Goal: Communication & Community: Answer question/provide support

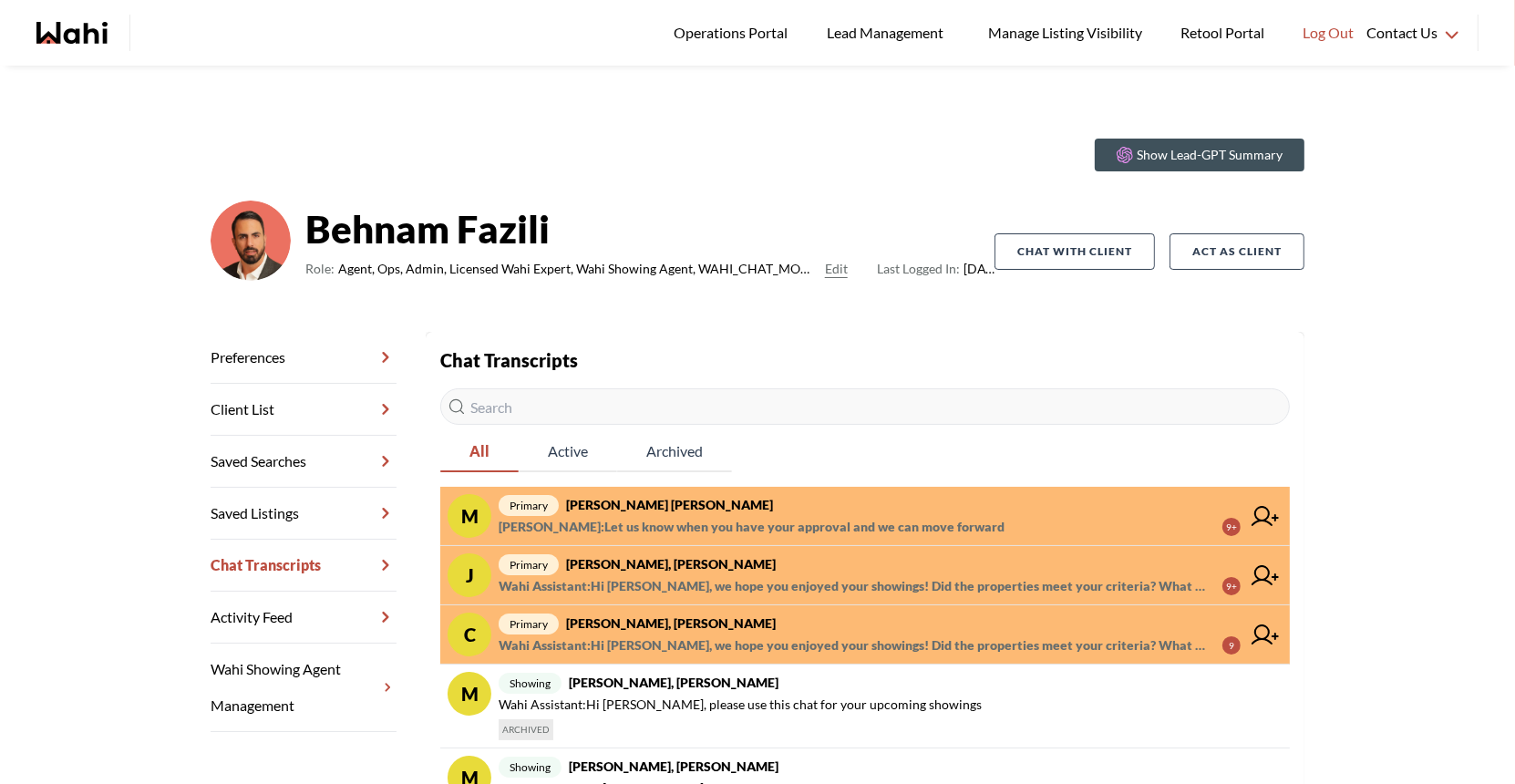
scroll to position [288, 0]
click at [730, 513] on span "primary [PERSON_NAME] [PERSON_NAME]" at bounding box center [869, 505] width 742 height 22
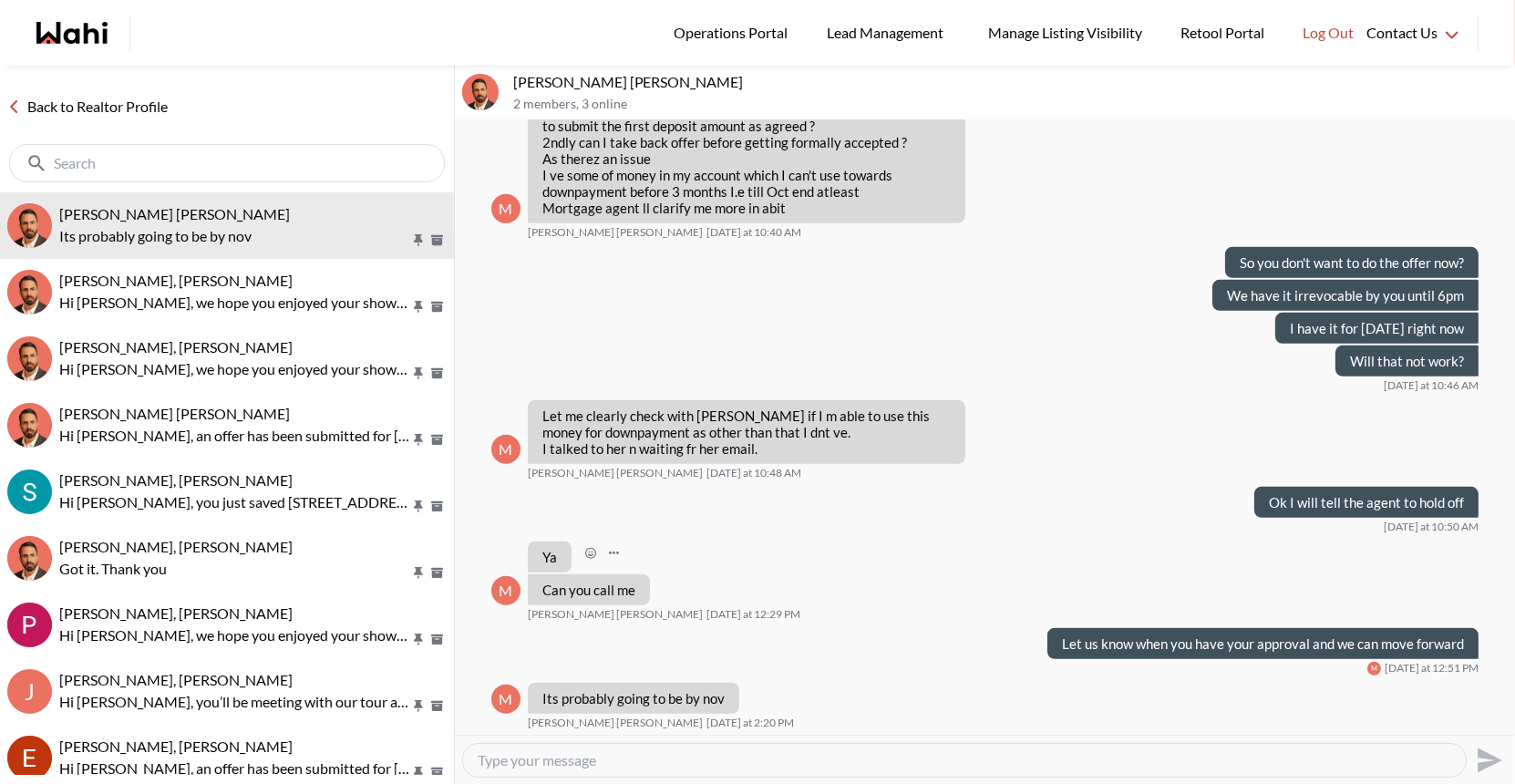
scroll to position [1019, 0]
click at [73, 108] on link "Back to Realtor Profile" at bounding box center [87, 106] width 175 height 24
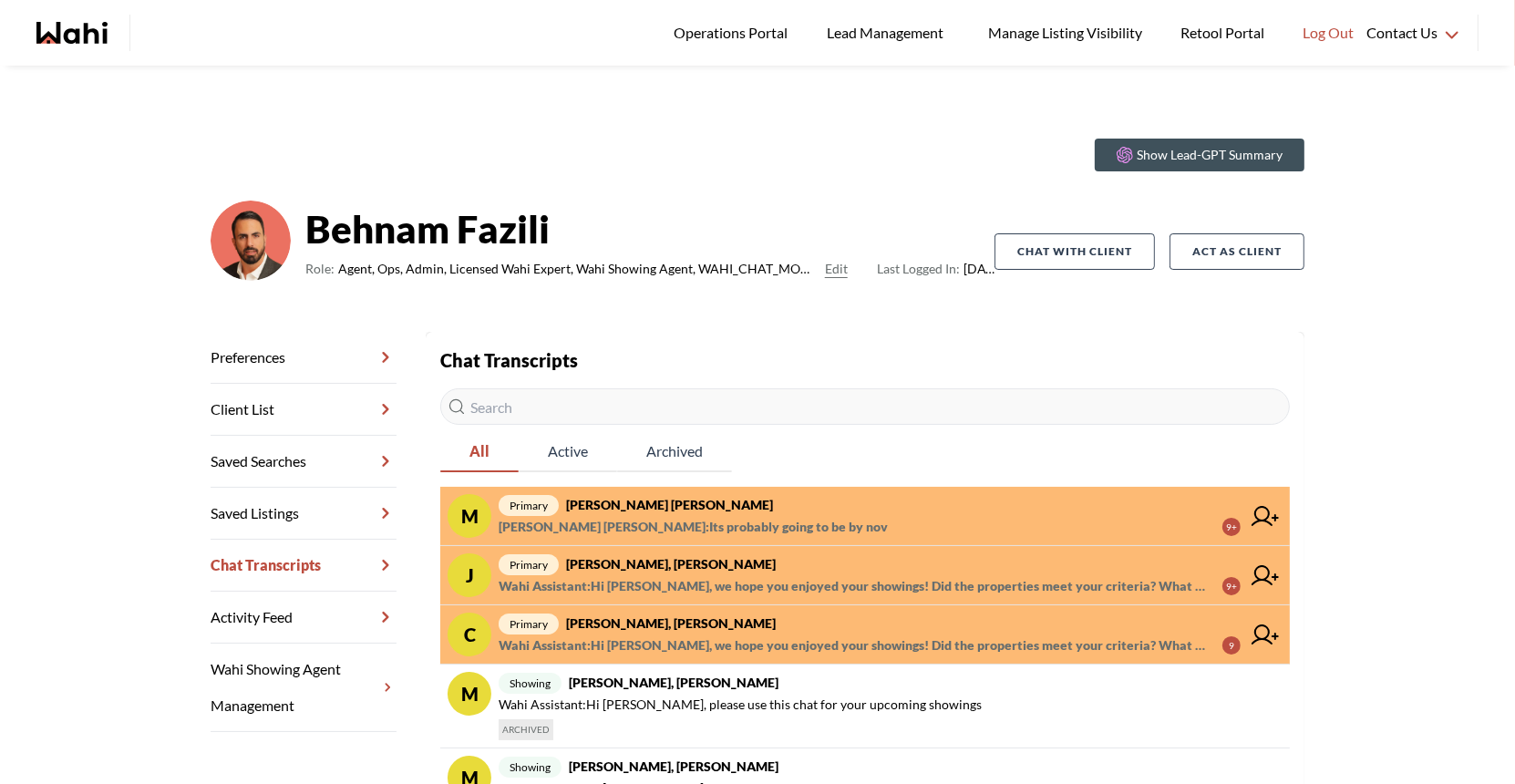
click at [636, 572] on span "primary Josh Hortaleza, Behnam" at bounding box center [869, 564] width 742 height 22
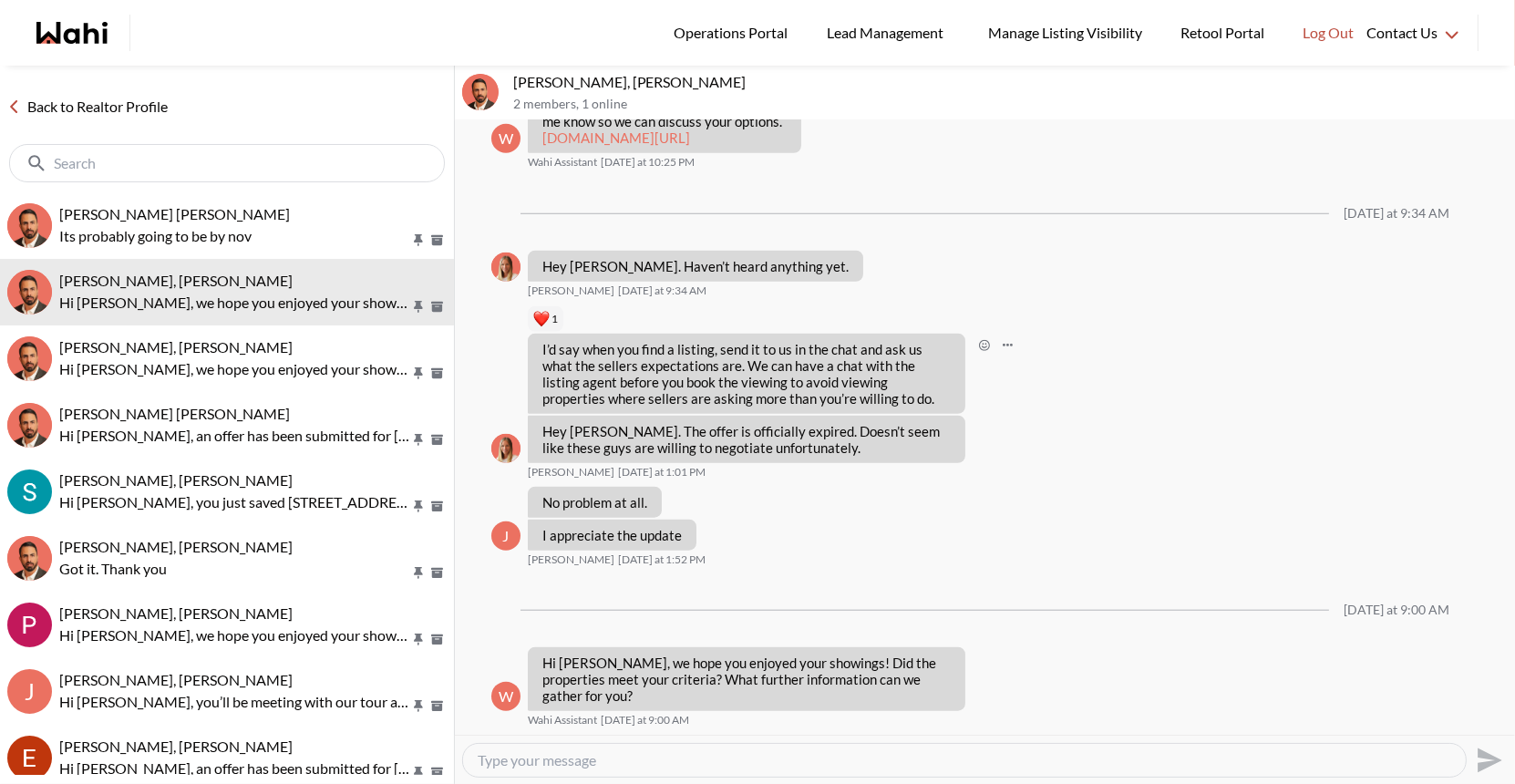
scroll to position [1604, 0]
click at [98, 123] on div "Back to Realtor Profile" at bounding box center [227, 129] width 454 height 127
click at [107, 108] on link "Back to Realtor Profile" at bounding box center [87, 106] width 175 height 24
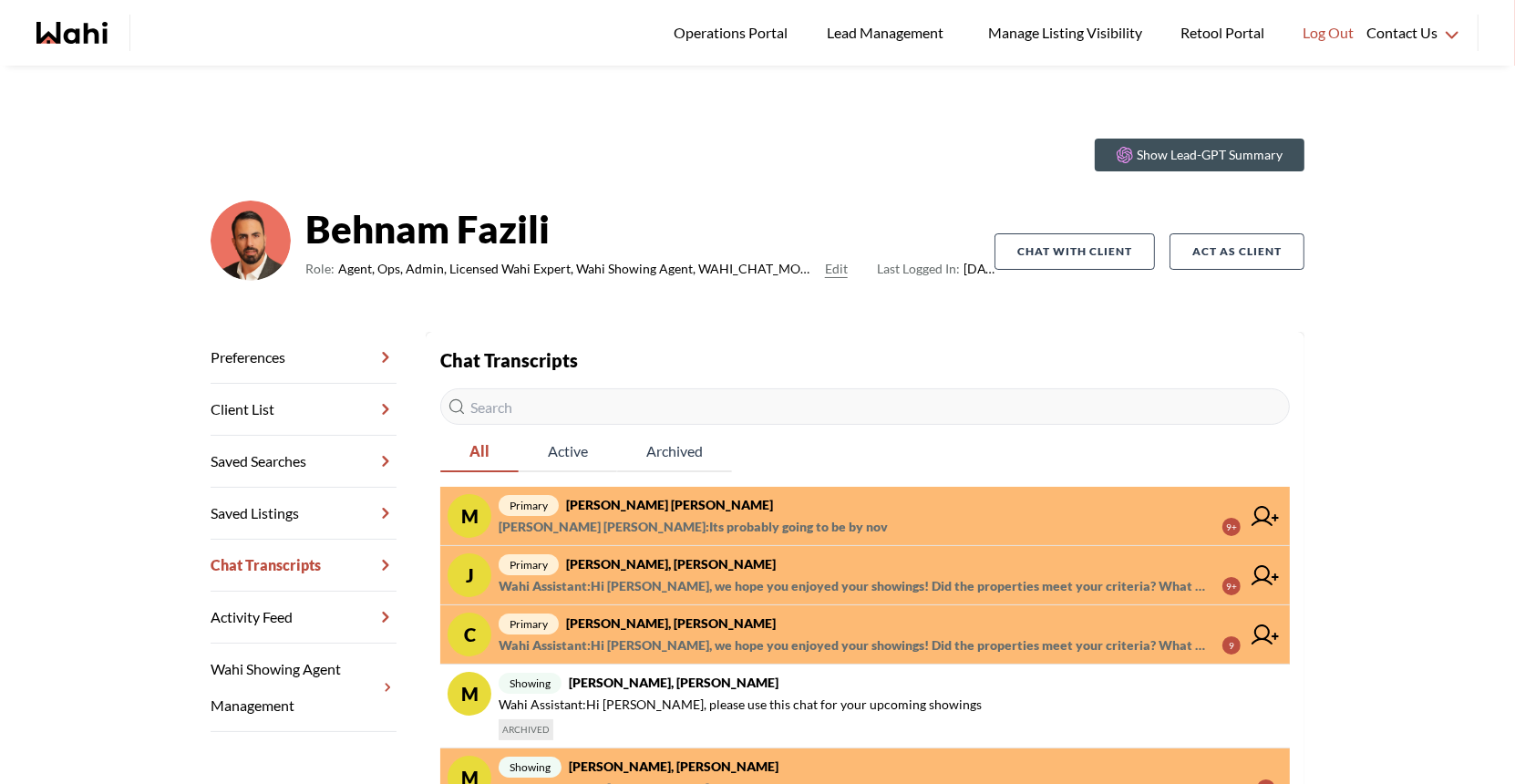
click at [671, 635] on span "Wahi Assistant : Hi Caroline, we hope you enjoyed your showings! Did the proper…" at bounding box center [853, 646] width 709 height 22
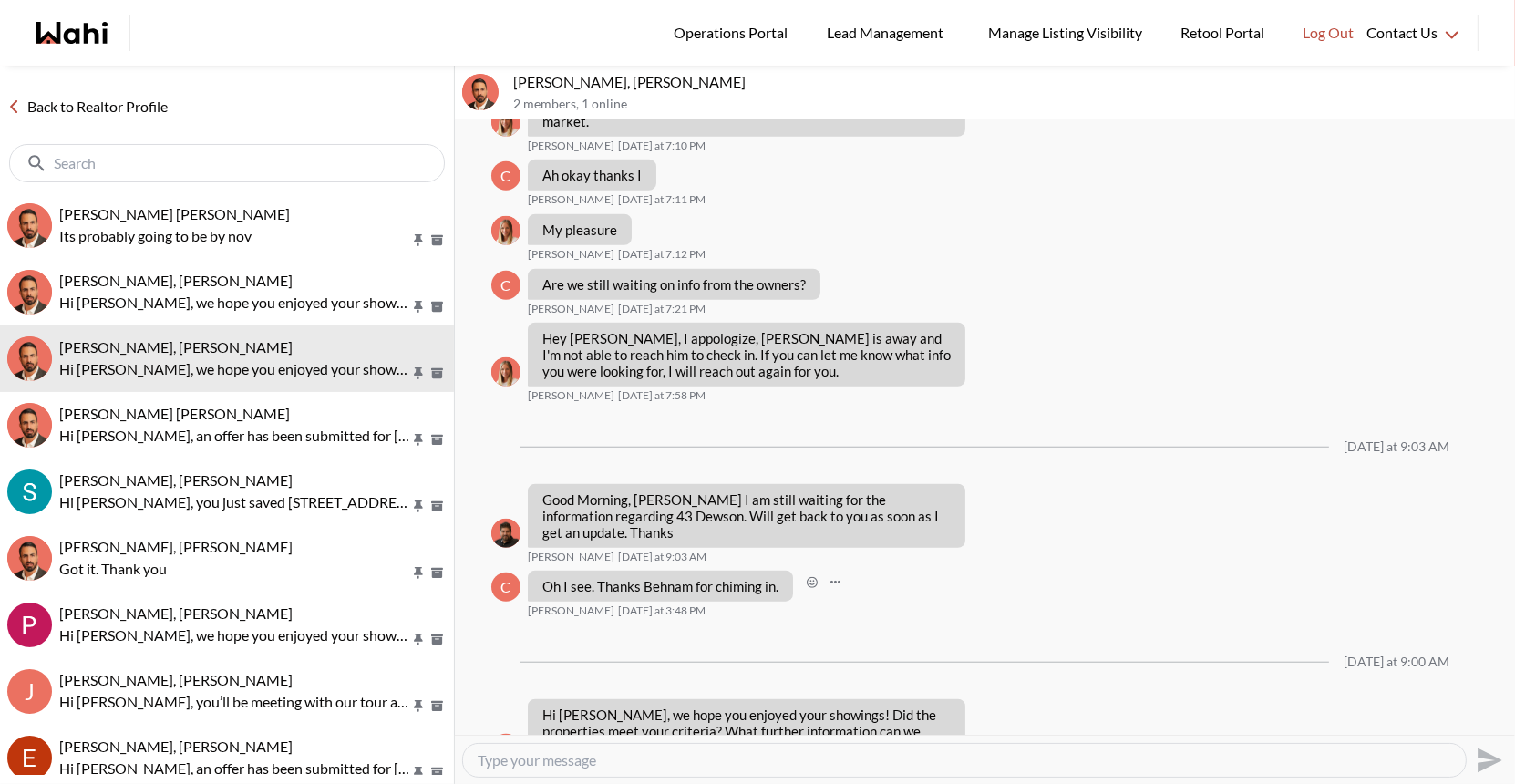
scroll to position [1459, 0]
click at [64, 94] on link "Back to Realtor Profile" at bounding box center [87, 106] width 175 height 24
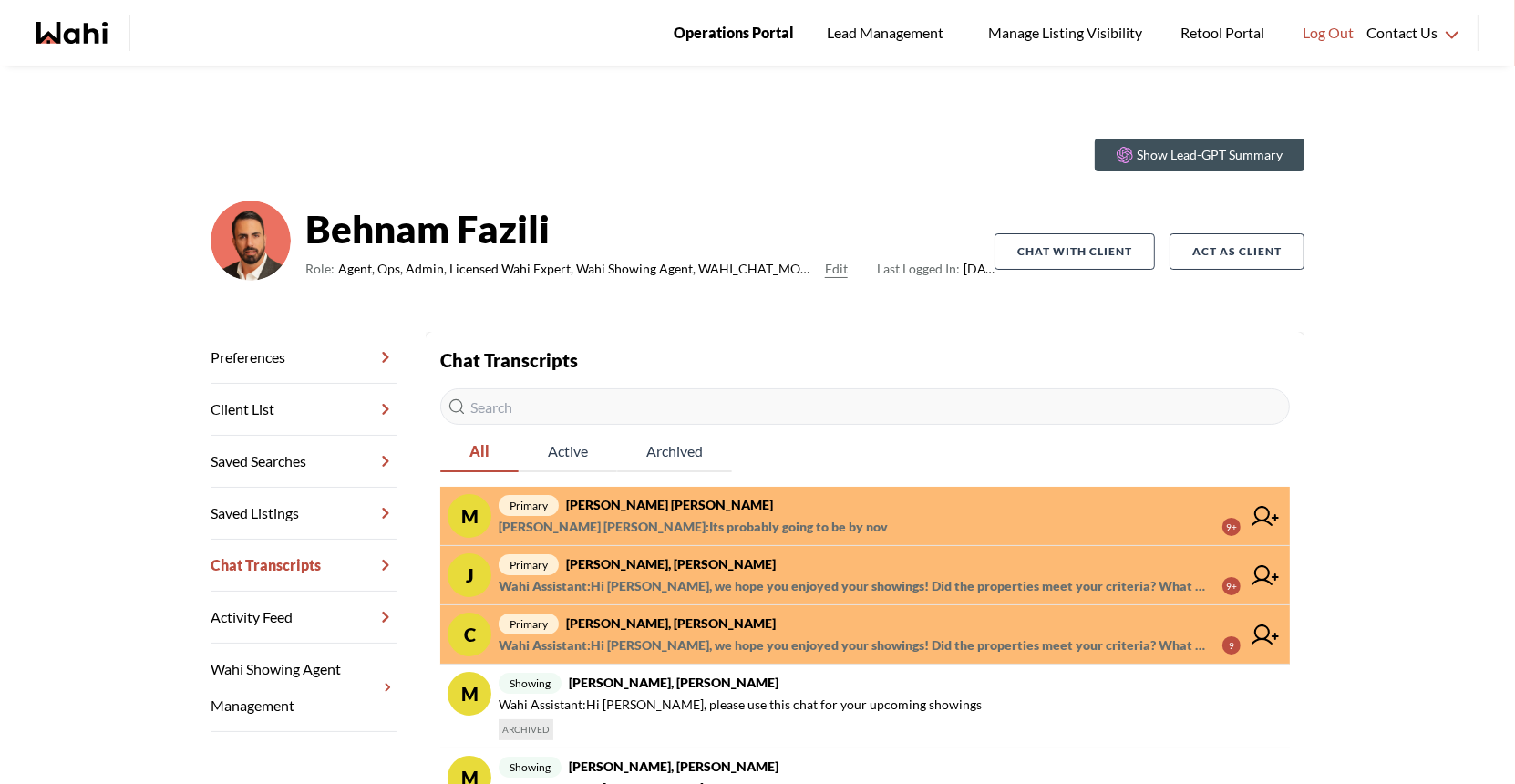
click at [705, 26] on span "Operations Portal" at bounding box center [733, 33] width 120 height 24
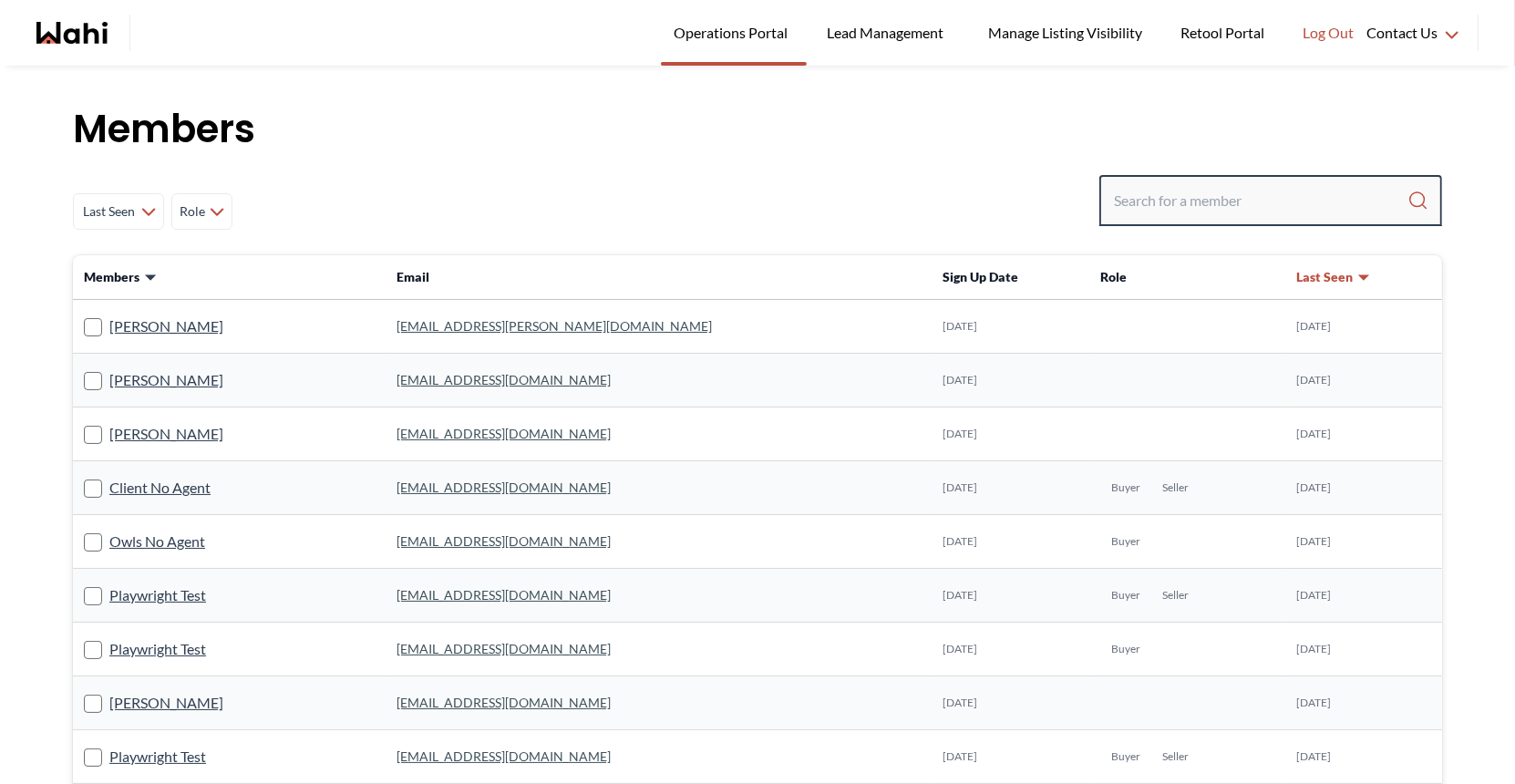
click at [1159, 205] on input "Search input" at bounding box center [1261, 201] width 293 height 33
type input "ryckman"
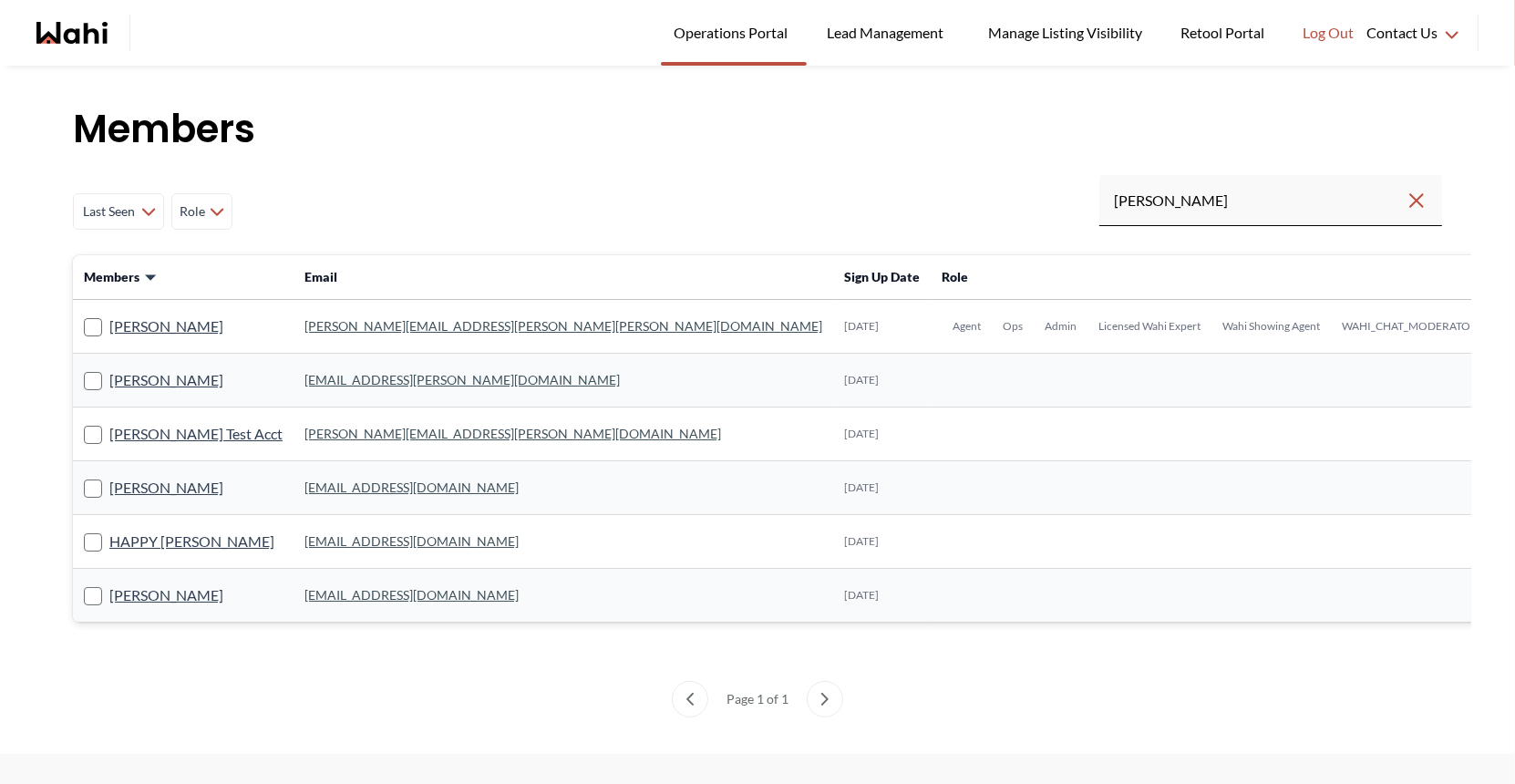
click at [346, 328] on link "michelle.williams@wahi.com" at bounding box center [563, 326] width 518 height 16
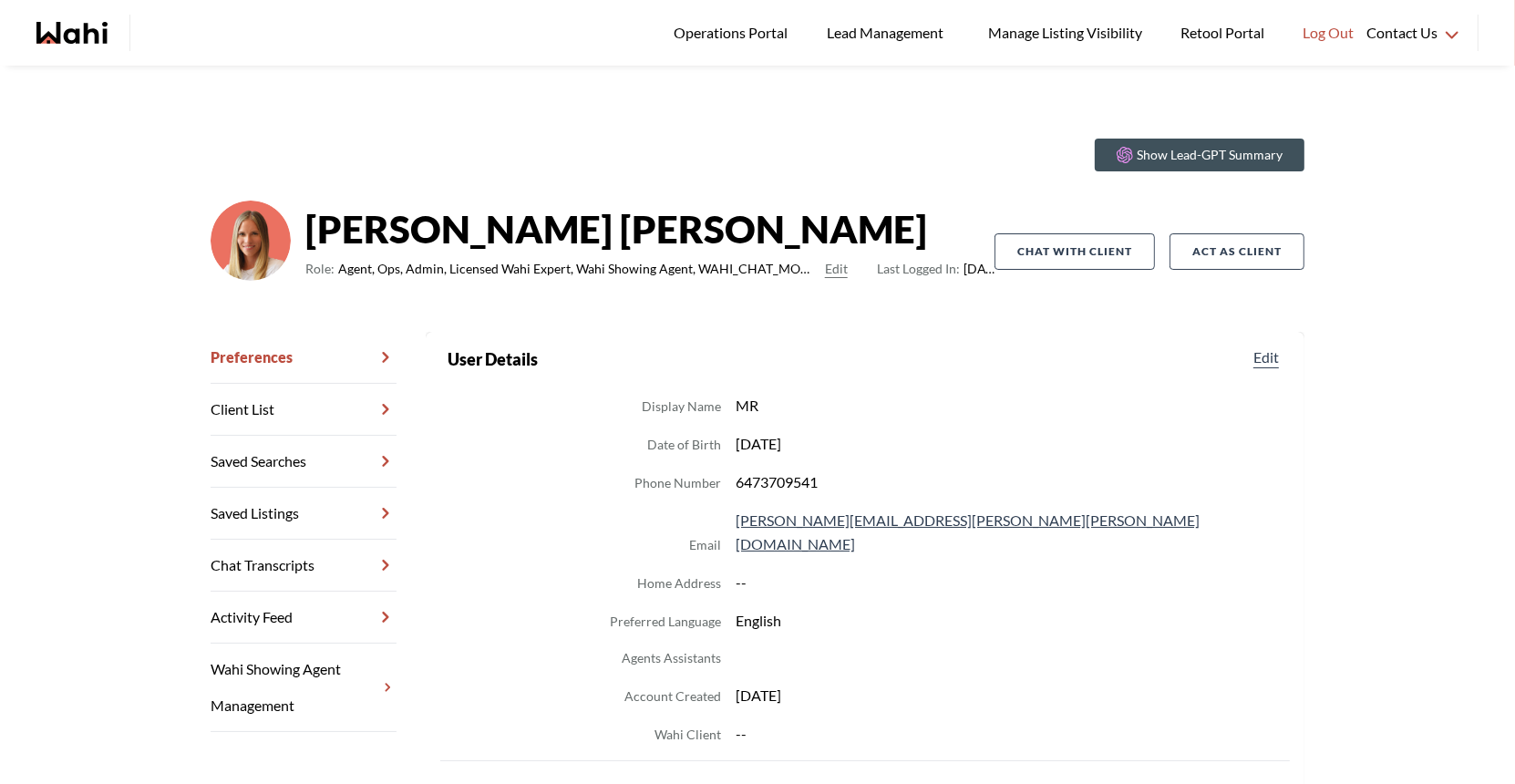
click at [266, 567] on link "Chat Transcripts" at bounding box center [304, 565] width 186 height 52
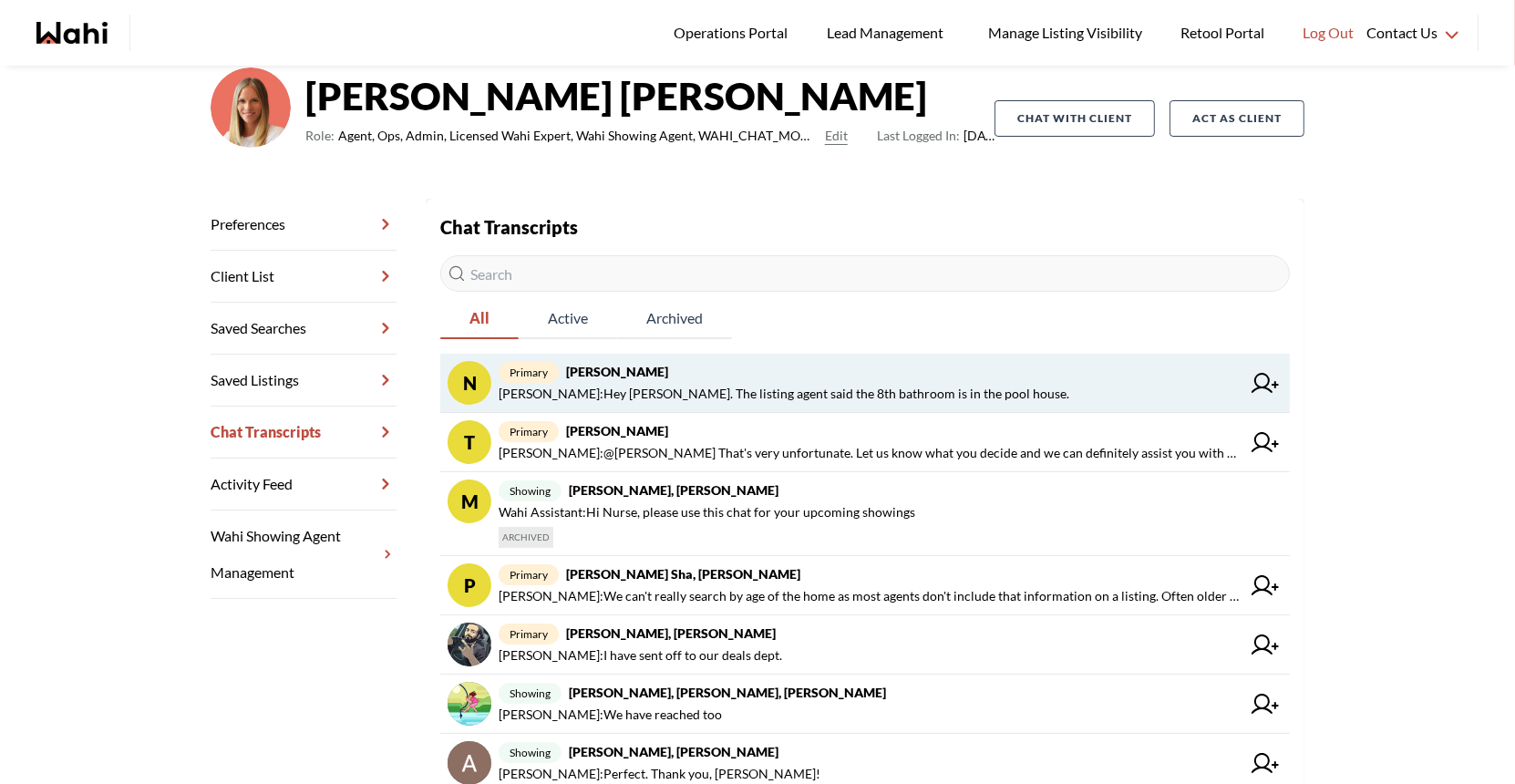
scroll to position [143, 0]
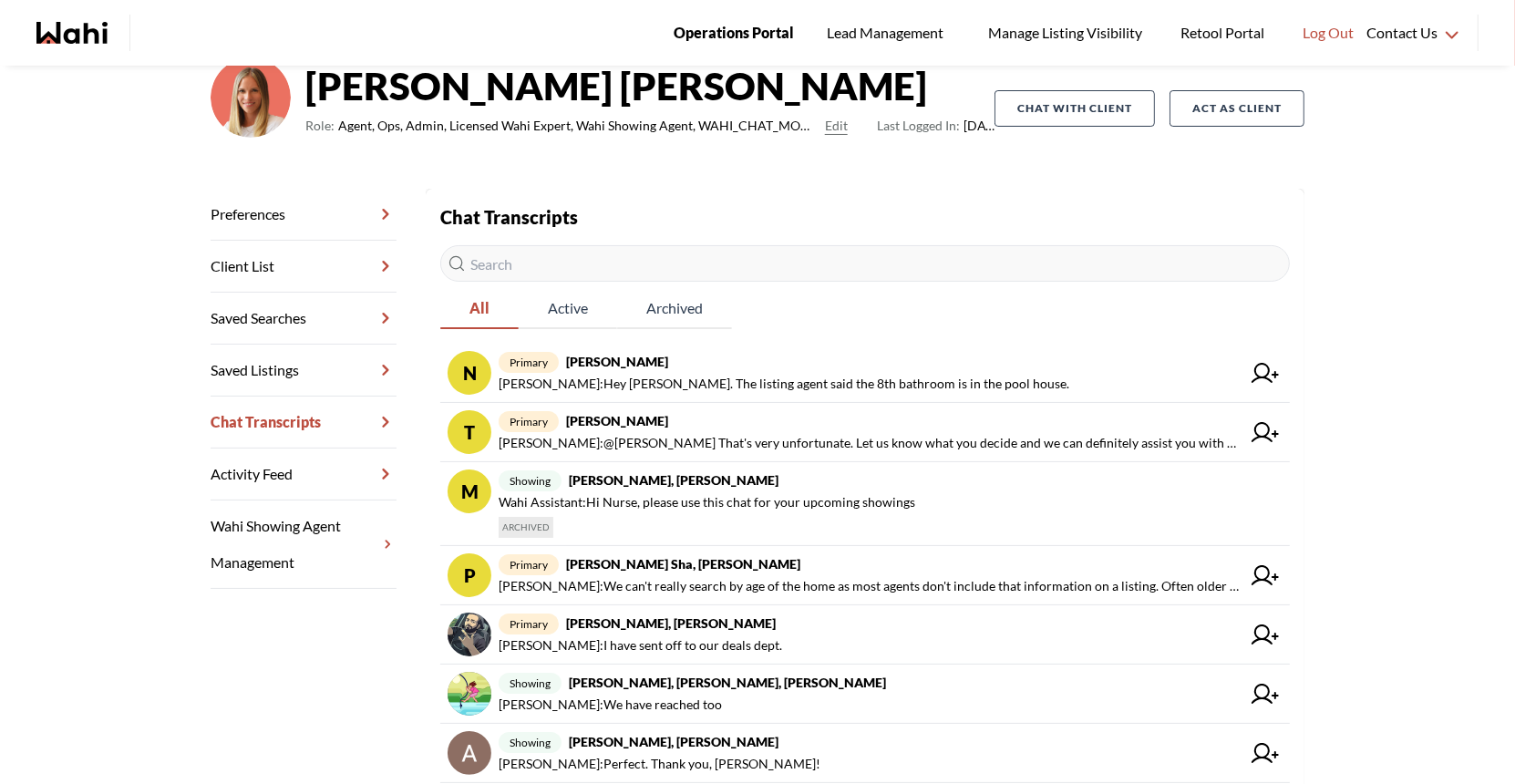
click at [711, 42] on span "Operations Portal" at bounding box center [733, 33] width 120 height 24
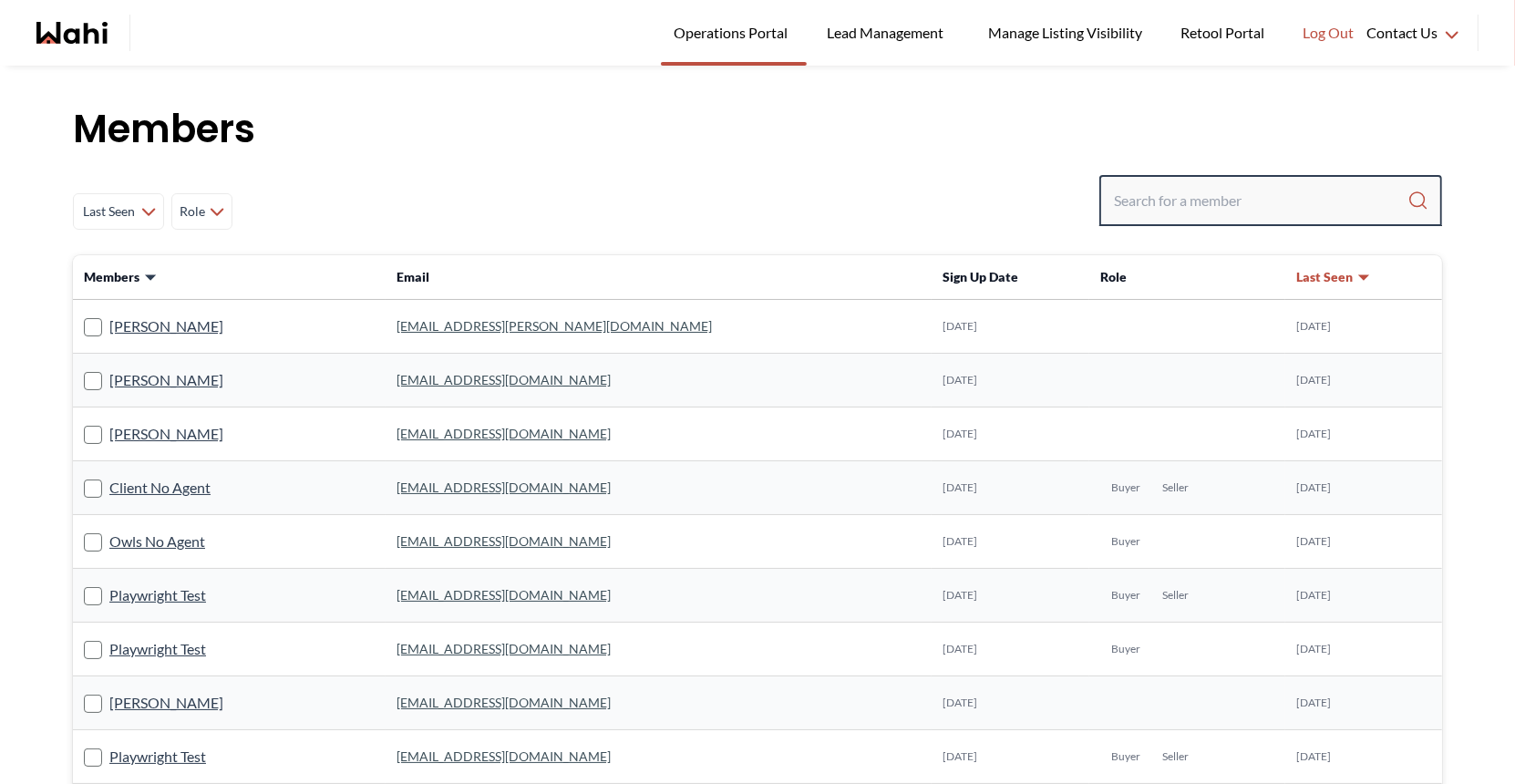
click at [1125, 201] on input "Search input" at bounding box center [1261, 201] width 293 height 33
type input "faraz"
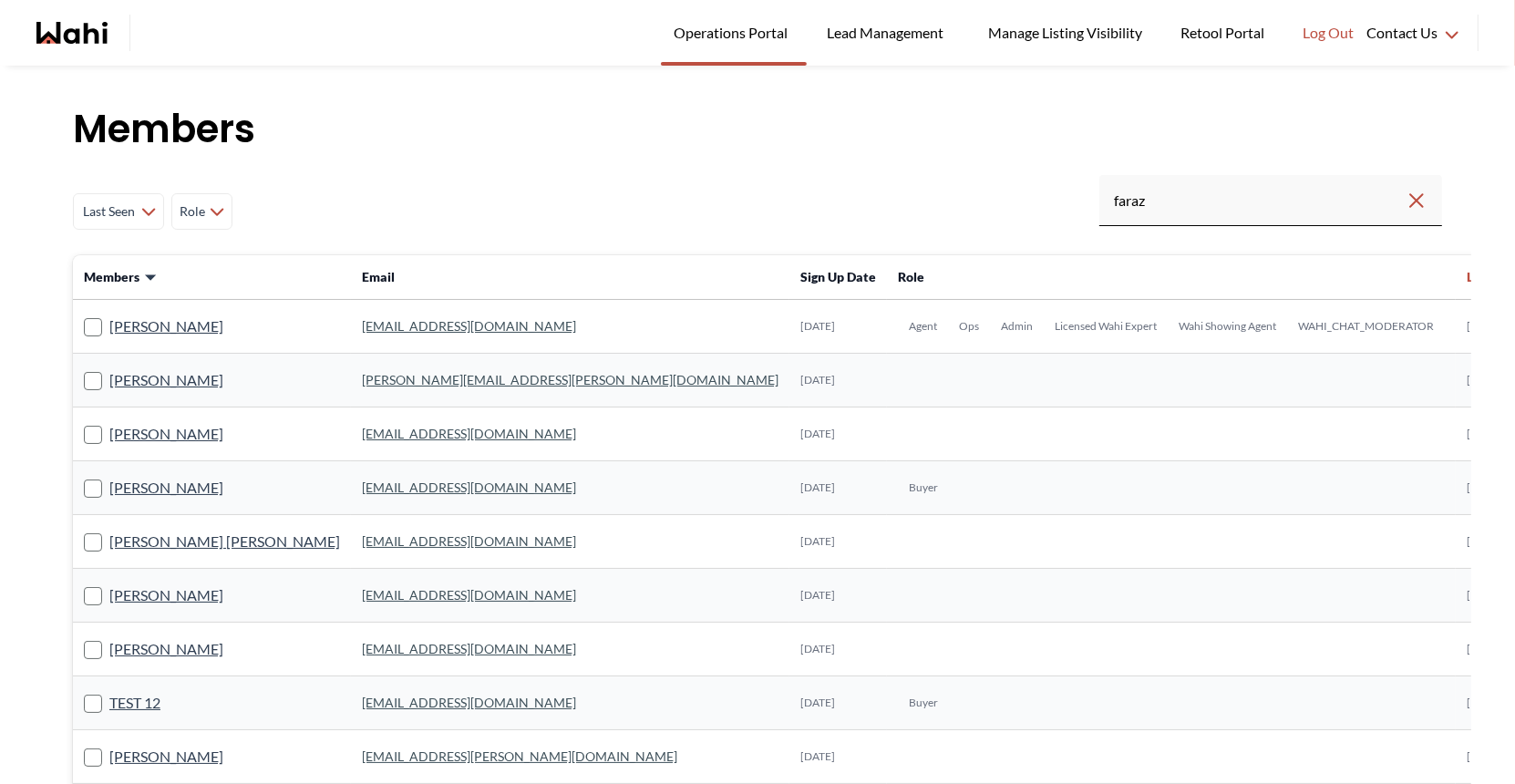
click at [399, 326] on link "faraz.azam@wahi.com" at bounding box center [470, 326] width 215 height 16
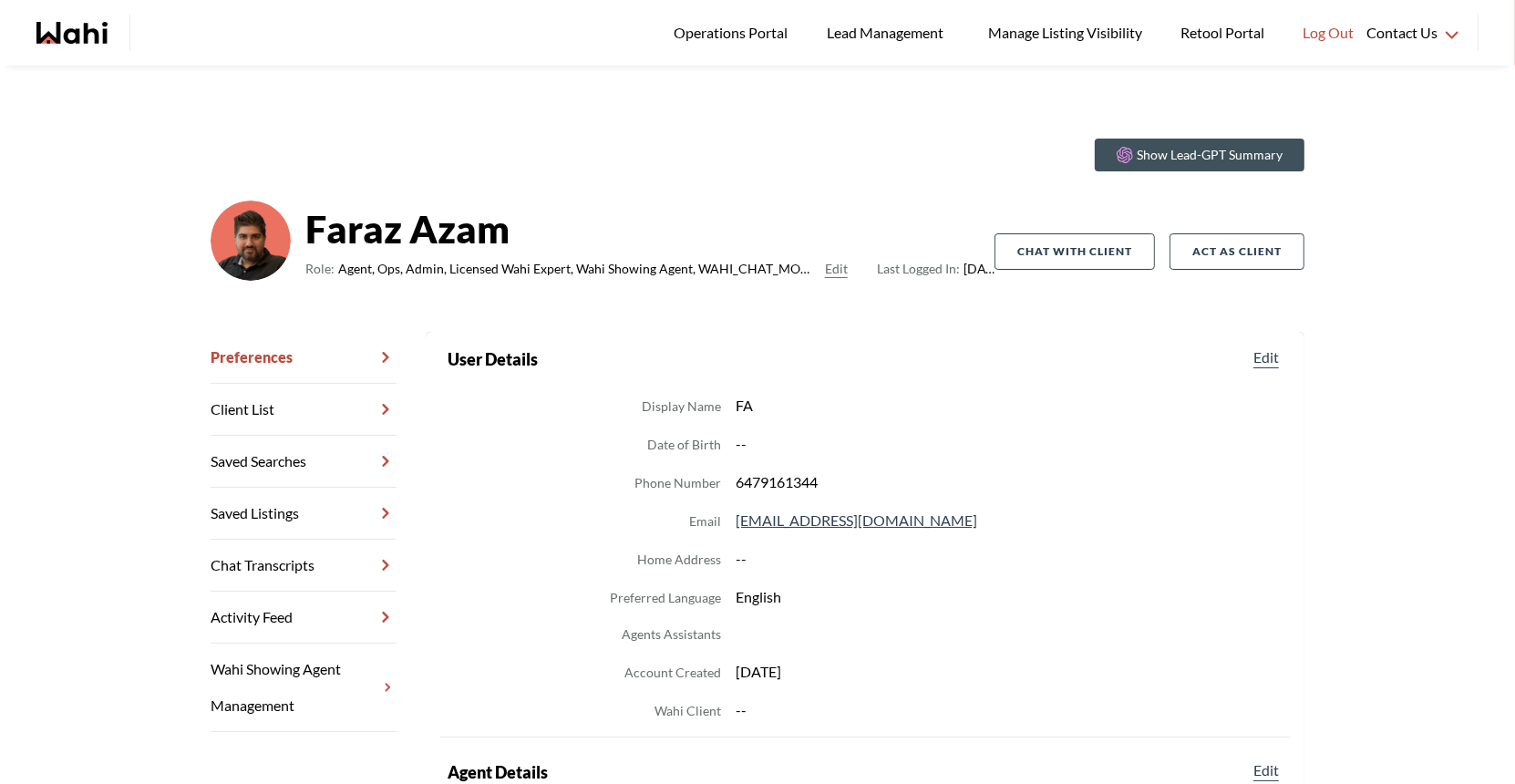
click at [290, 558] on link "Chat Transcripts" at bounding box center [304, 565] width 186 height 52
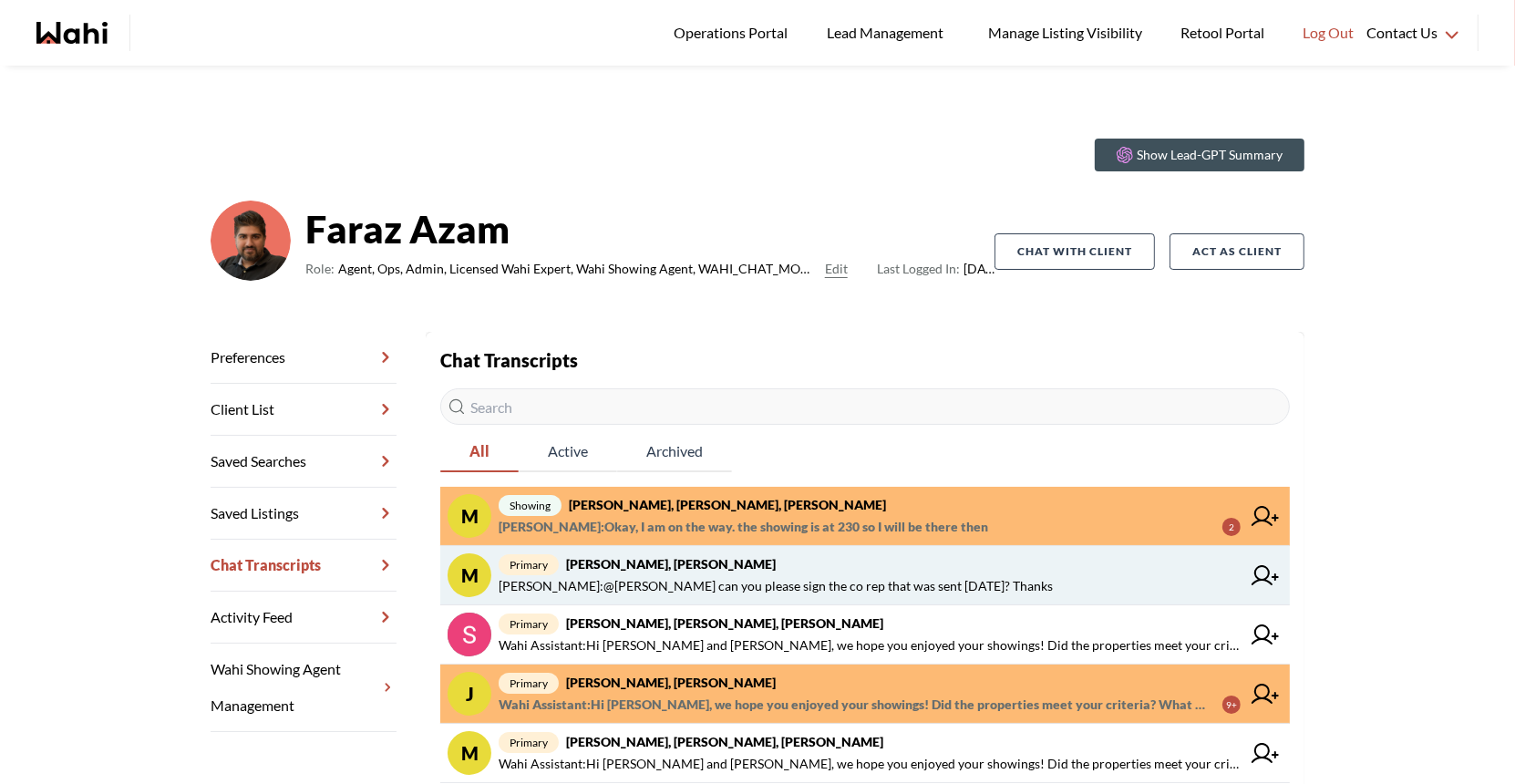
scroll to position [37, 0]
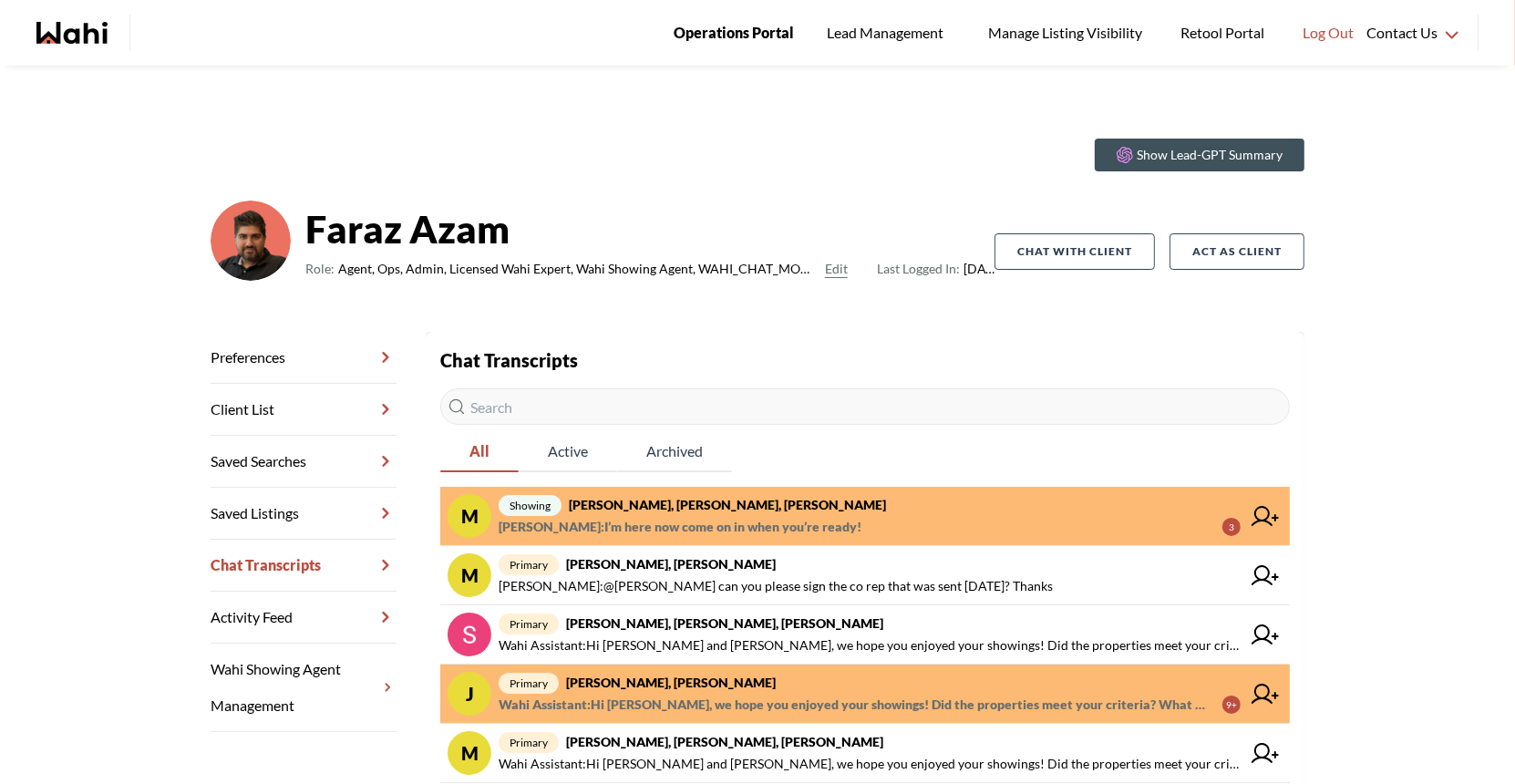
click at [726, 32] on span "Operations Portal" at bounding box center [733, 33] width 120 height 24
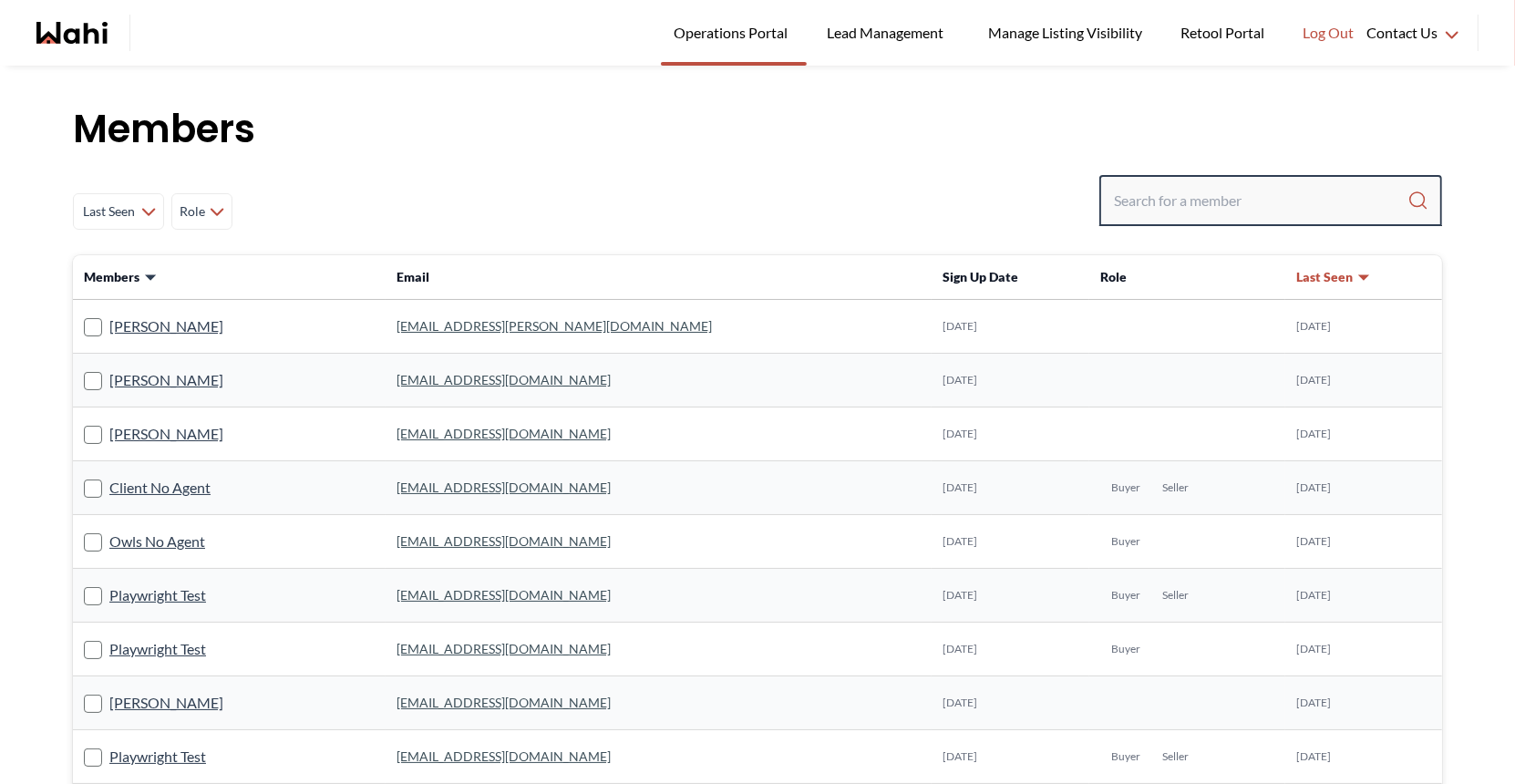
click at [1177, 208] on input "Search input" at bounding box center [1261, 201] width 293 height 33
type input "behnam"
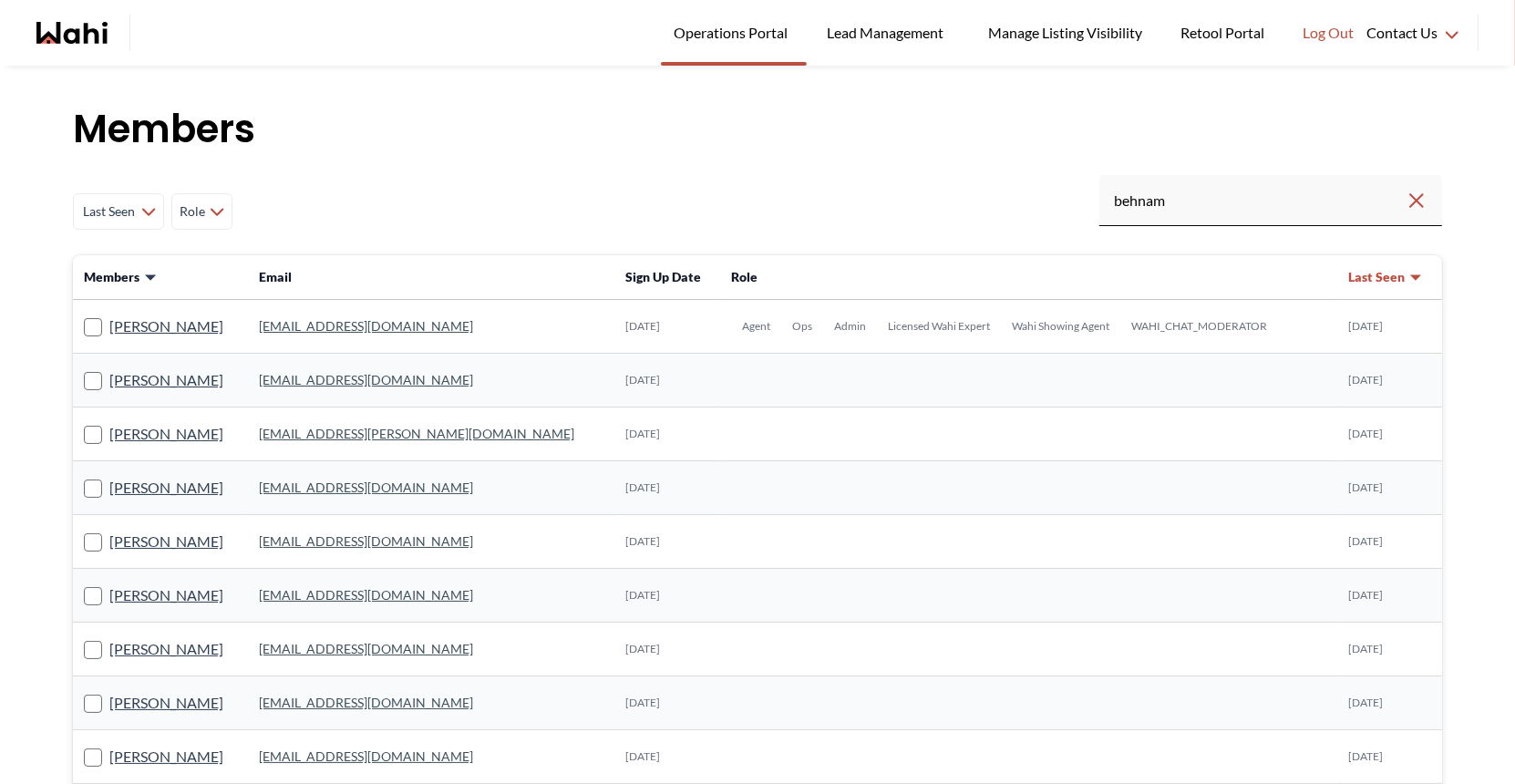
click at [330, 321] on link "behnam.fazili@wahi.com" at bounding box center [366, 326] width 215 height 16
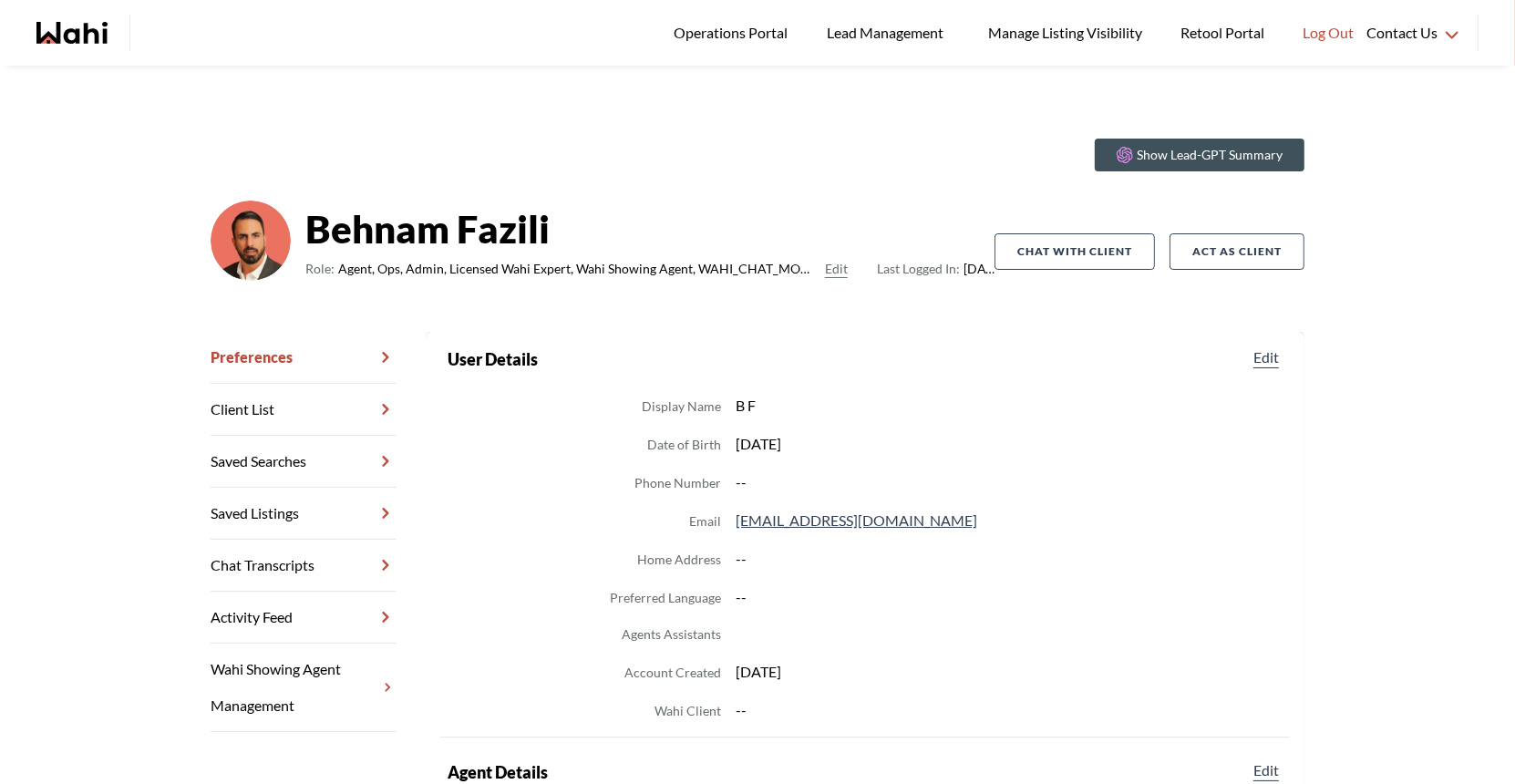
click at [248, 559] on link "Chat Transcripts" at bounding box center [304, 565] width 186 height 52
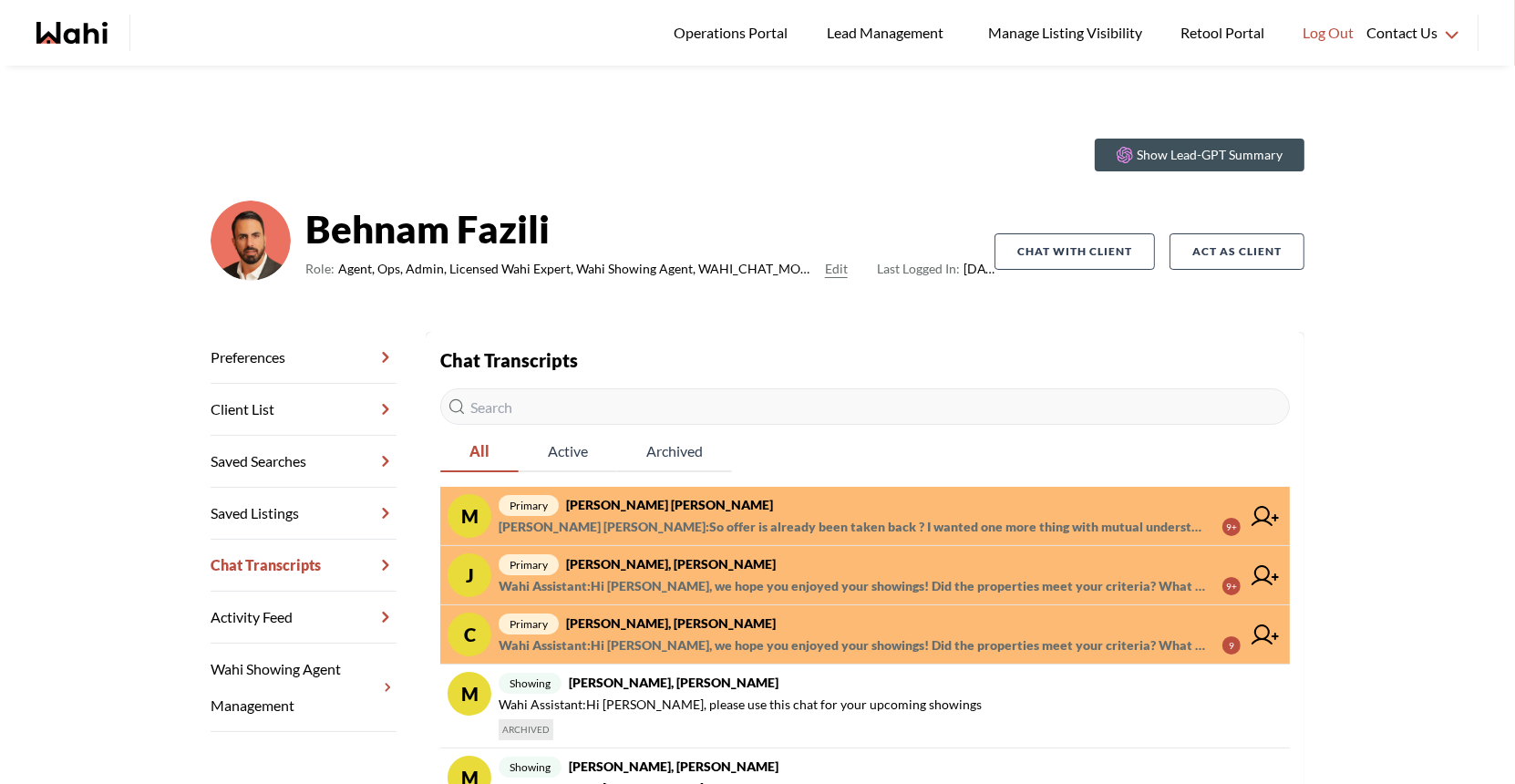
click at [721, 508] on strong "[PERSON_NAME] [PERSON_NAME]" at bounding box center [669, 504] width 207 height 16
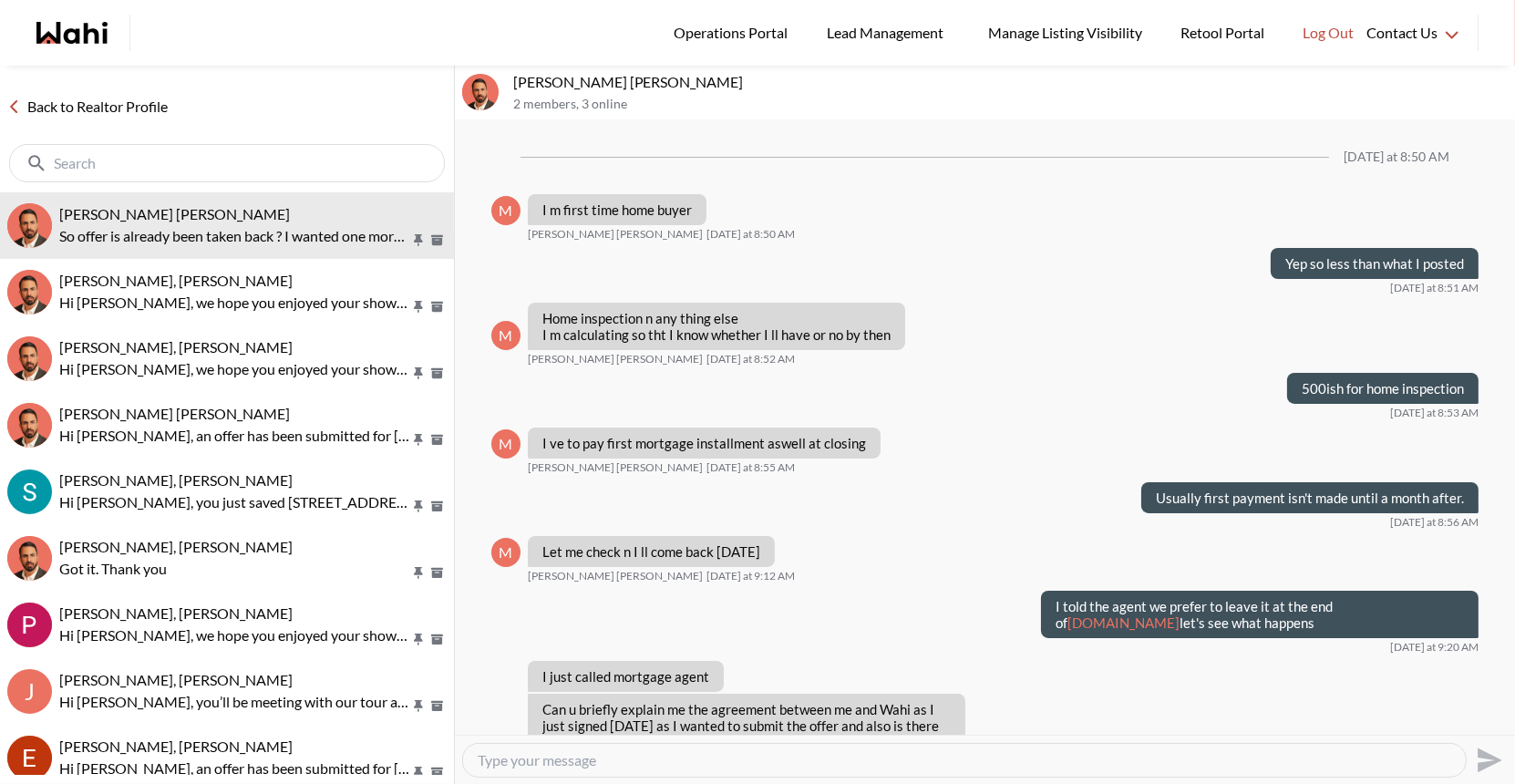
scroll to position [1064, 0]
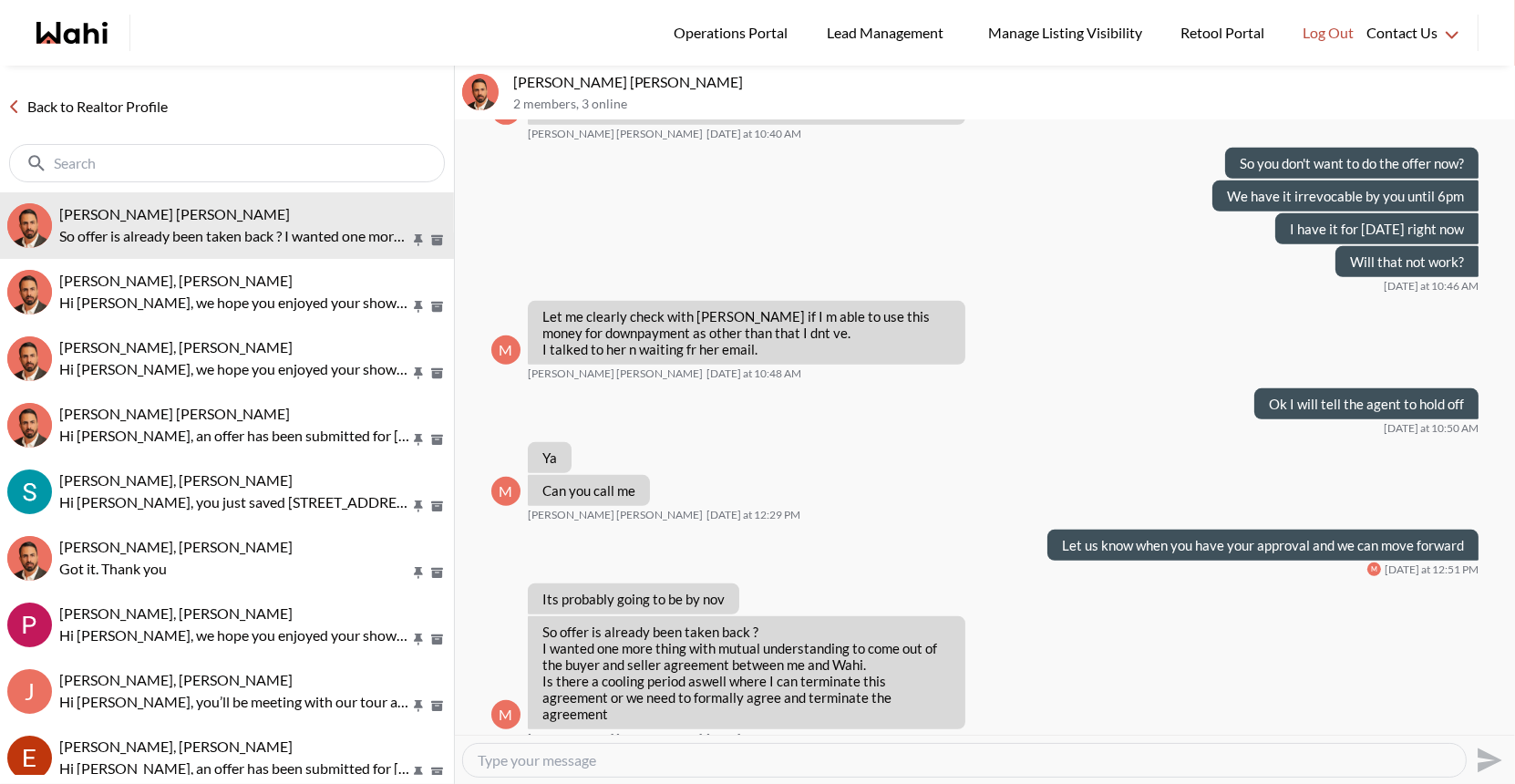
click at [551, 752] on textarea "Type your message" at bounding box center [964, 760] width 973 height 18
click at [50, 105] on link "Back to Realtor Profile" at bounding box center [87, 106] width 175 height 24
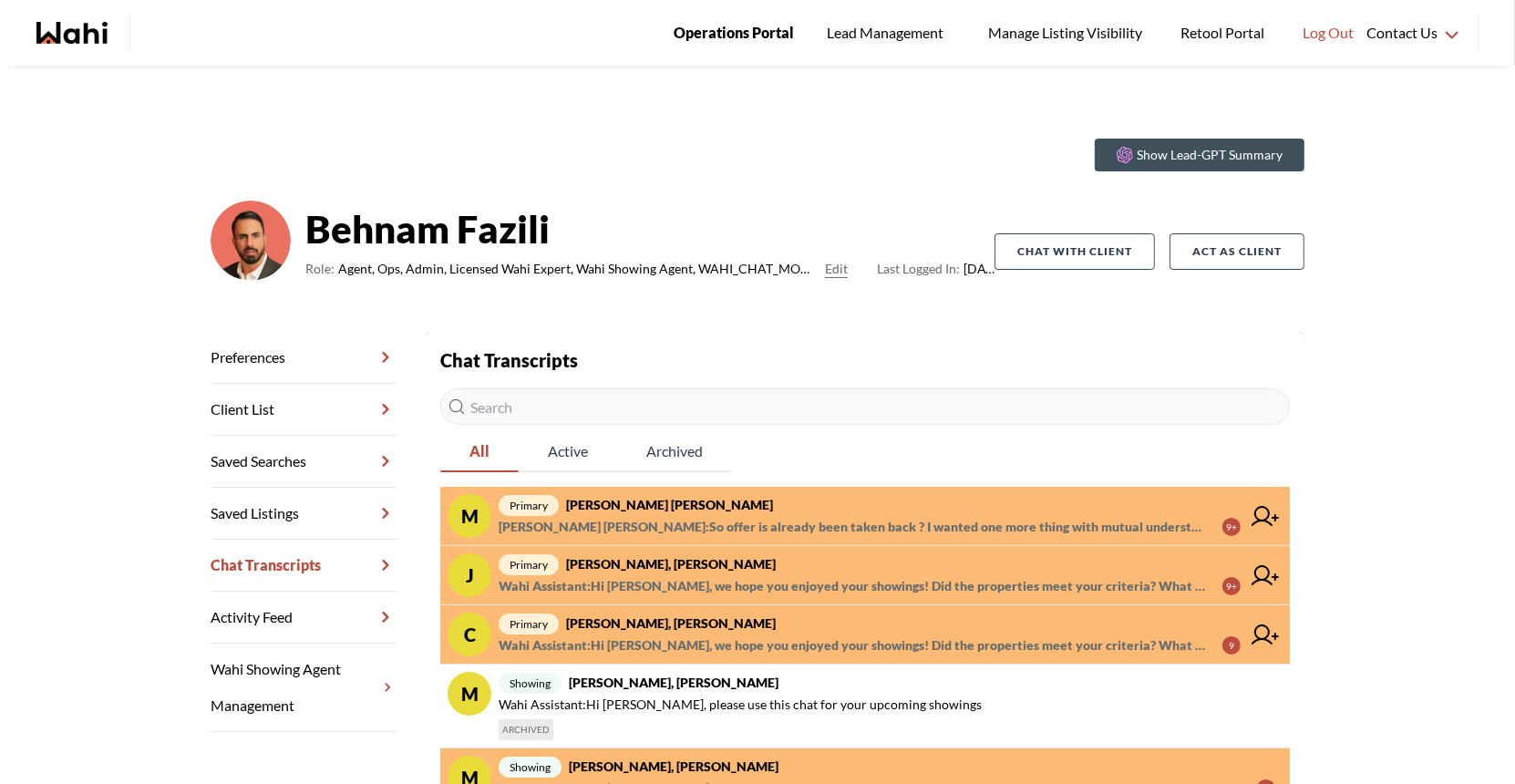
click at [698, 46] on link "Operations Portal" at bounding box center [734, 33] width 146 height 66
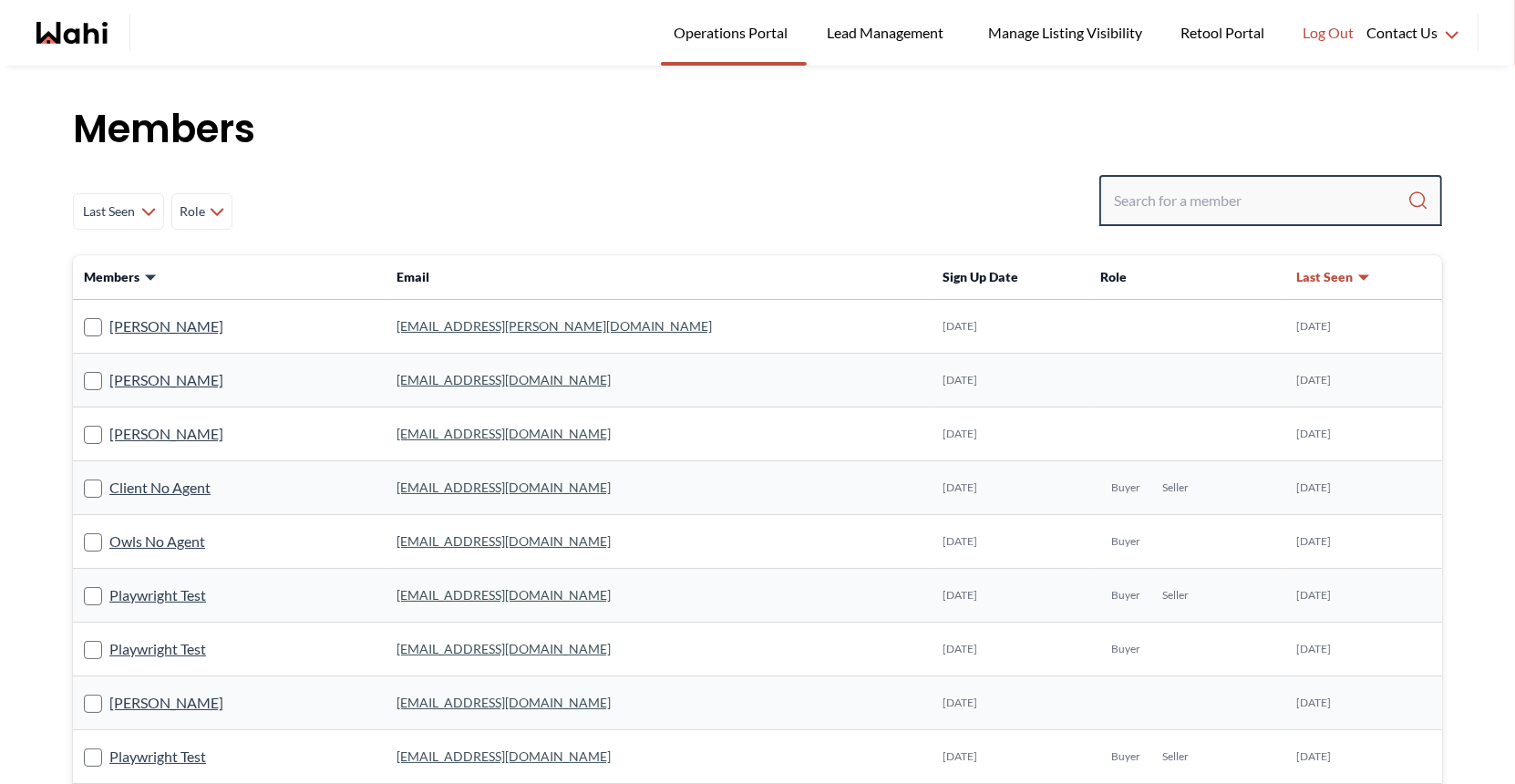
click at [1189, 193] on input "Search input" at bounding box center [1261, 201] width 293 height 33
type input "ryckm"
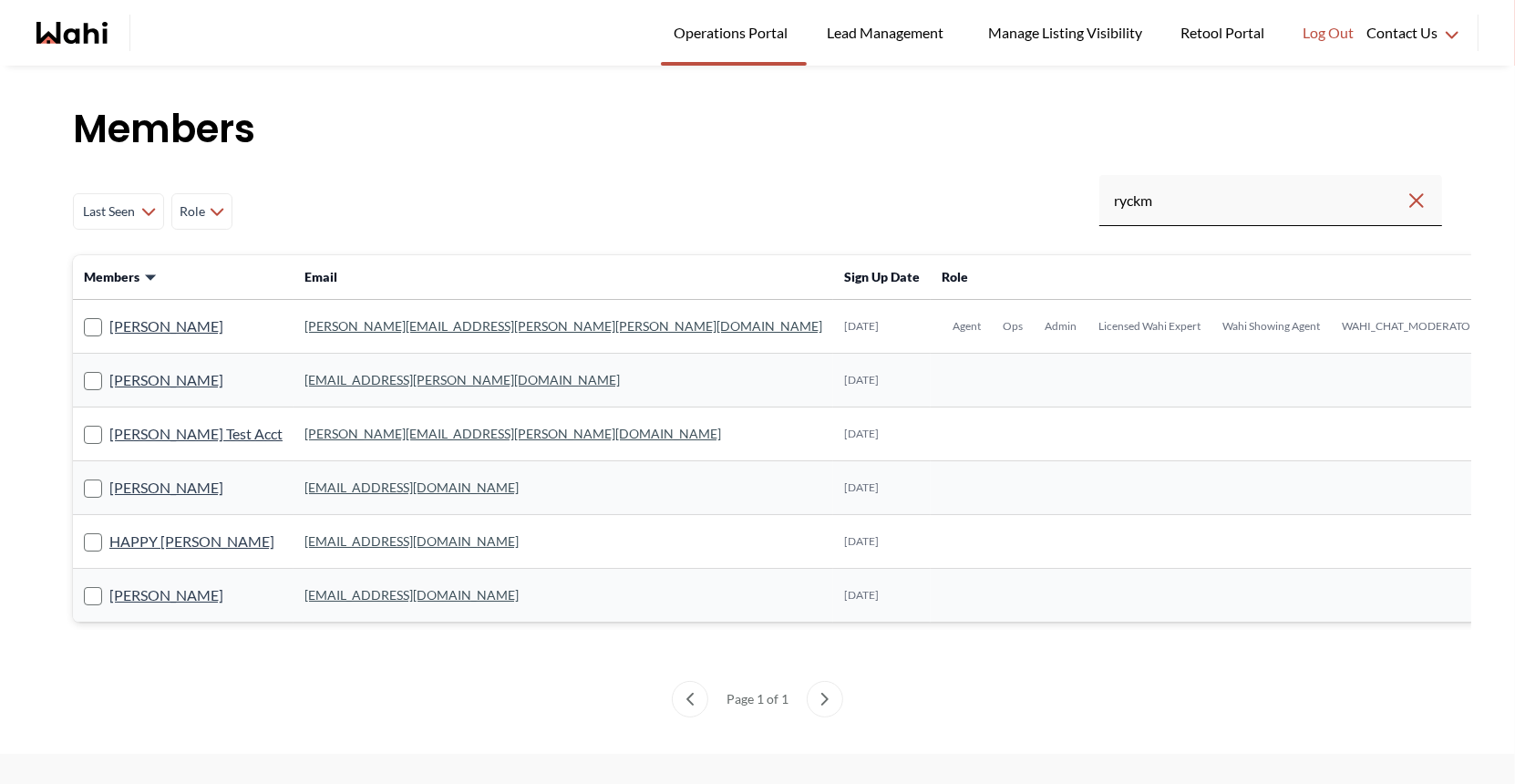
click at [348, 326] on link "michelle.williams@wahi.com" at bounding box center [563, 326] width 518 height 16
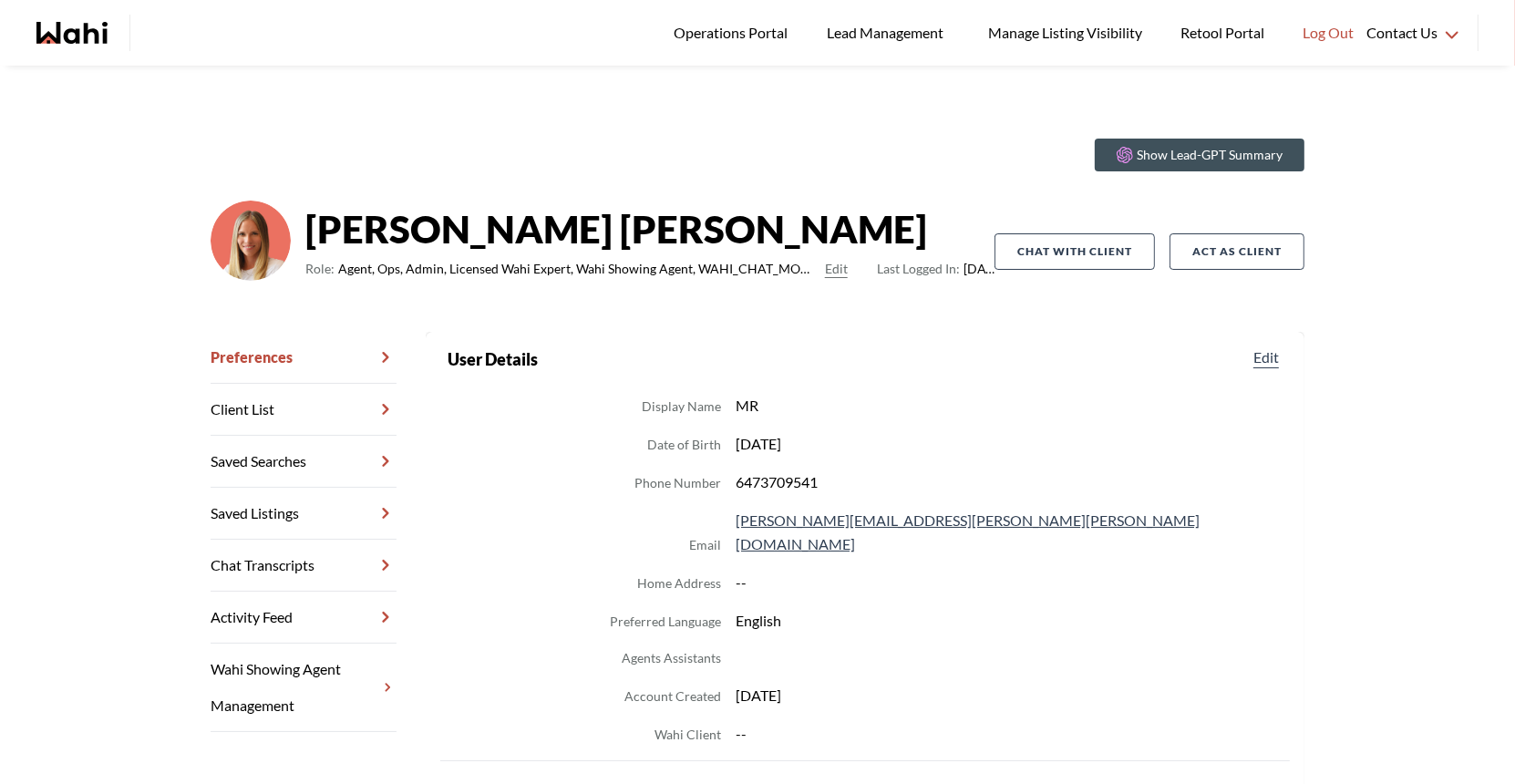
click at [291, 579] on link "Chat Transcripts" at bounding box center [304, 565] width 186 height 52
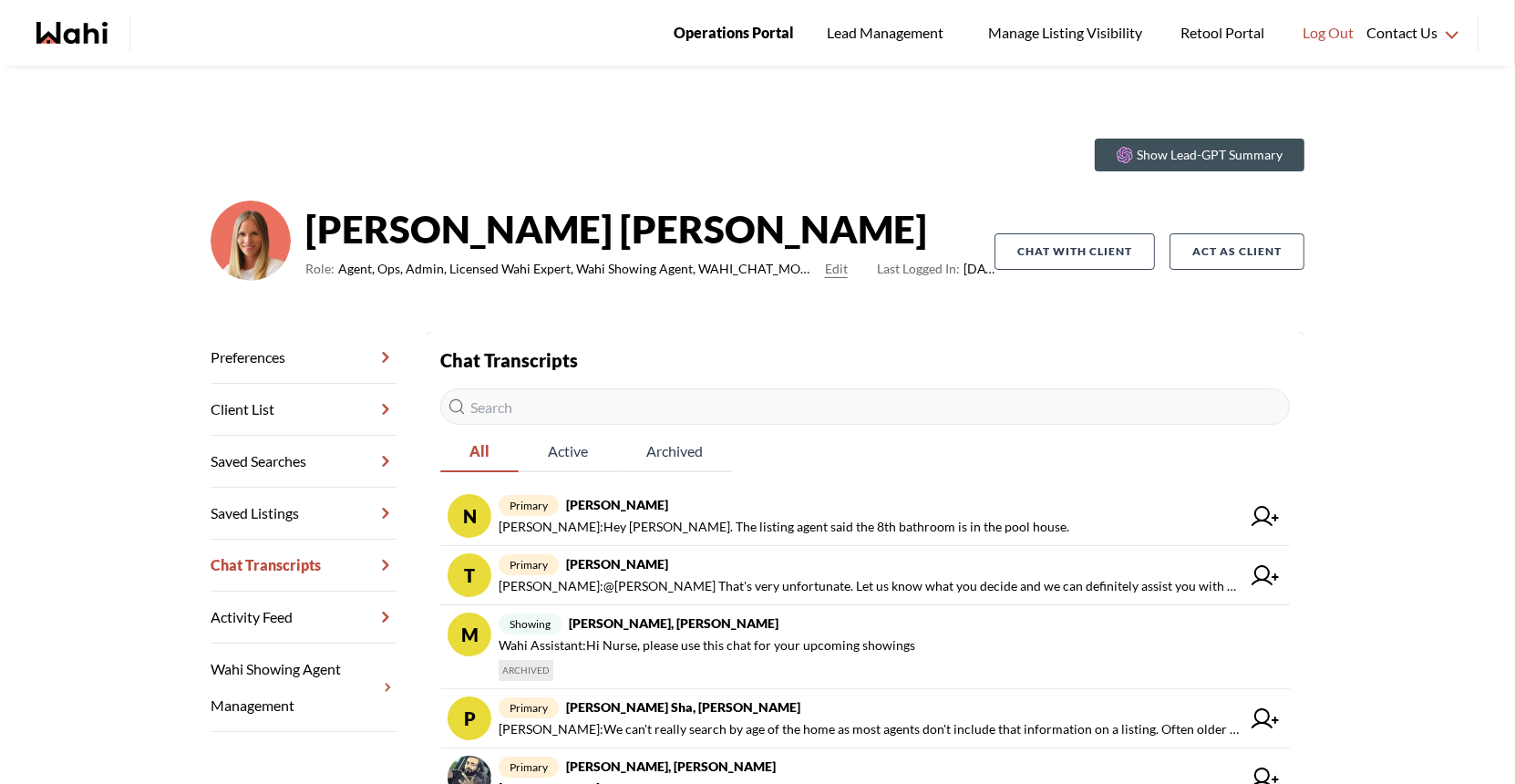
click at [694, 46] on link "Operations Portal" at bounding box center [734, 33] width 146 height 66
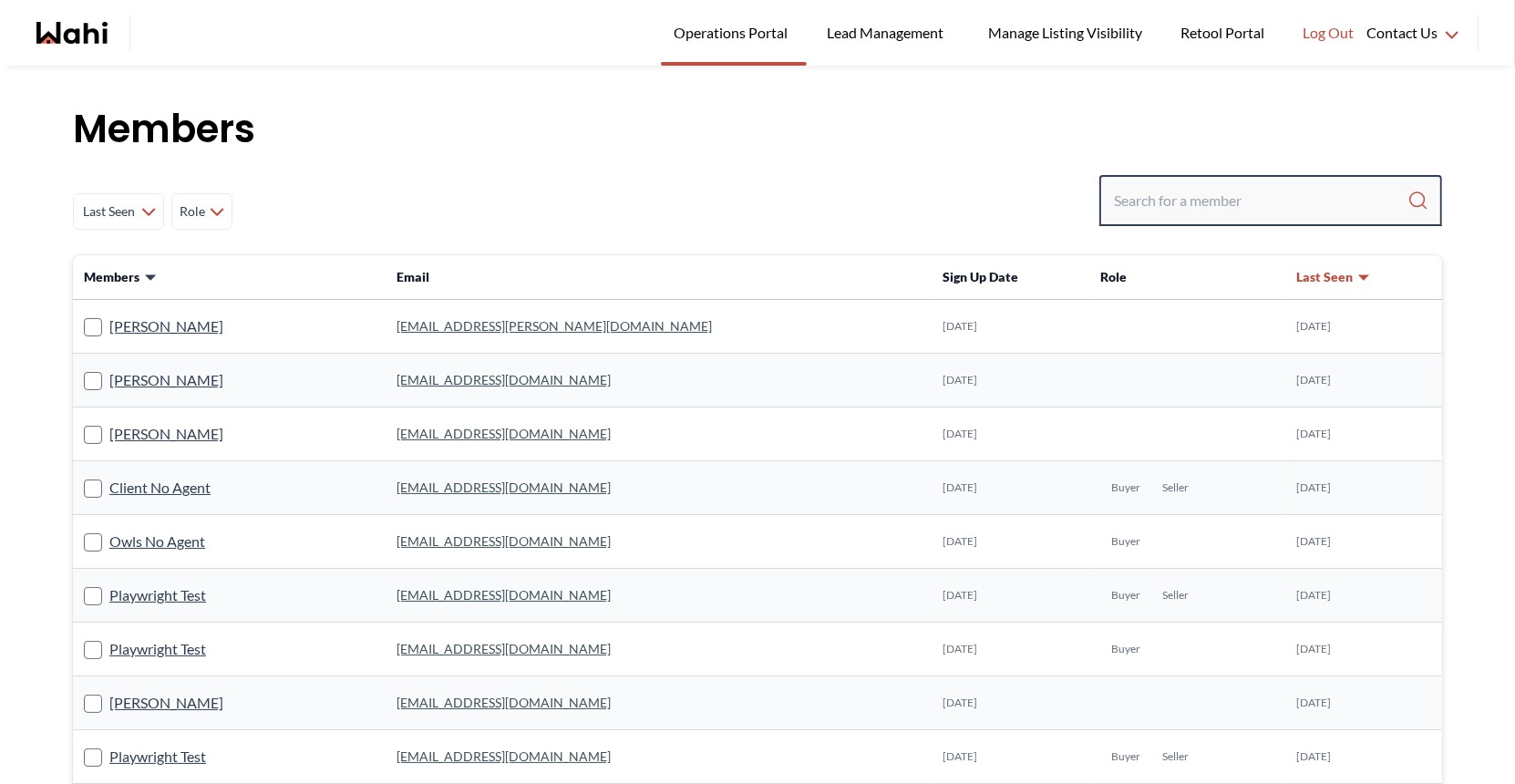
click at [1155, 198] on input "Search input" at bounding box center [1261, 201] width 293 height 33
type input "[PERSON_NAME]"
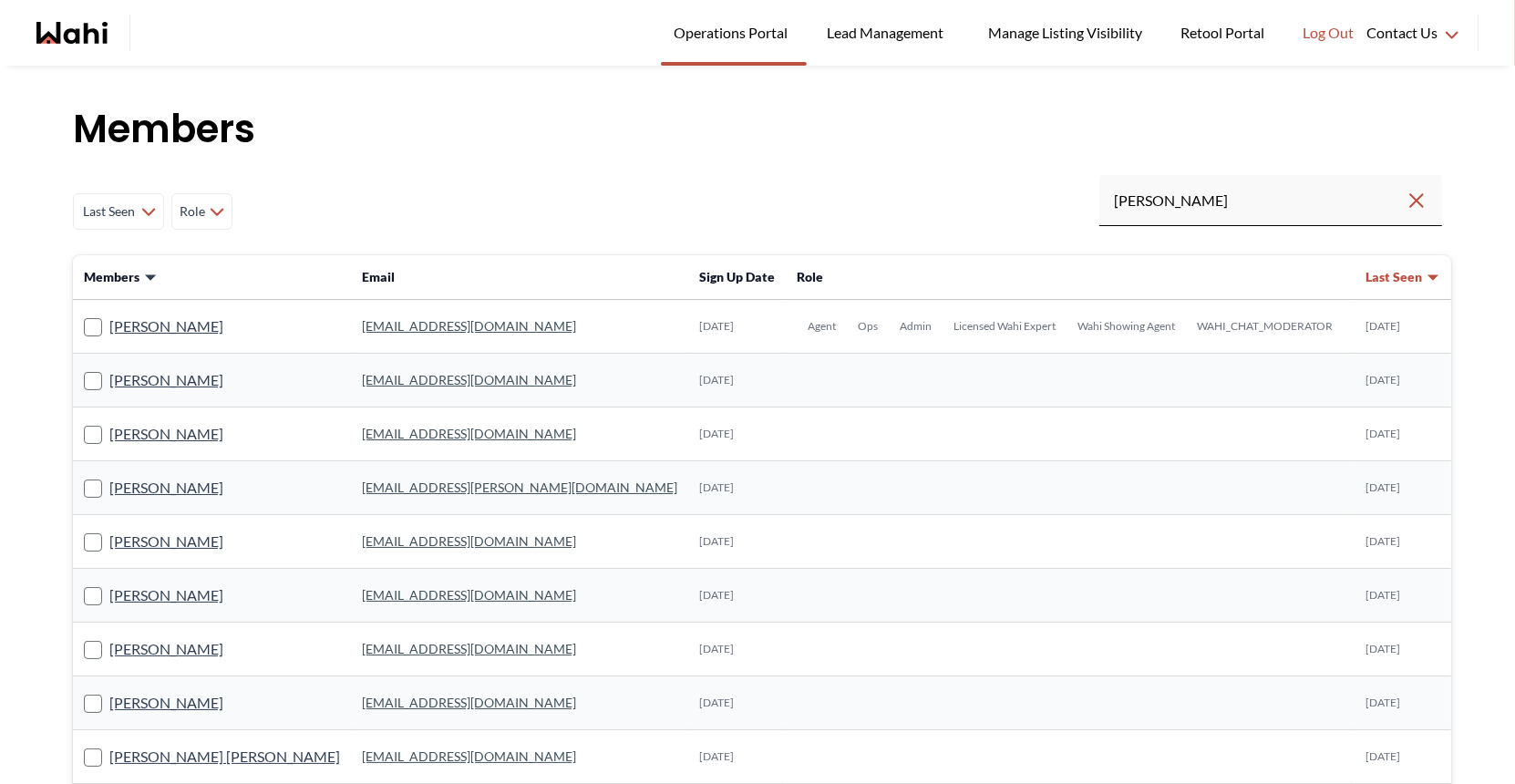
click at [417, 327] on link "[EMAIL_ADDRESS][DOMAIN_NAME]" at bounding box center [470, 326] width 215 height 16
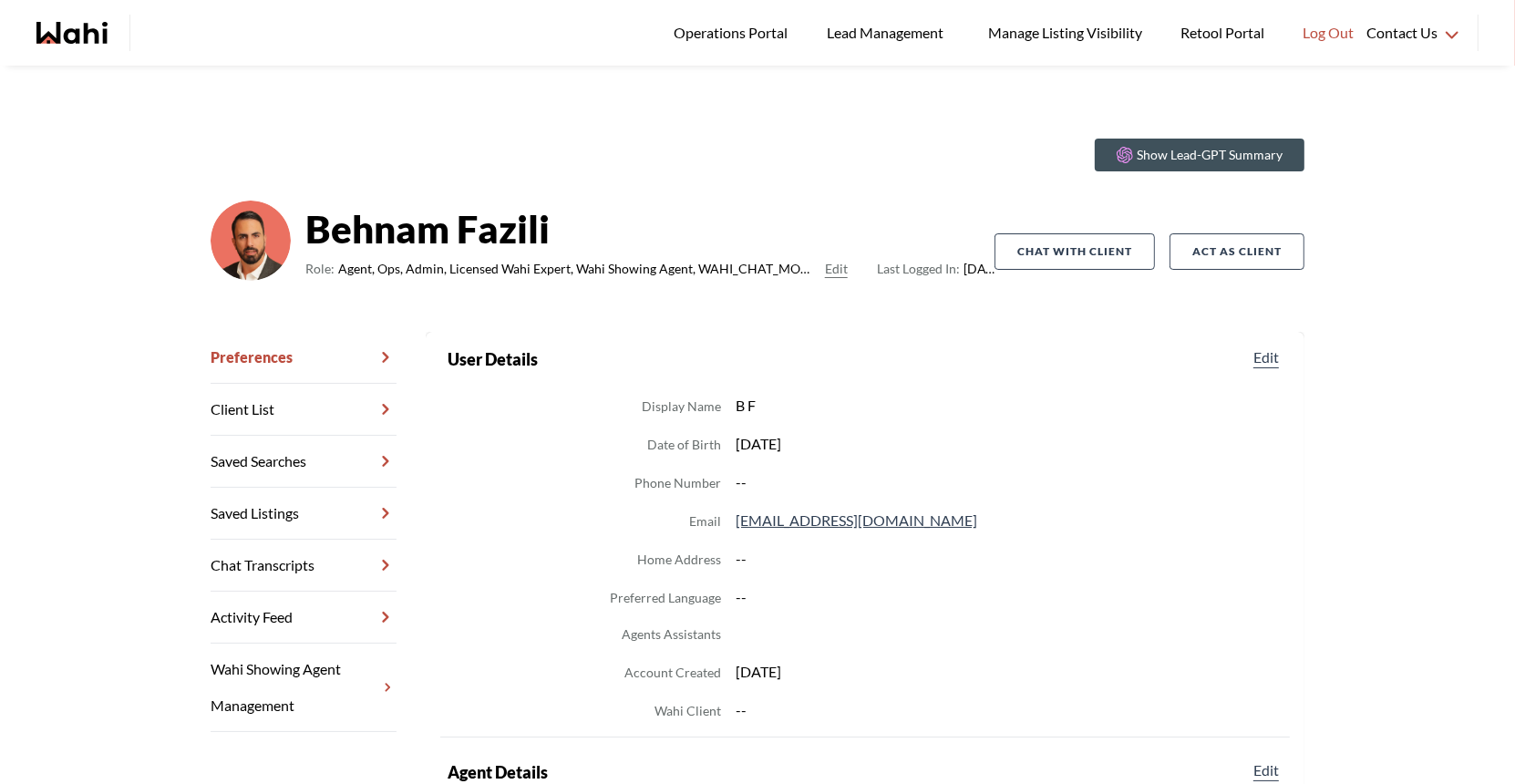
click at [283, 559] on link "Chat Transcripts" at bounding box center [304, 565] width 186 height 52
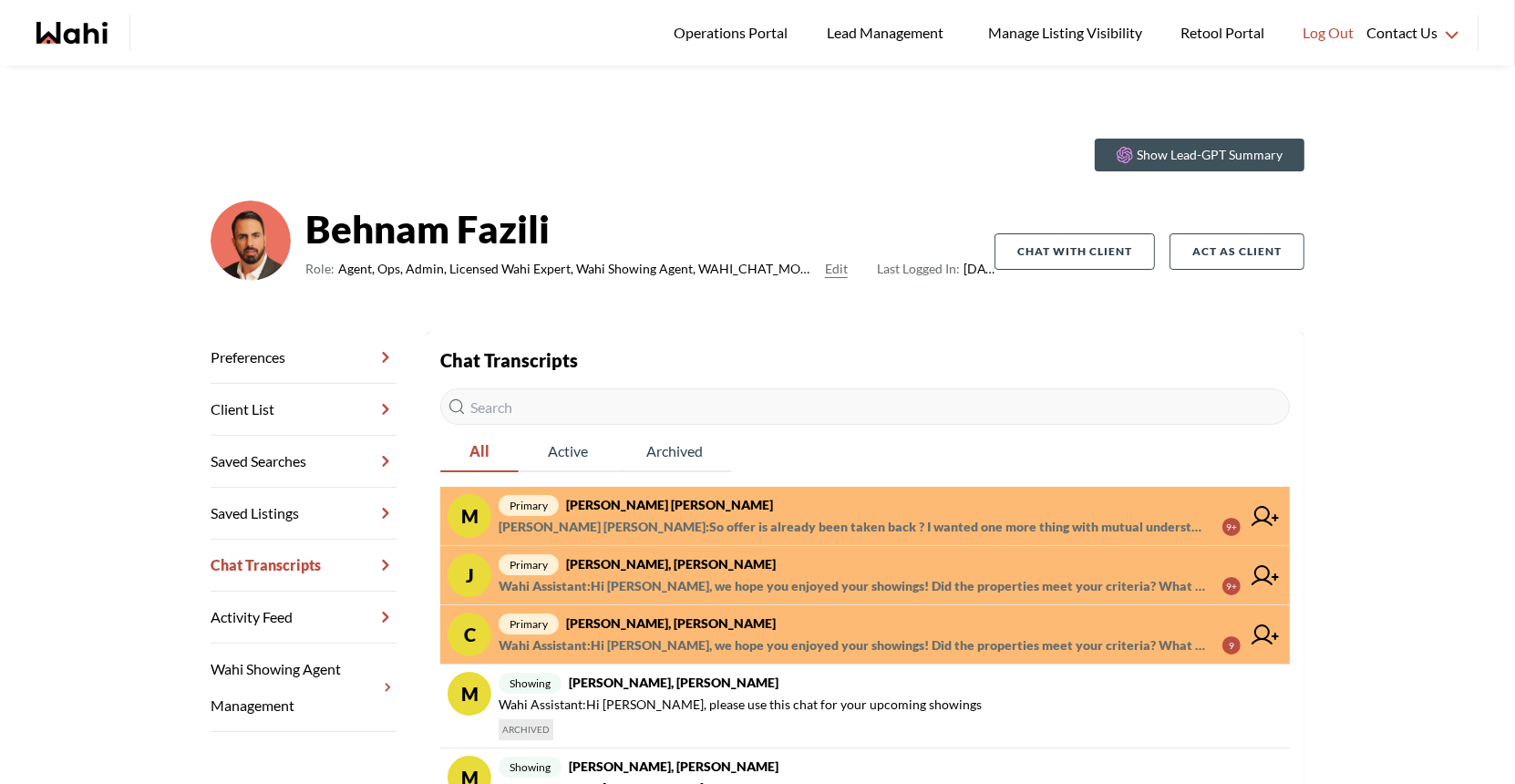
click at [635, 510] on strong "[PERSON_NAME] [PERSON_NAME]" at bounding box center [669, 504] width 207 height 16
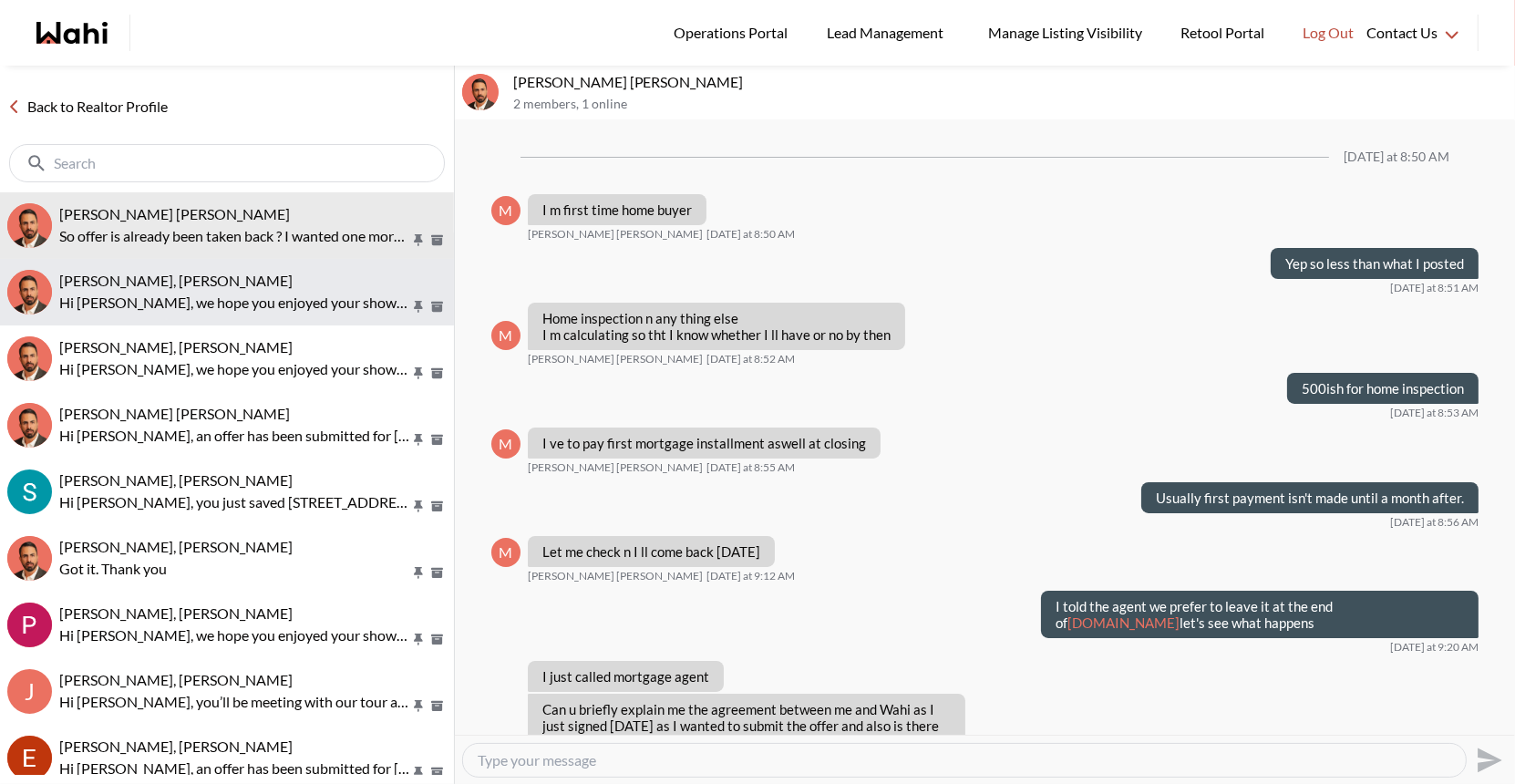
scroll to position [1064, 0]
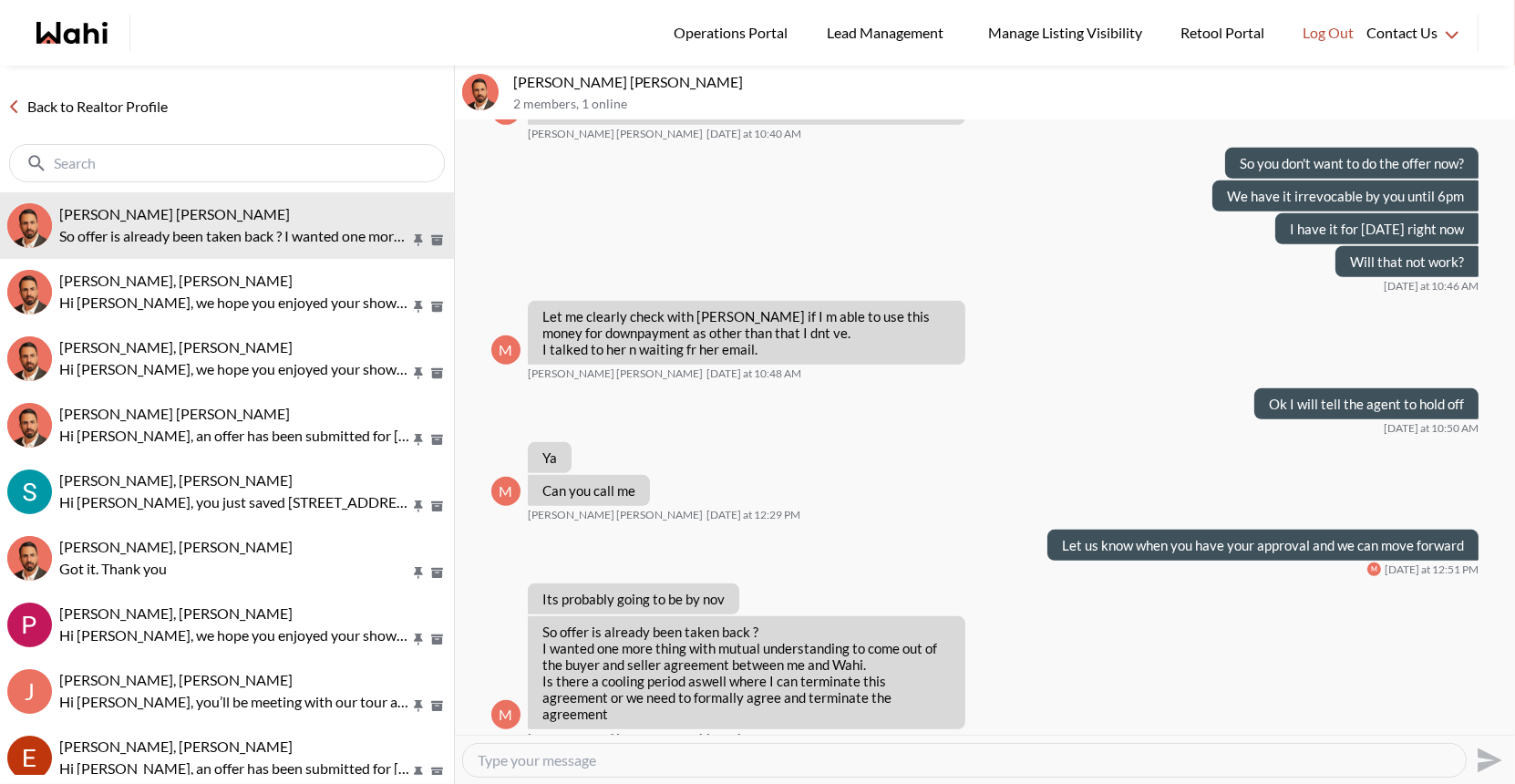
click at [113, 113] on link "Back to Realtor Profile" at bounding box center [87, 106] width 175 height 24
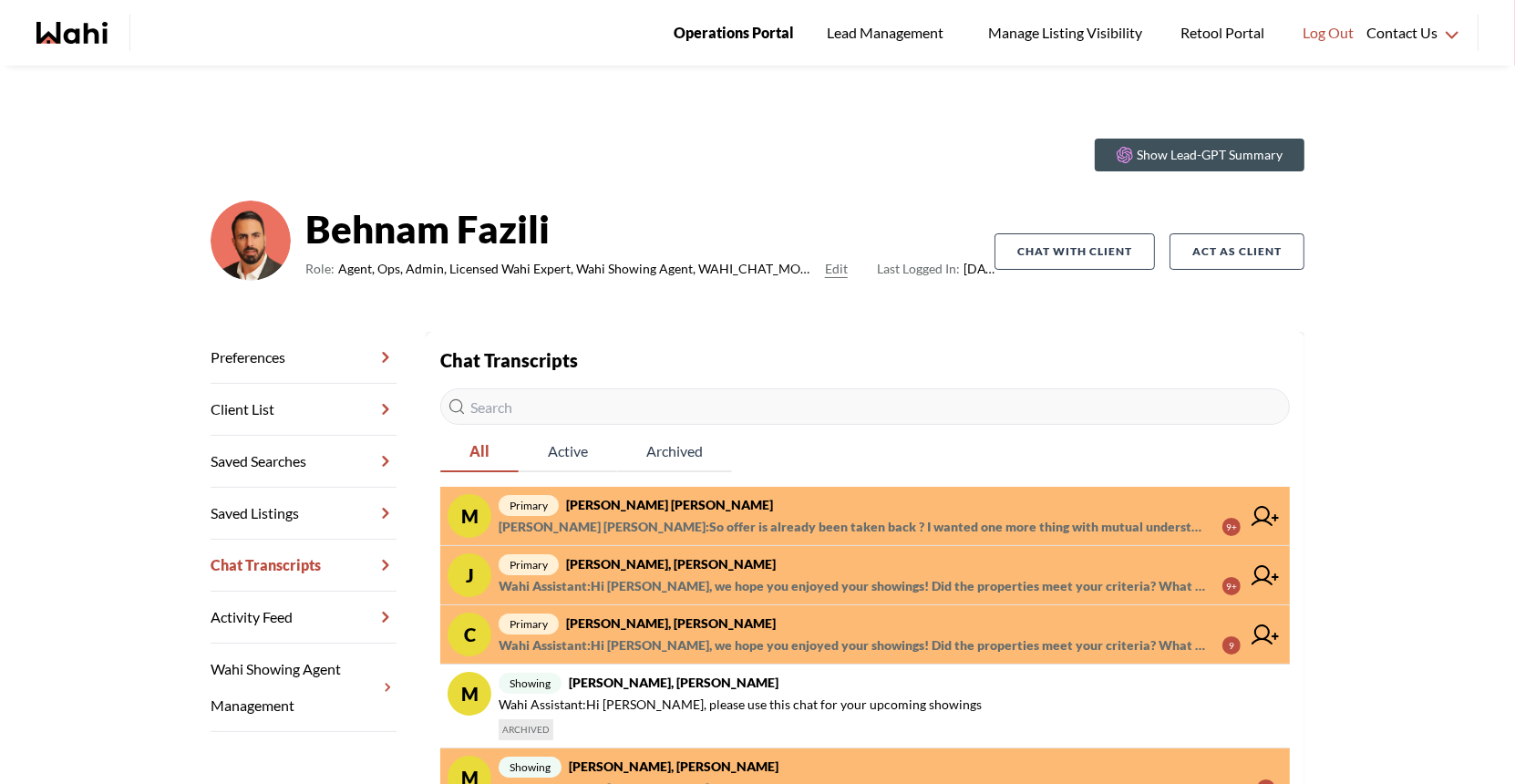
click at [737, 48] on link "Operations Portal" at bounding box center [734, 33] width 146 height 66
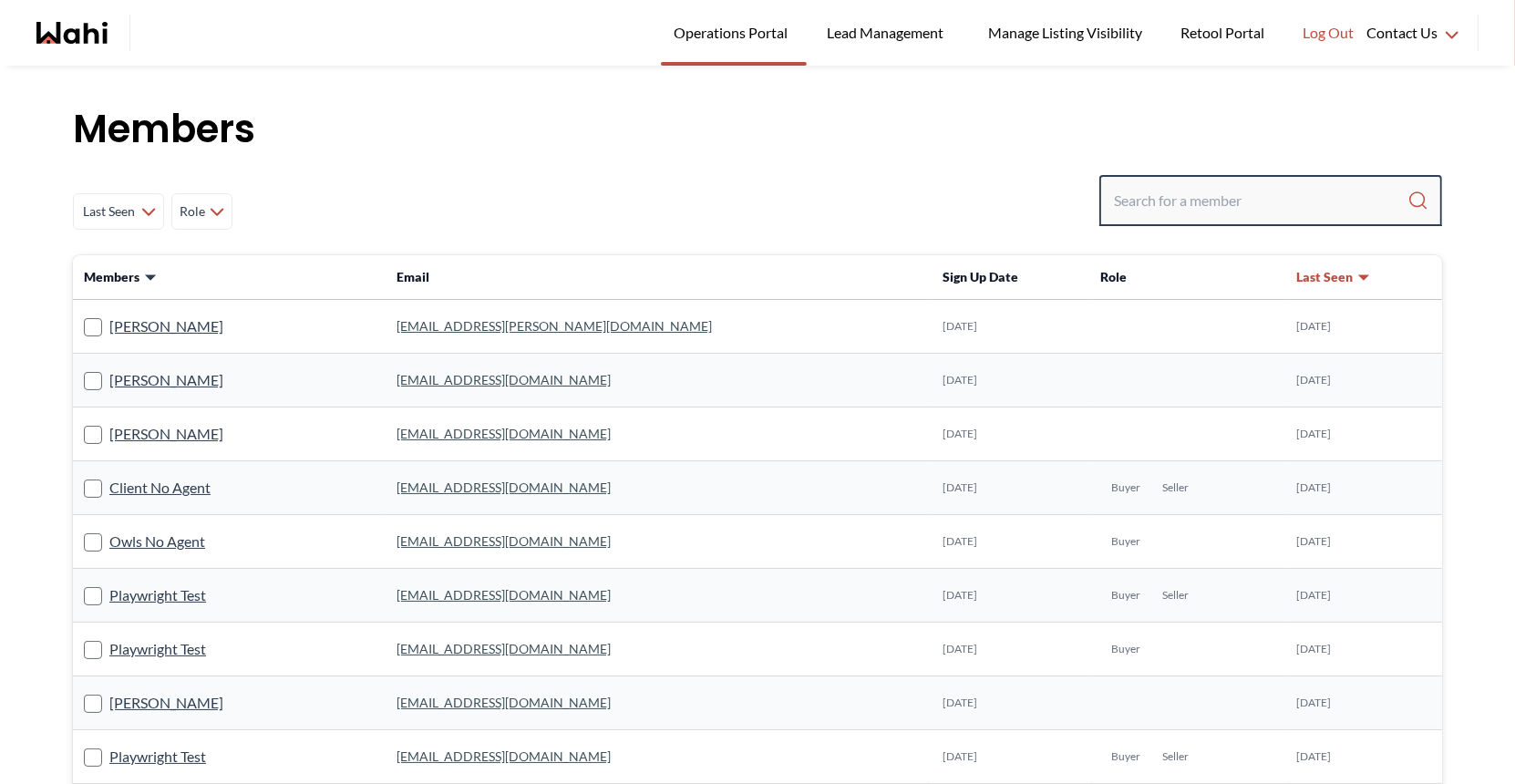
click at [1188, 199] on input "Search input" at bounding box center [1261, 201] width 293 height 33
type input "[PERSON_NAME]"
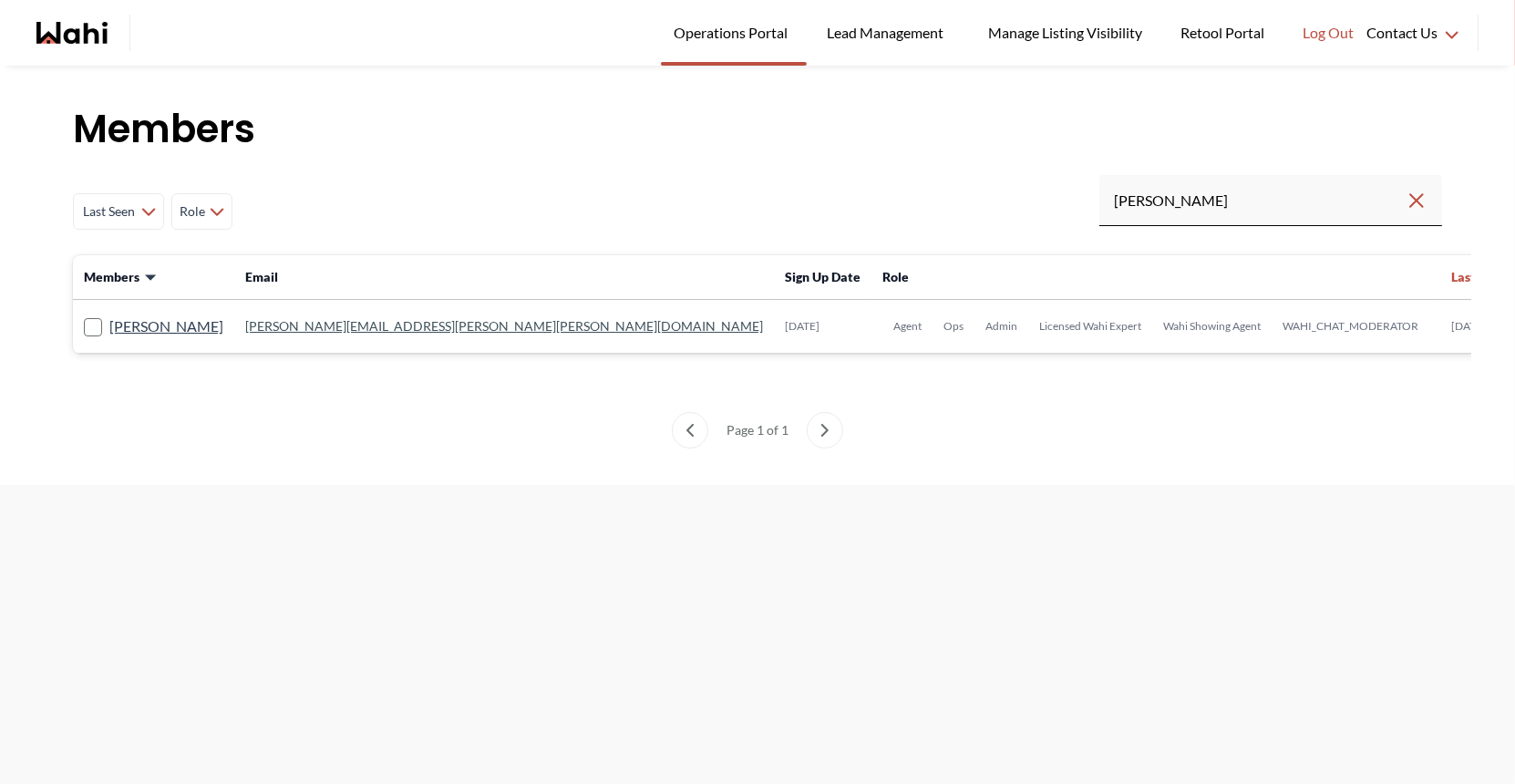
click at [349, 324] on link "[PERSON_NAME][EMAIL_ADDRESS][PERSON_NAME][PERSON_NAME][DOMAIN_NAME]" at bounding box center [503, 326] width 518 height 16
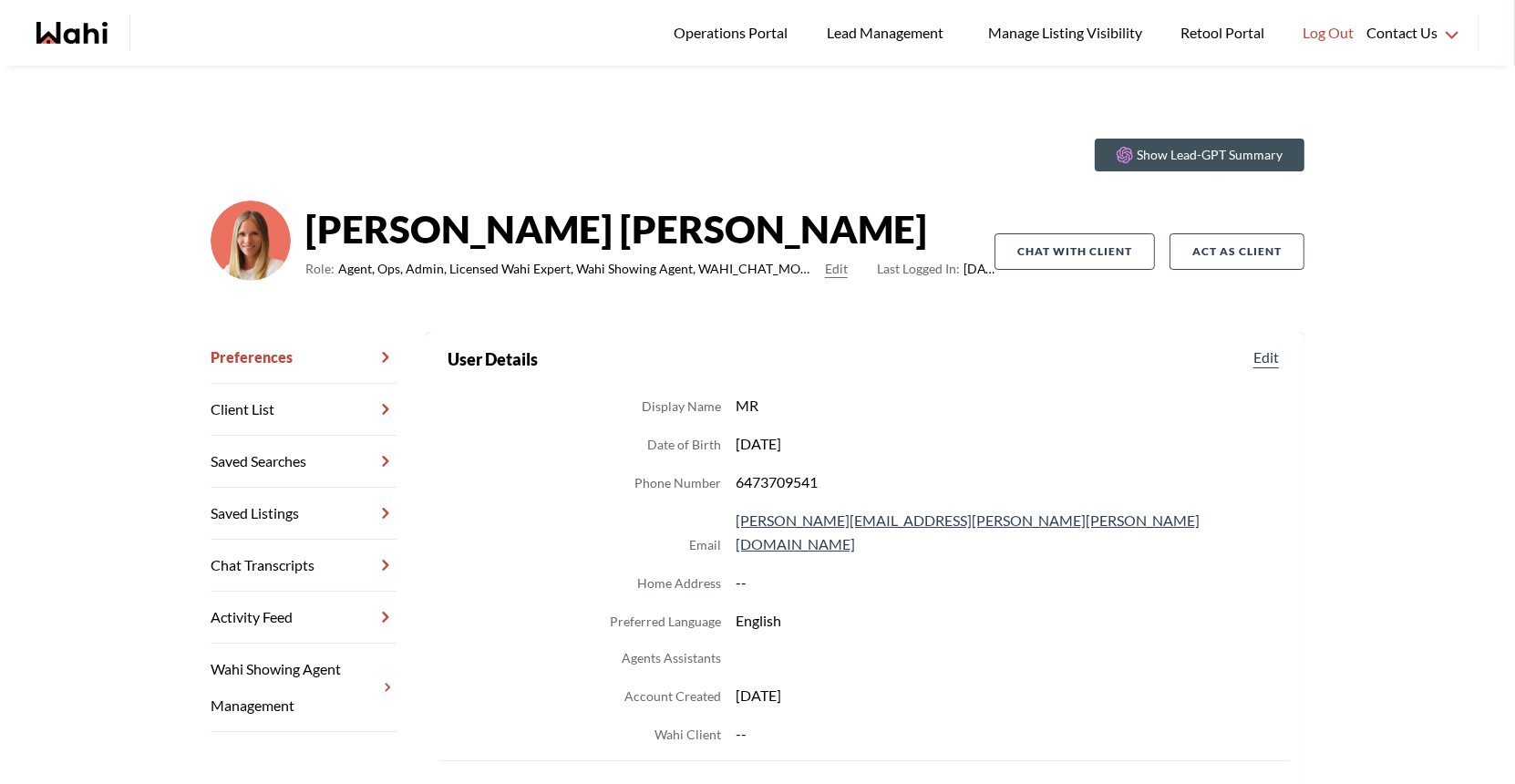
click at [261, 565] on link "Chat Transcripts" at bounding box center [304, 565] width 186 height 52
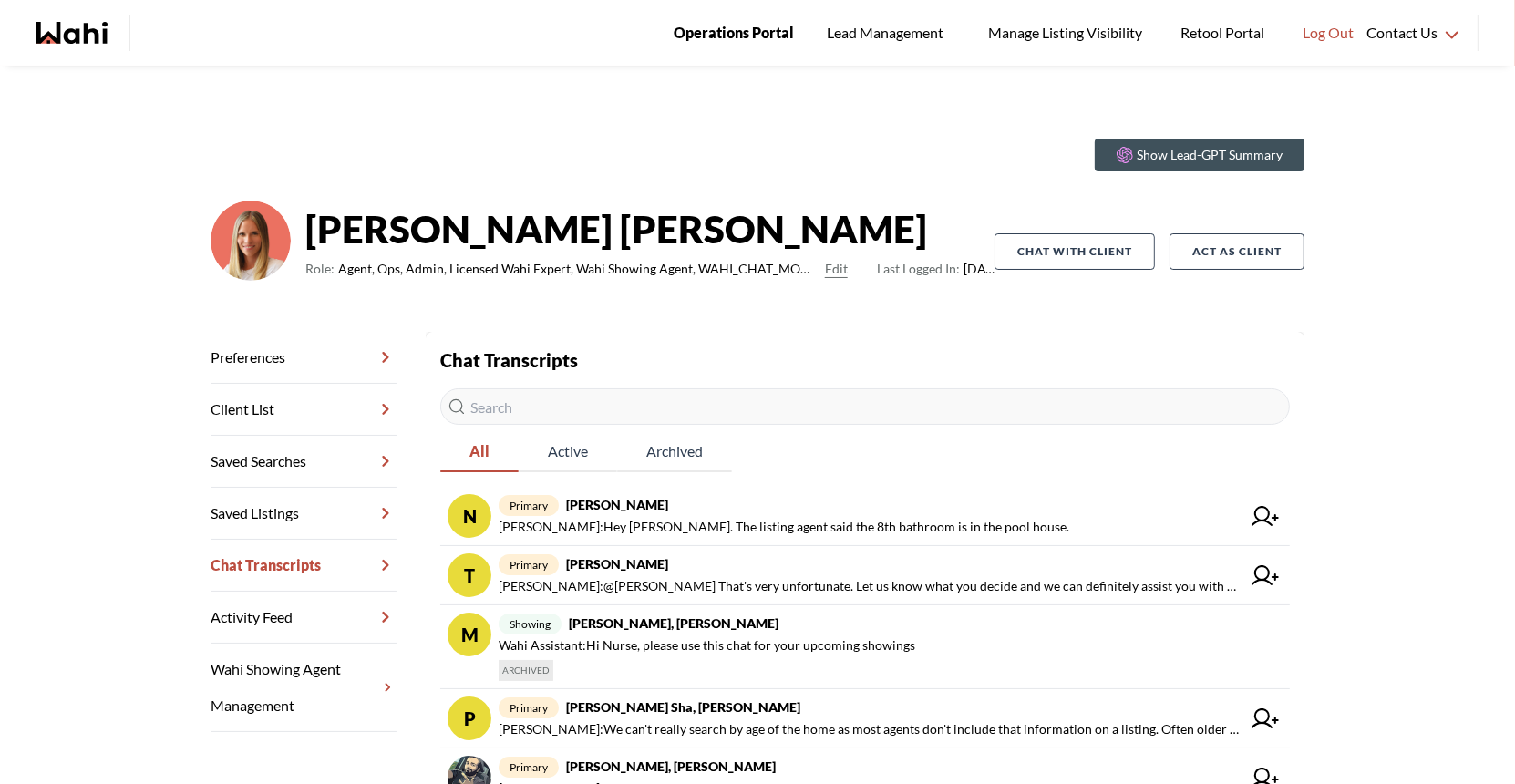
click at [711, 45] on link "Operations Portal" at bounding box center [734, 33] width 146 height 66
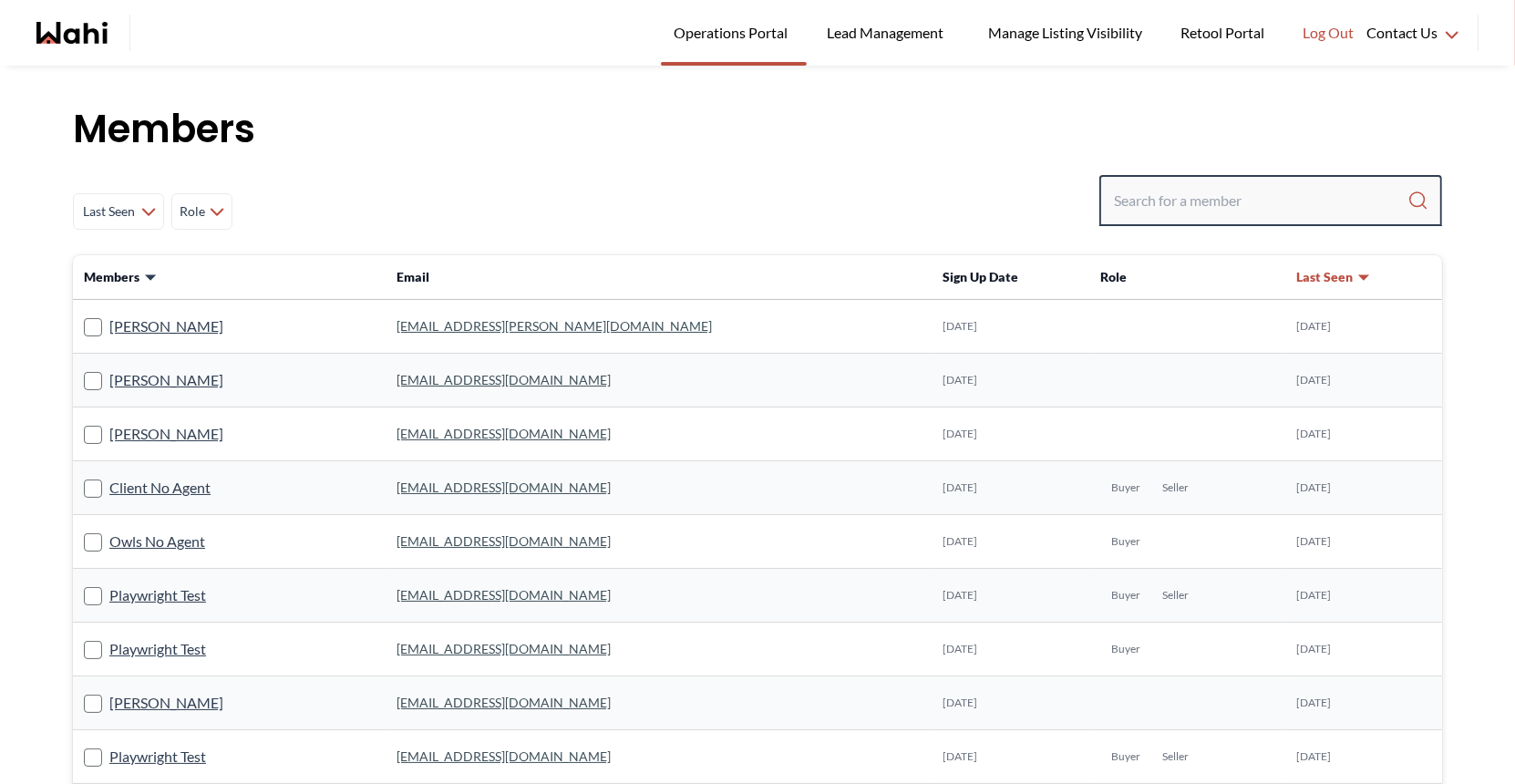
click at [1166, 205] on input "Search input" at bounding box center [1261, 201] width 293 height 33
type input "behnam"
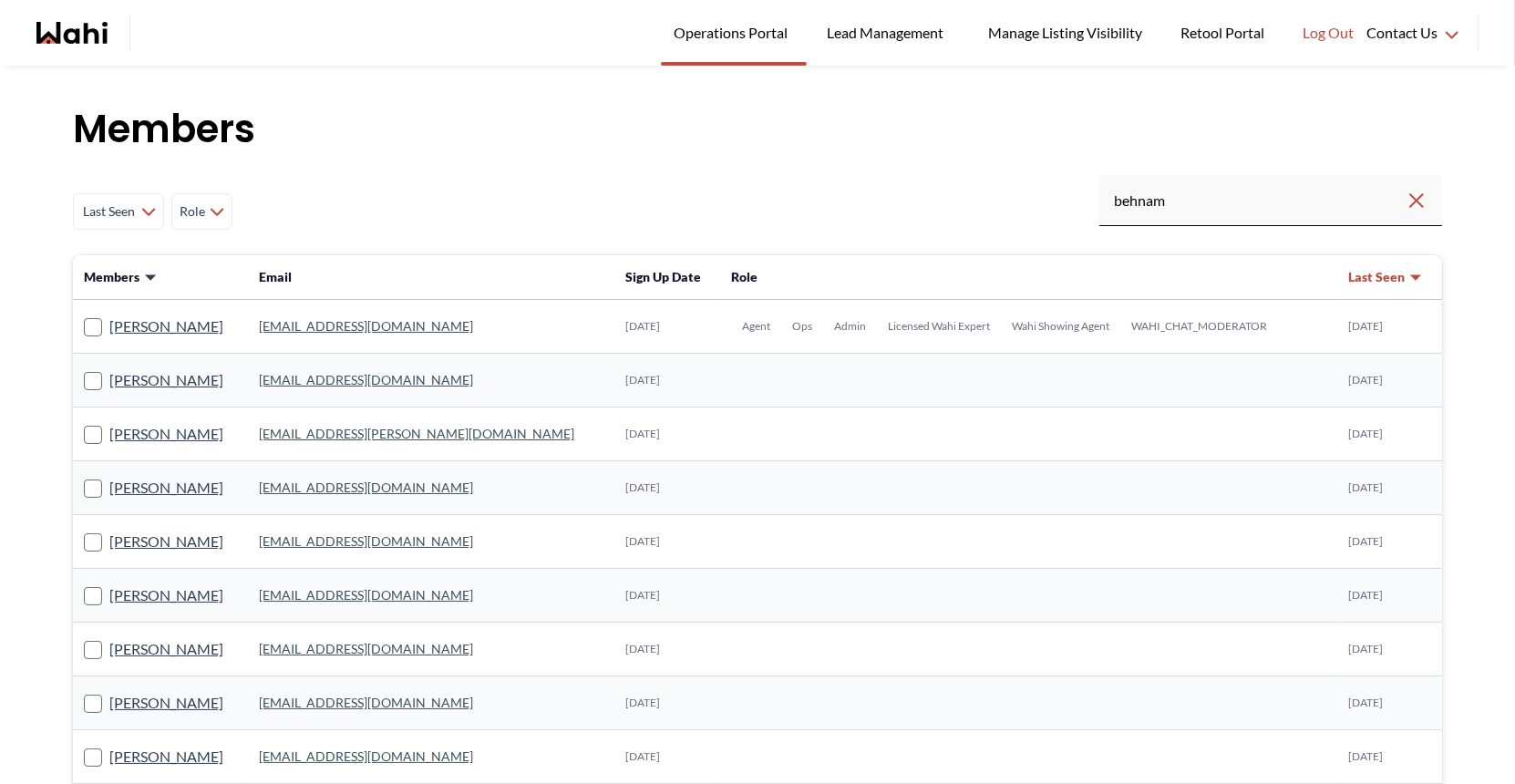
click at [349, 326] on link "[EMAIL_ADDRESS][DOMAIN_NAME]" at bounding box center [366, 326] width 215 height 16
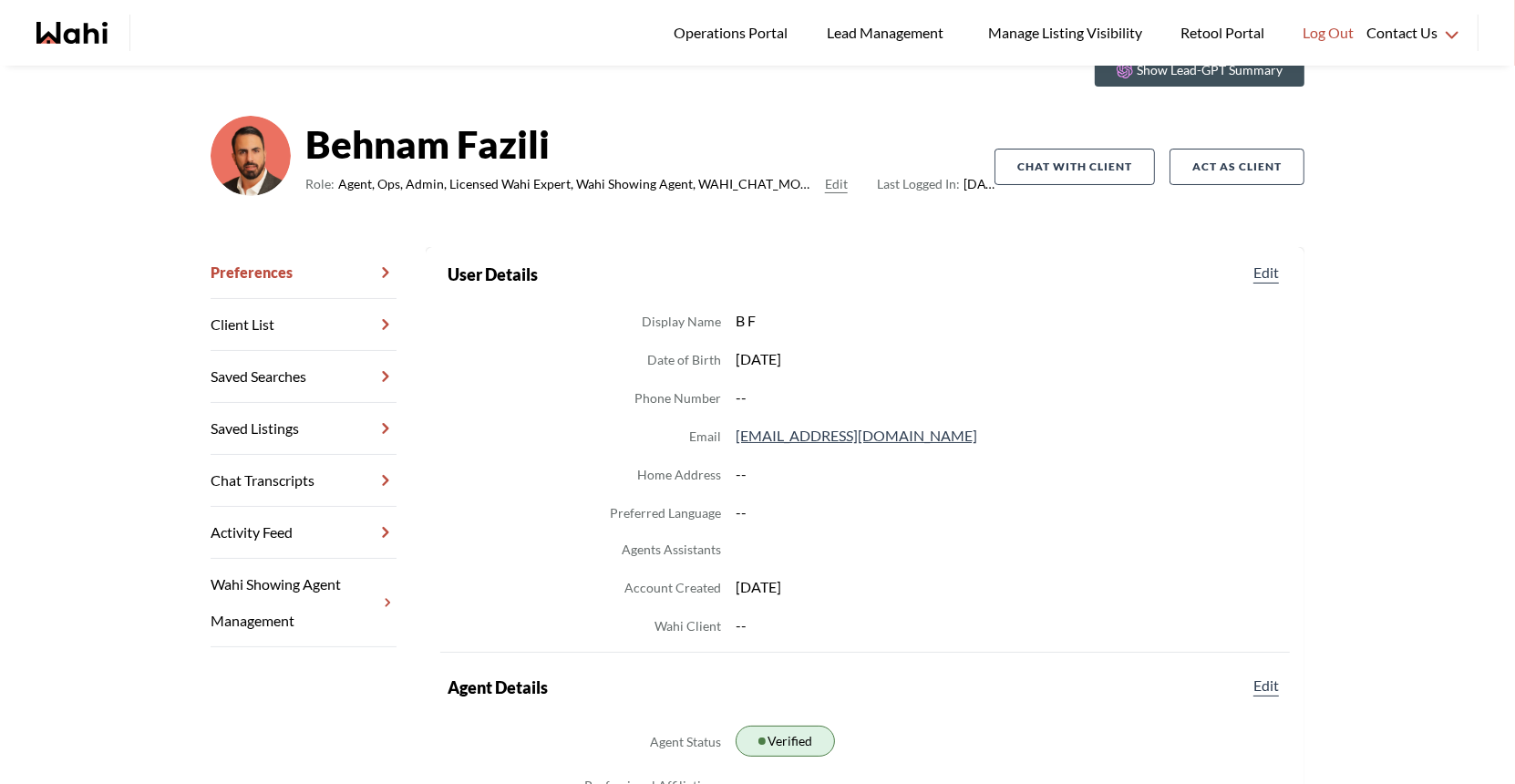
click at [324, 478] on link "Chat Transcripts" at bounding box center [304, 480] width 186 height 52
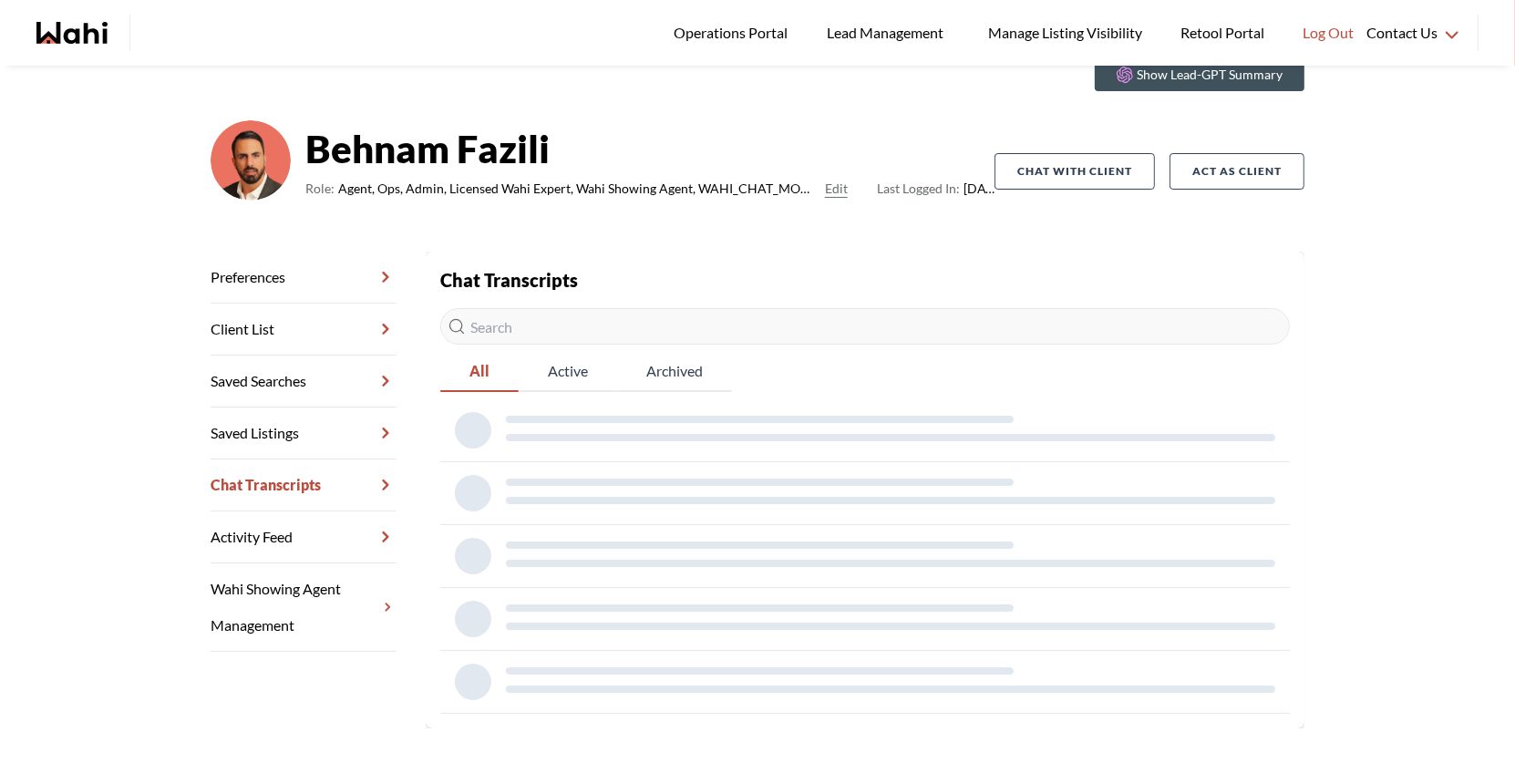
scroll to position [84, 0]
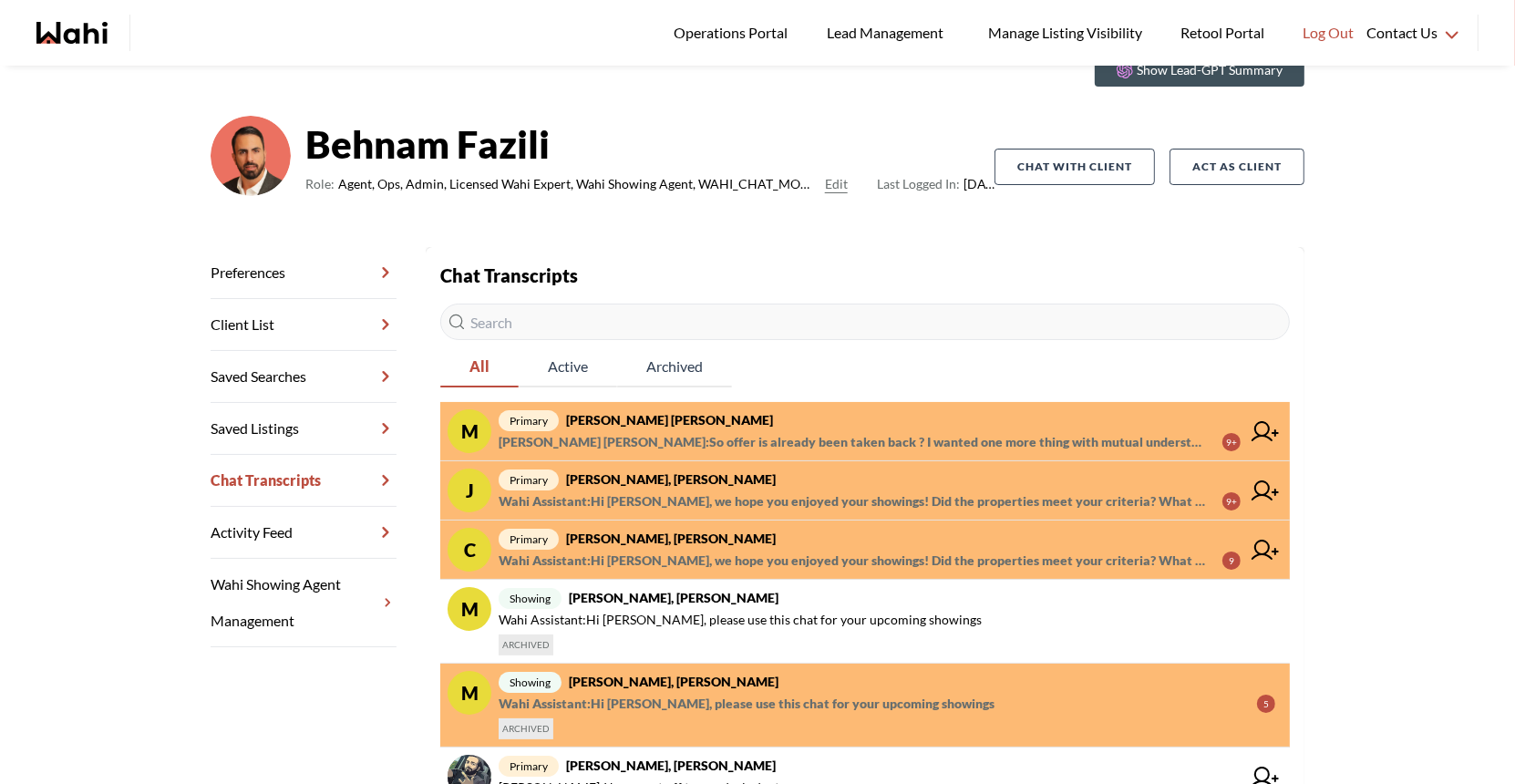
click at [675, 422] on strong "[PERSON_NAME] [PERSON_NAME]" at bounding box center [669, 419] width 207 height 16
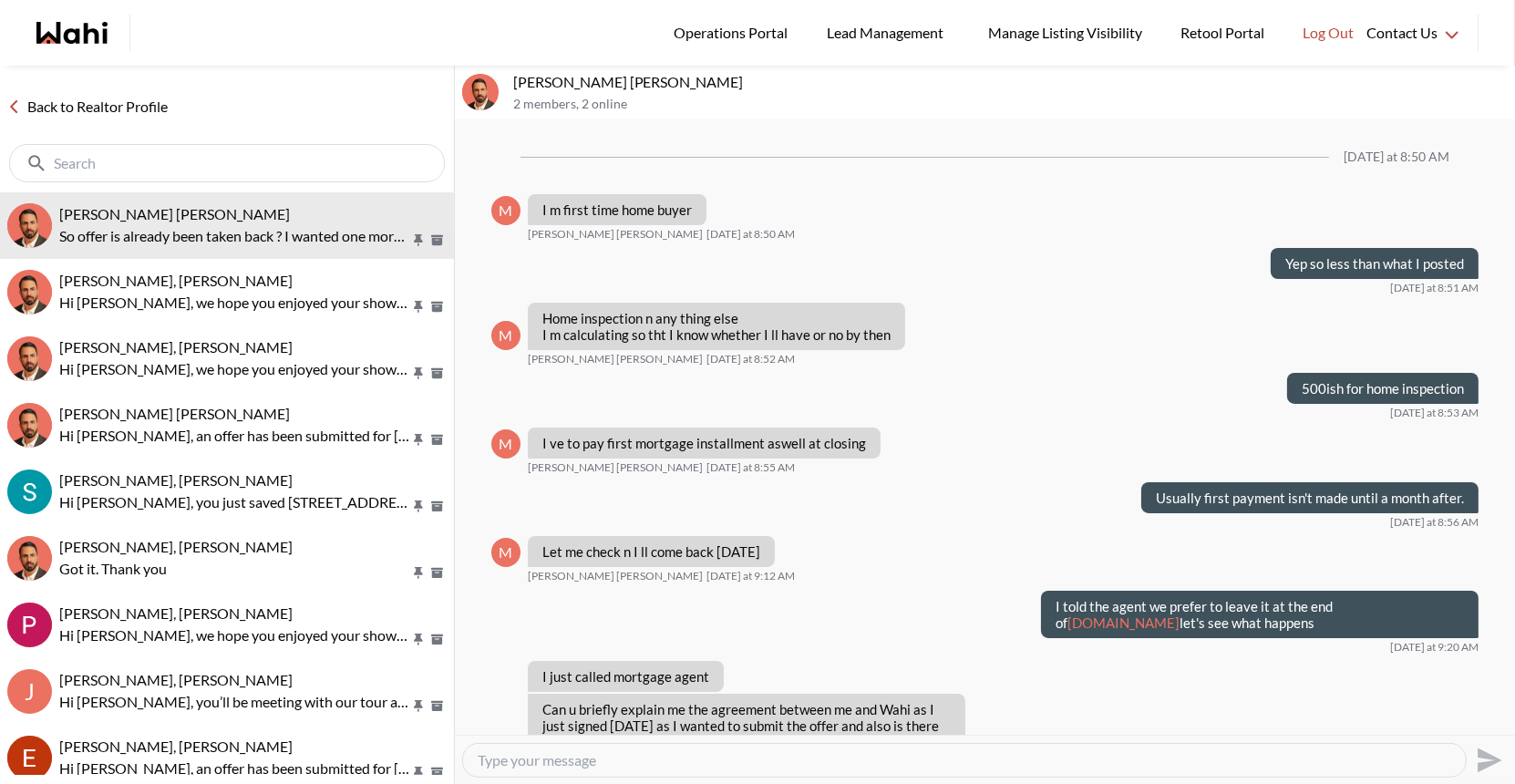
scroll to position [1064, 0]
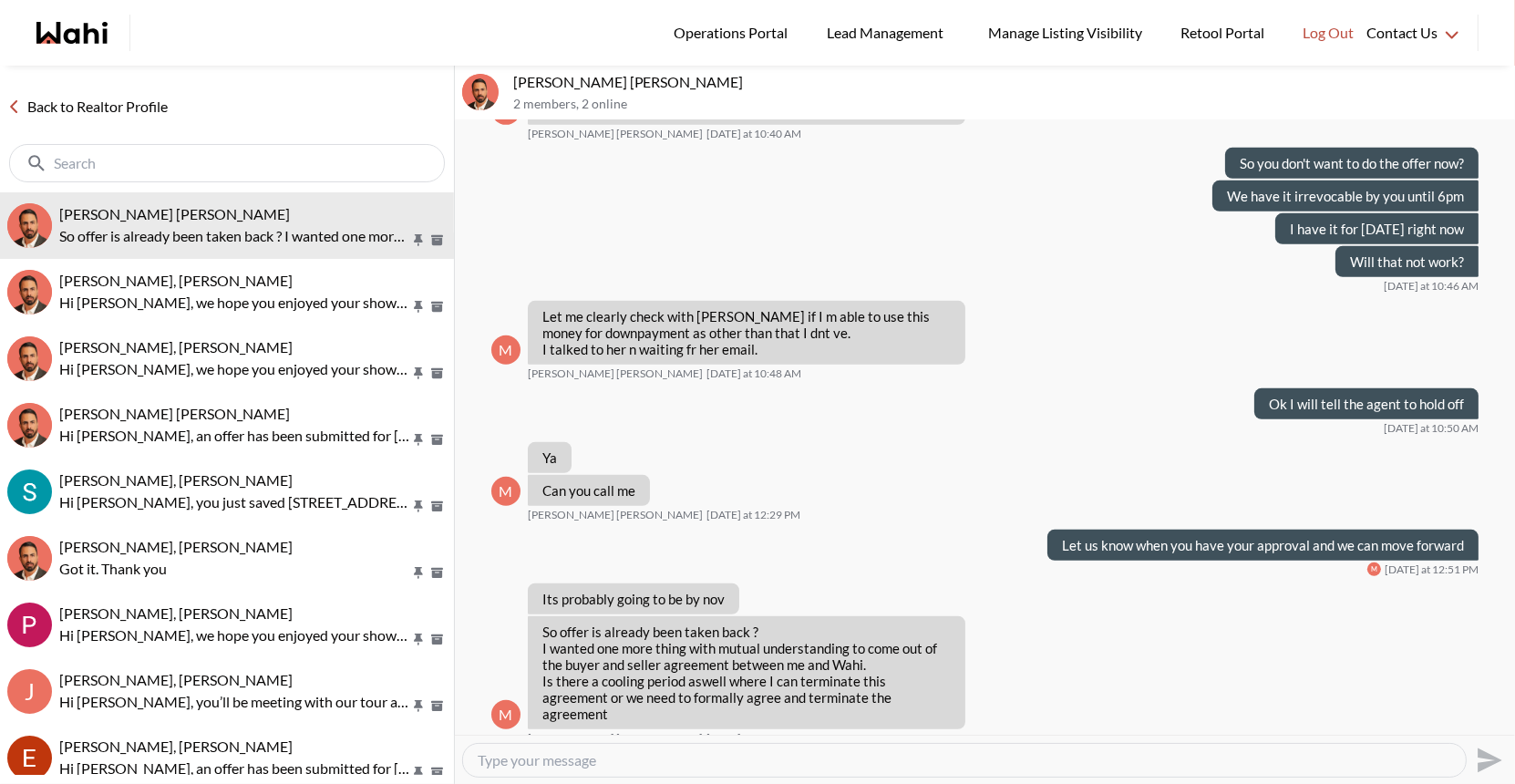
click at [525, 756] on textarea "Type your message" at bounding box center [964, 760] width 973 height 18
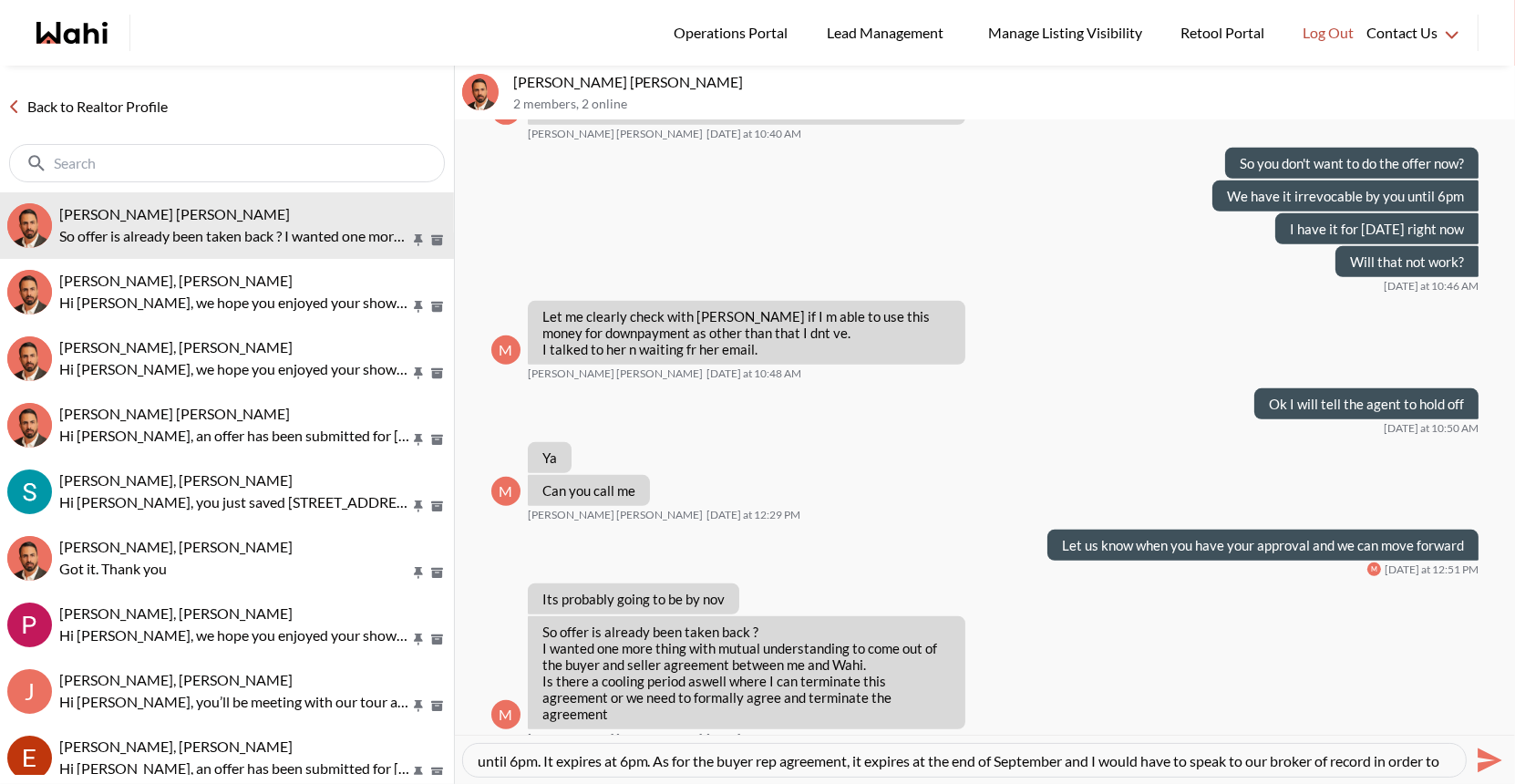
scroll to position [36, 0]
type textarea "Hi [PERSON_NAME] - I have been in meetings [DATE]. I asked the agent to withdra…"
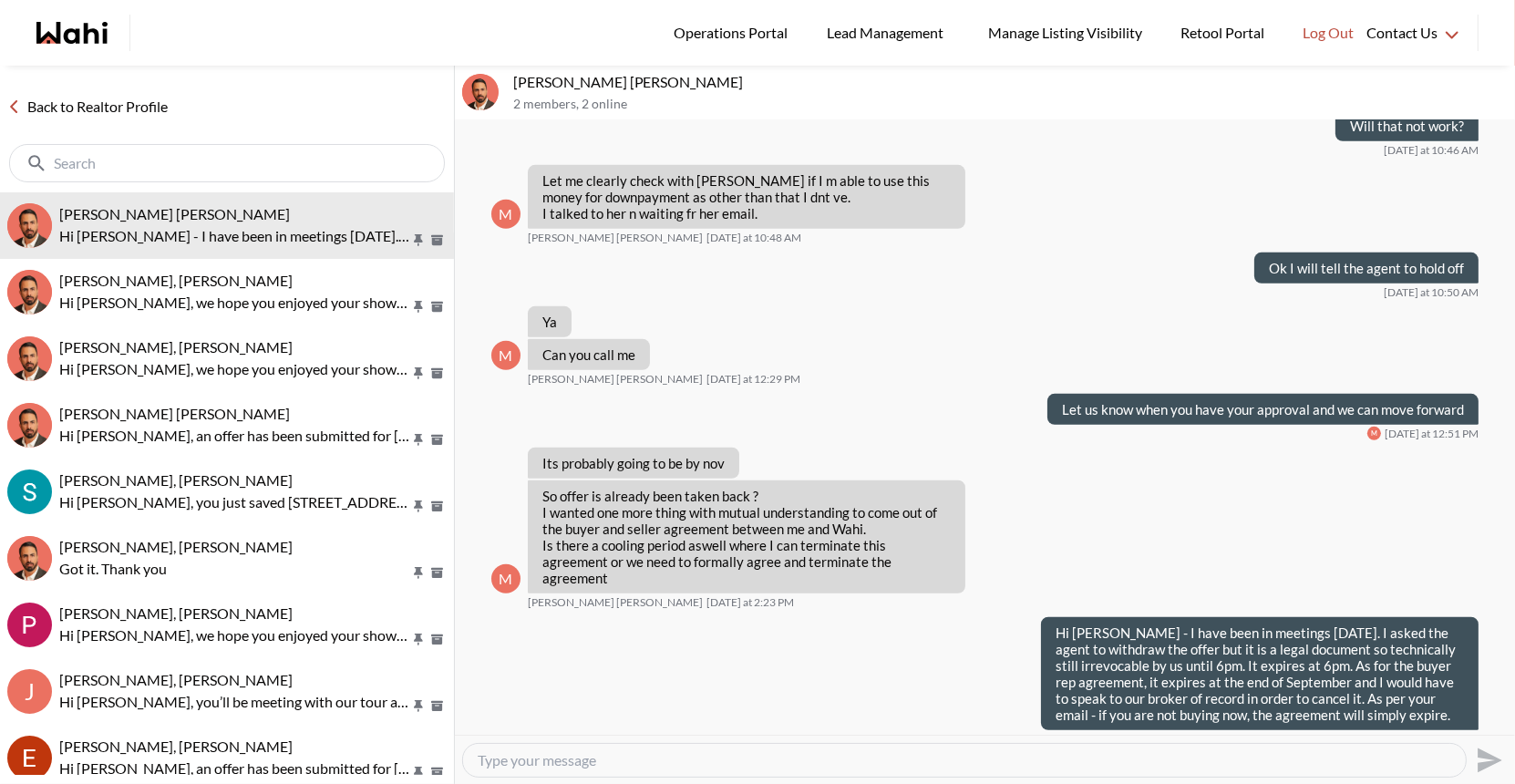
click at [509, 761] on textarea "Type your message" at bounding box center [964, 760] width 973 height 18
click at [504, 760] on textarea "Type your message" at bounding box center [964, 760] width 973 height 18
type textarea "Kindly use the Wahi chat rather than calling my personal cel phone and personal…"
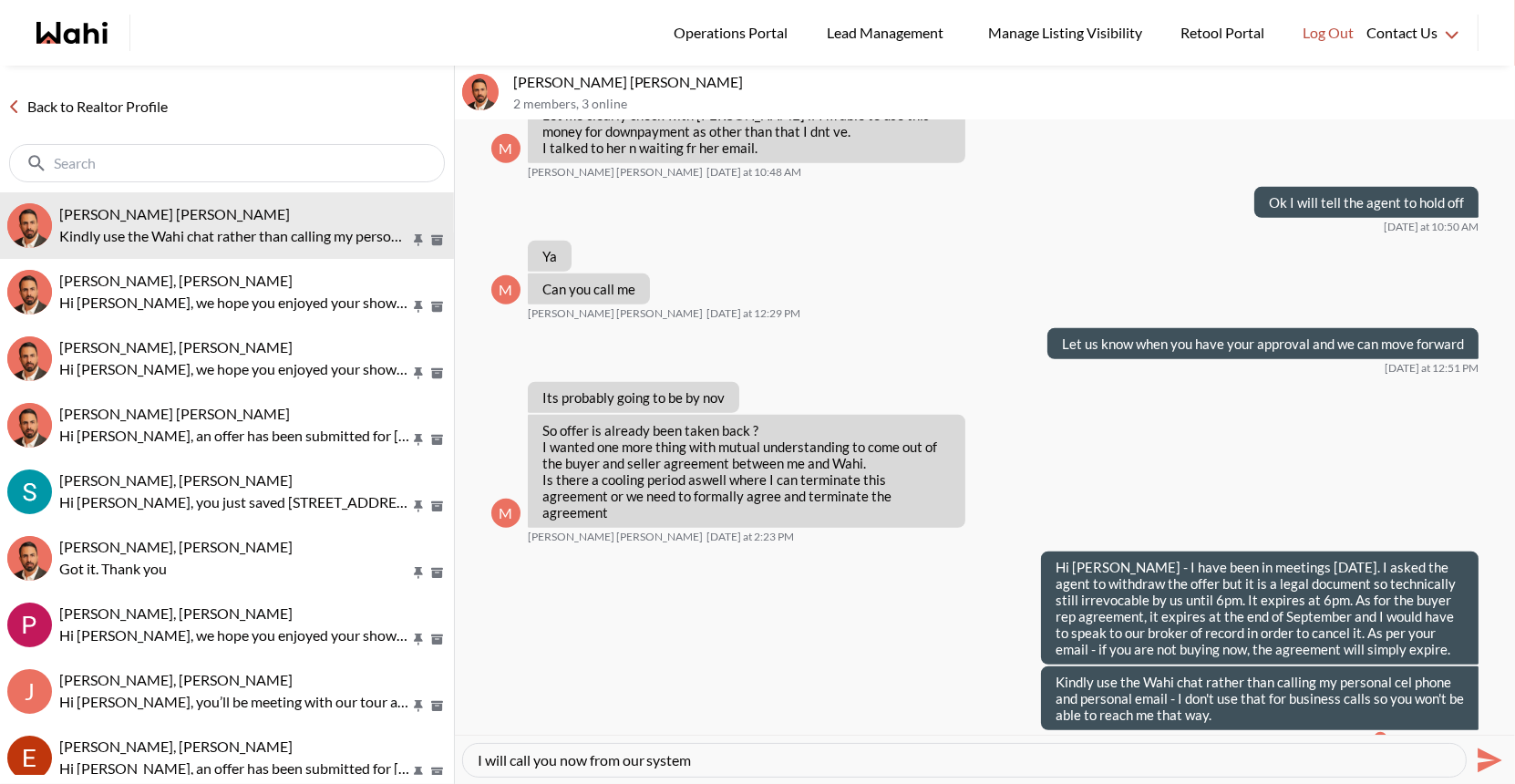
type textarea "I will call you now from our system."
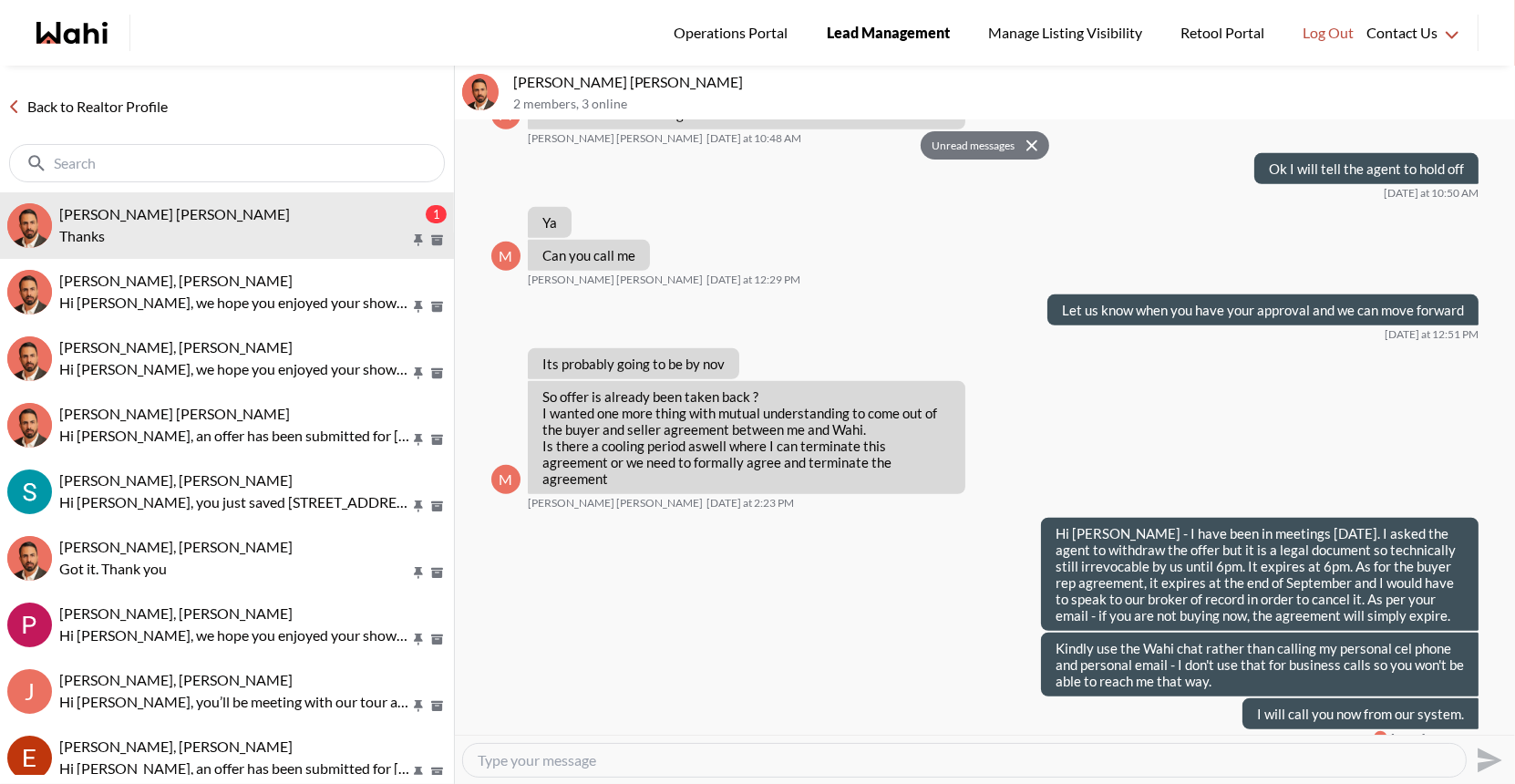
scroll to position [1353, 0]
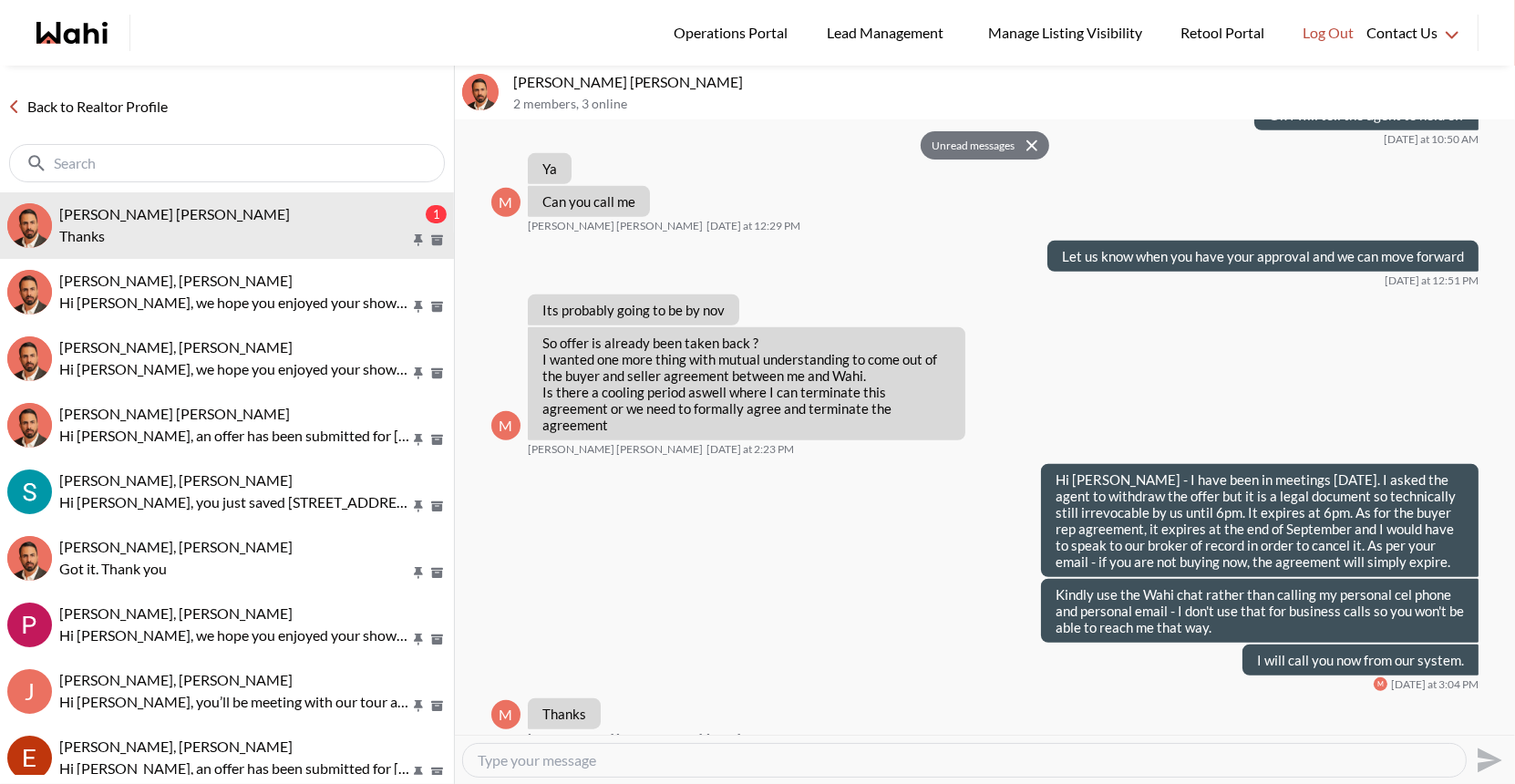
click at [547, 766] on textarea "Type your message" at bounding box center [964, 760] width 973 height 18
type textarea "Just to confirm our call. Our offer will expire at 6pm [DATE]. The buyer agreem…"
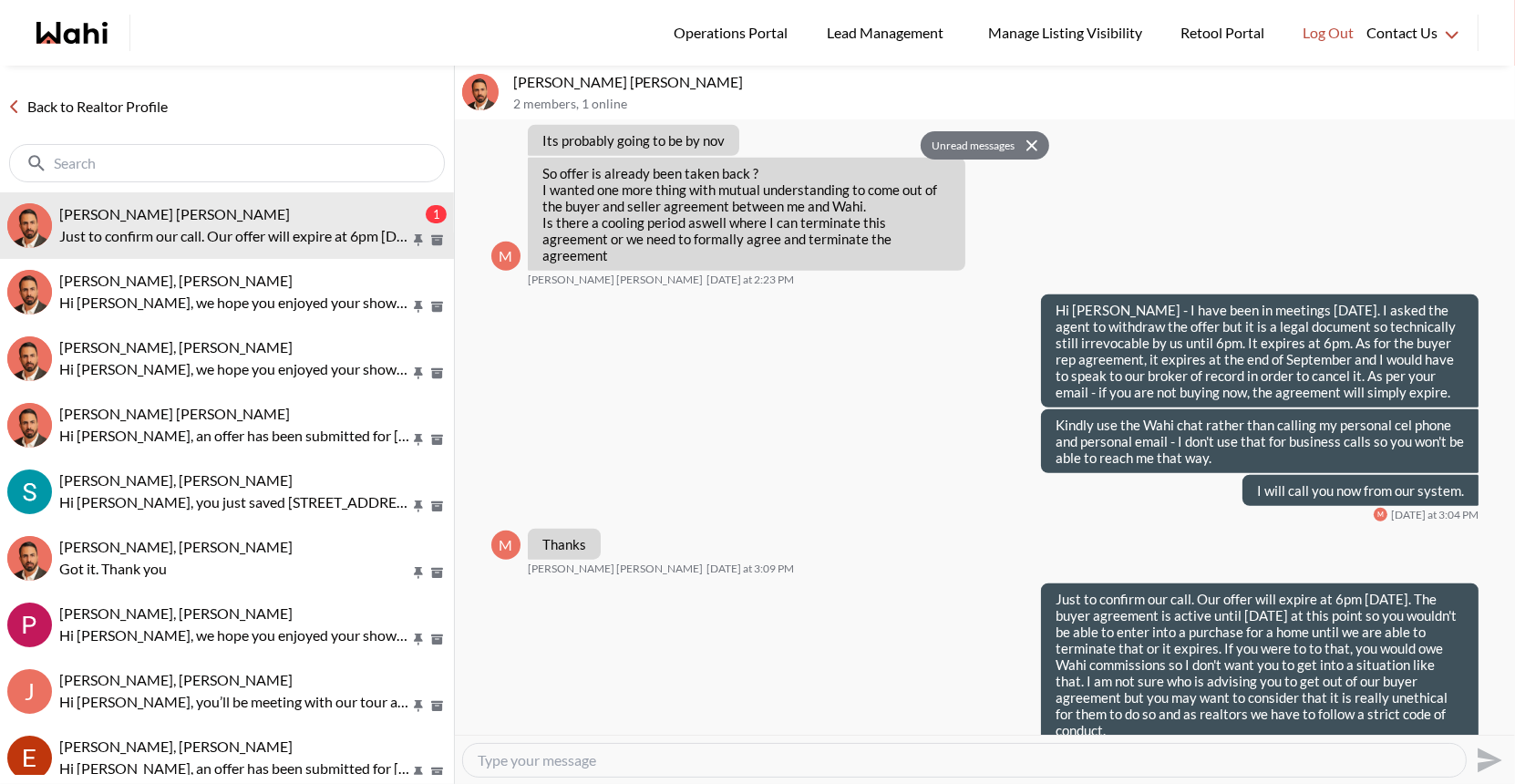
click at [530, 754] on textarea "Type your message" at bounding box center [964, 760] width 973 height 18
type textarea "We are here to protect your best interests and as such, I wanted to be clear on…"
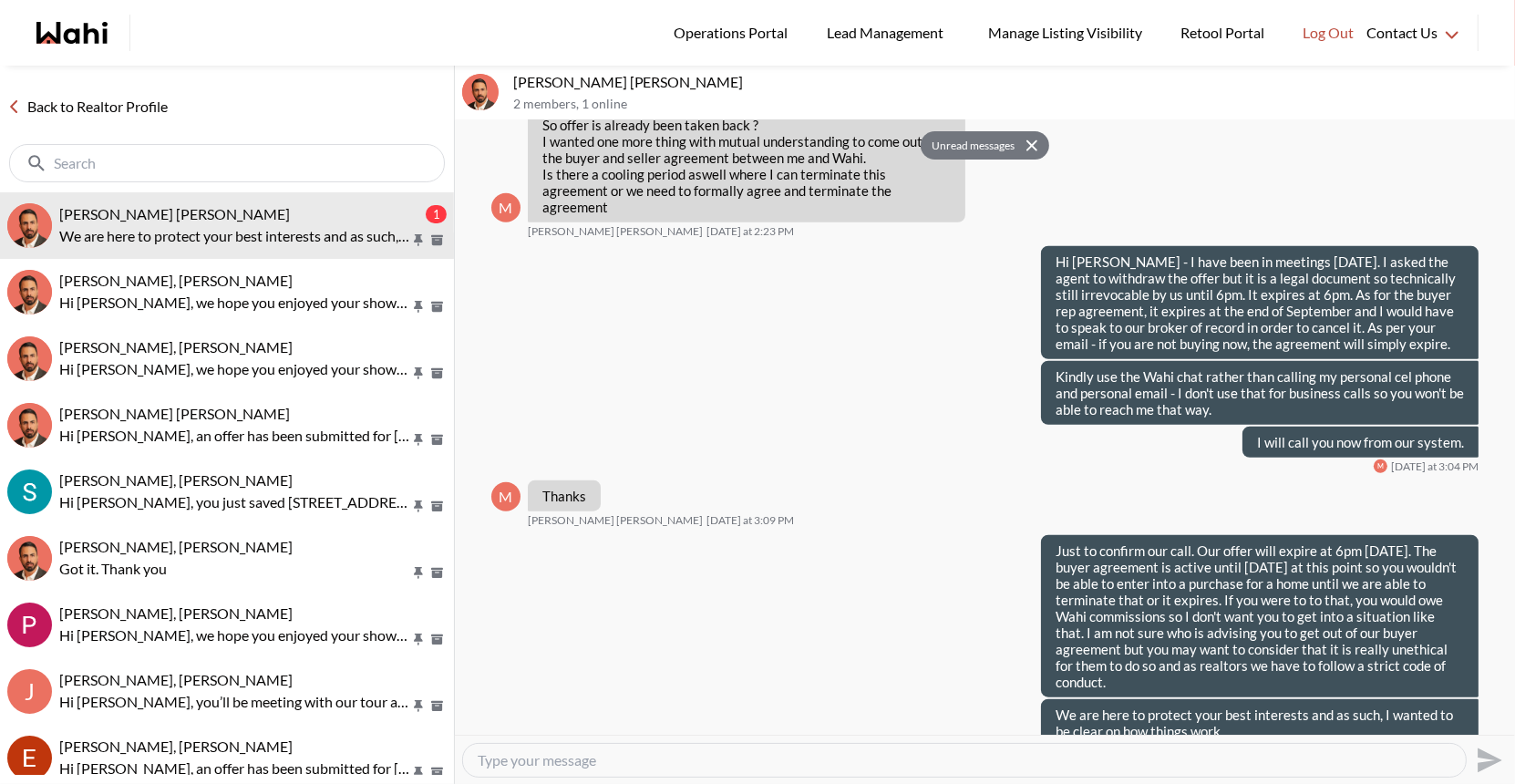
click at [99, 103] on link "Back to Realtor Profile" at bounding box center [87, 106] width 175 height 24
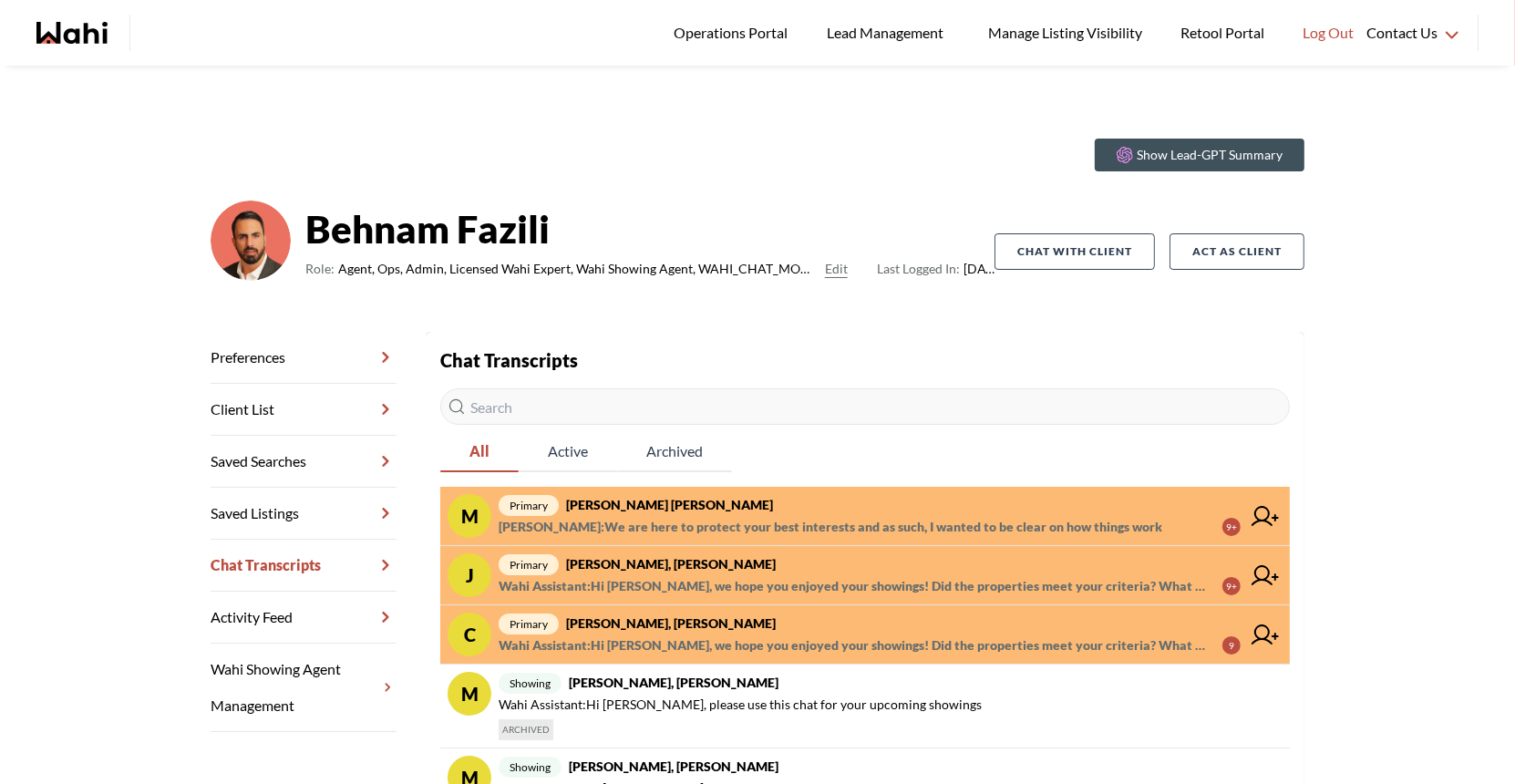
click at [680, 497] on strong "[PERSON_NAME] [PERSON_NAME]" at bounding box center [669, 504] width 207 height 16
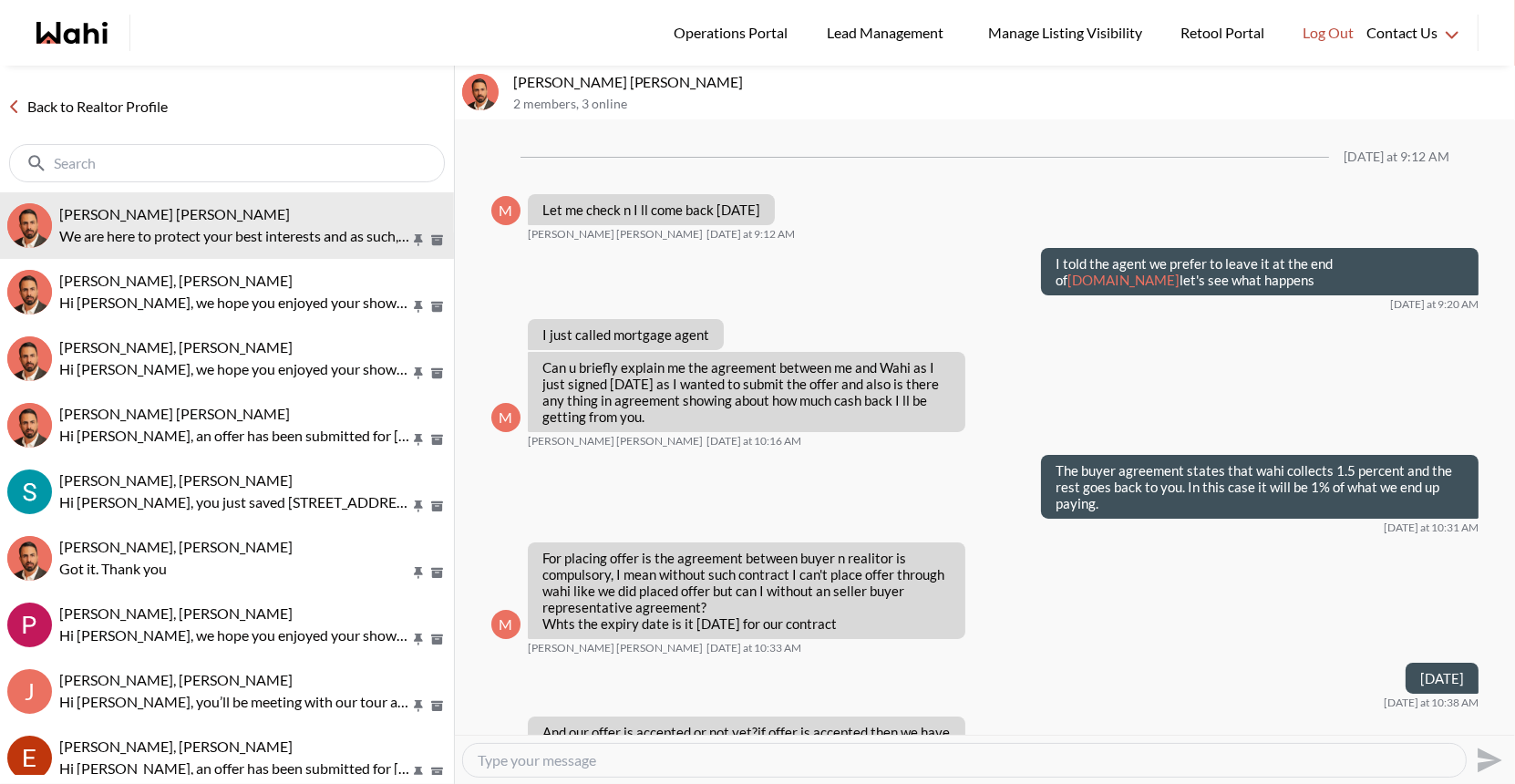
scroll to position [1229, 0]
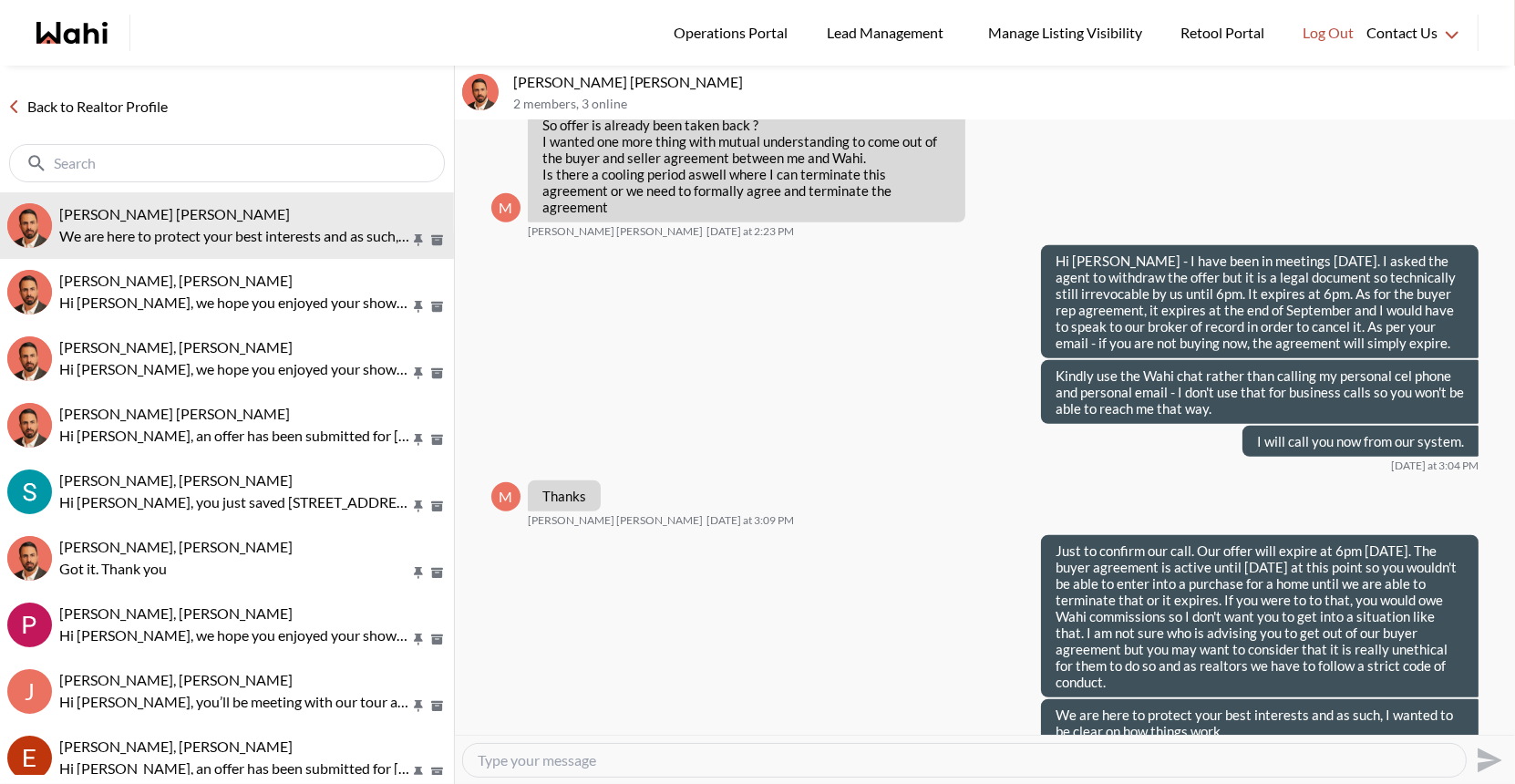
click at [104, 113] on link "Back to Realtor Profile" at bounding box center [87, 106] width 175 height 24
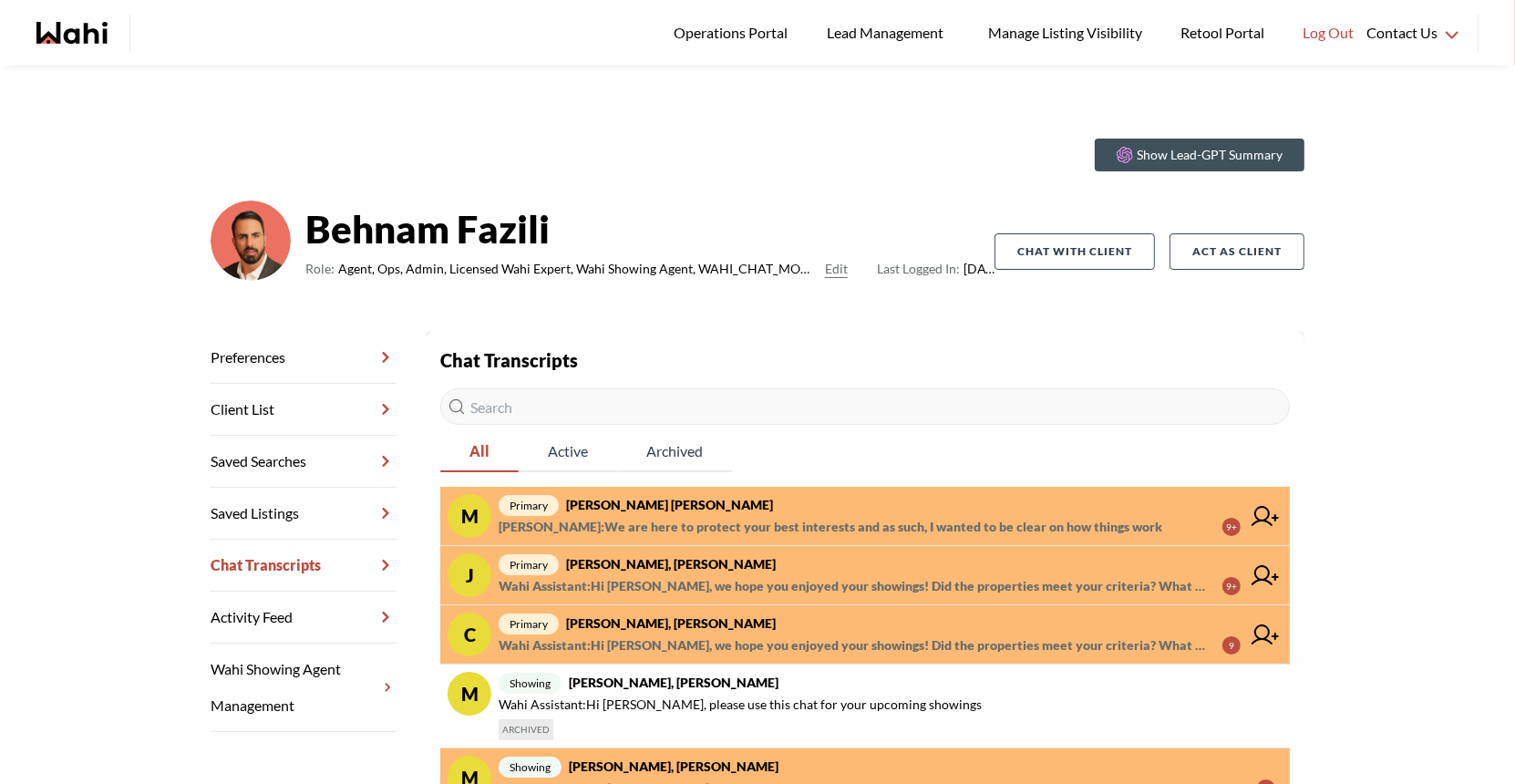
click at [659, 511] on strong "[PERSON_NAME] [PERSON_NAME]" at bounding box center [669, 504] width 207 height 16
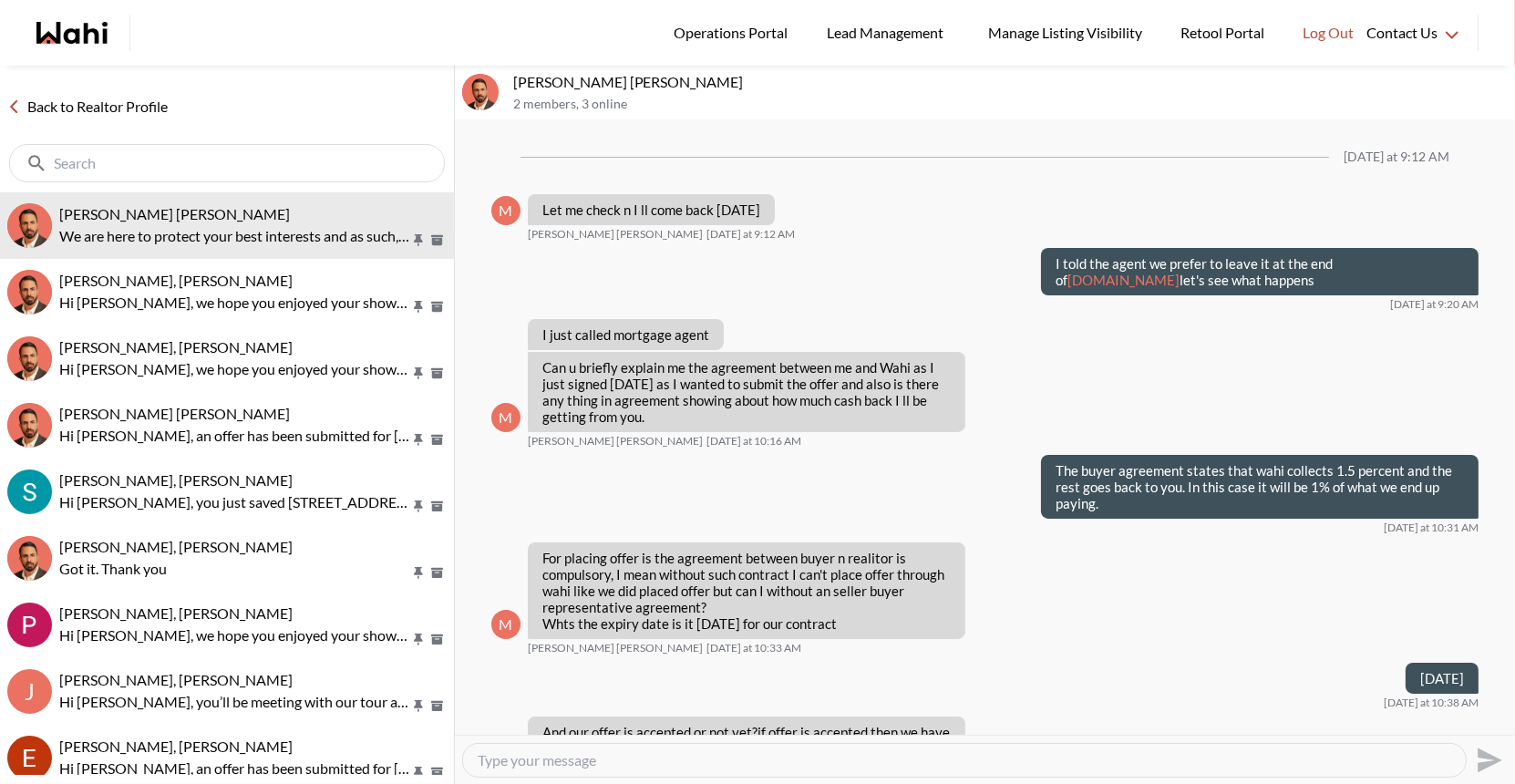
scroll to position [1229, 0]
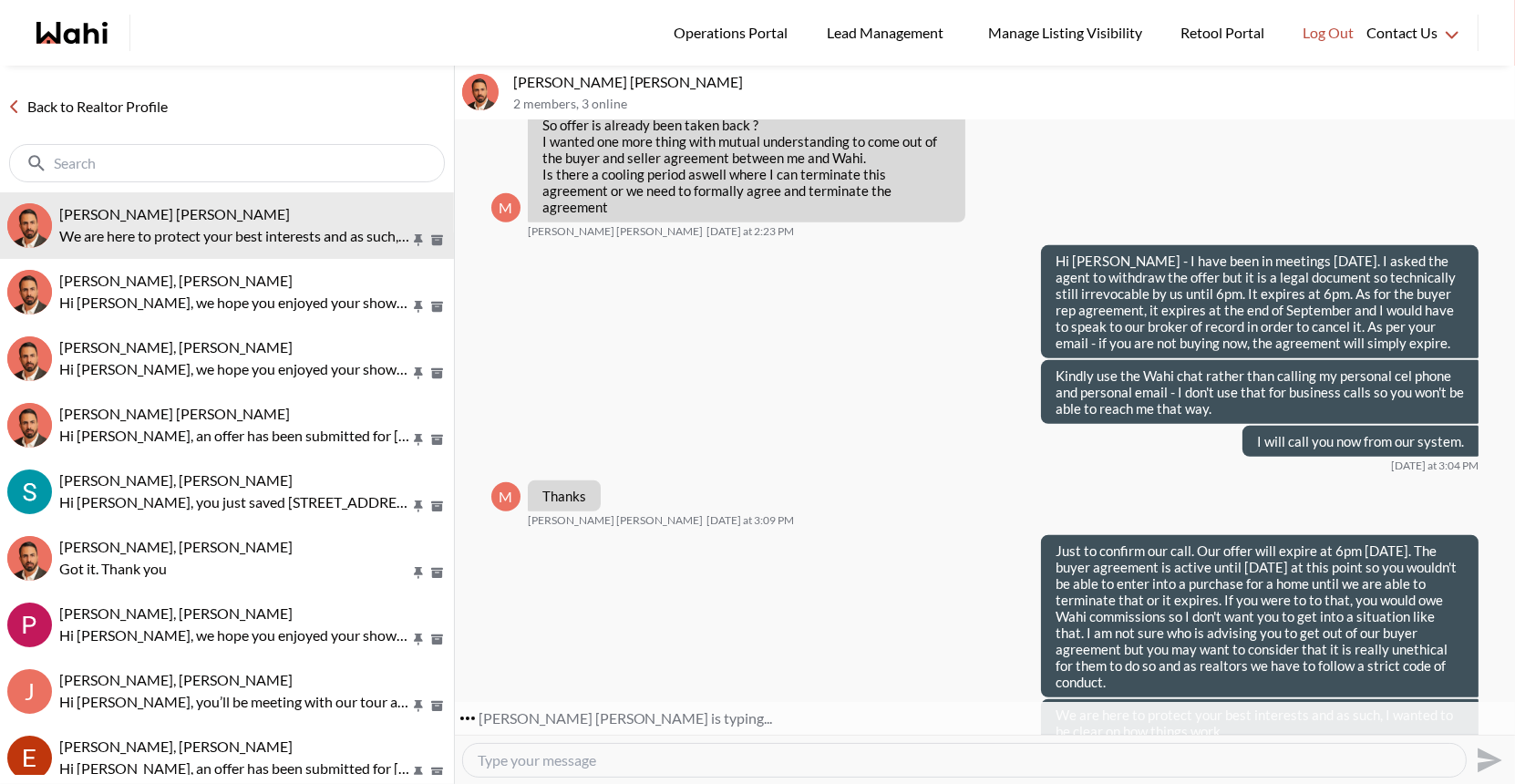
click at [109, 113] on link "Back to Realtor Profile" at bounding box center [87, 106] width 175 height 24
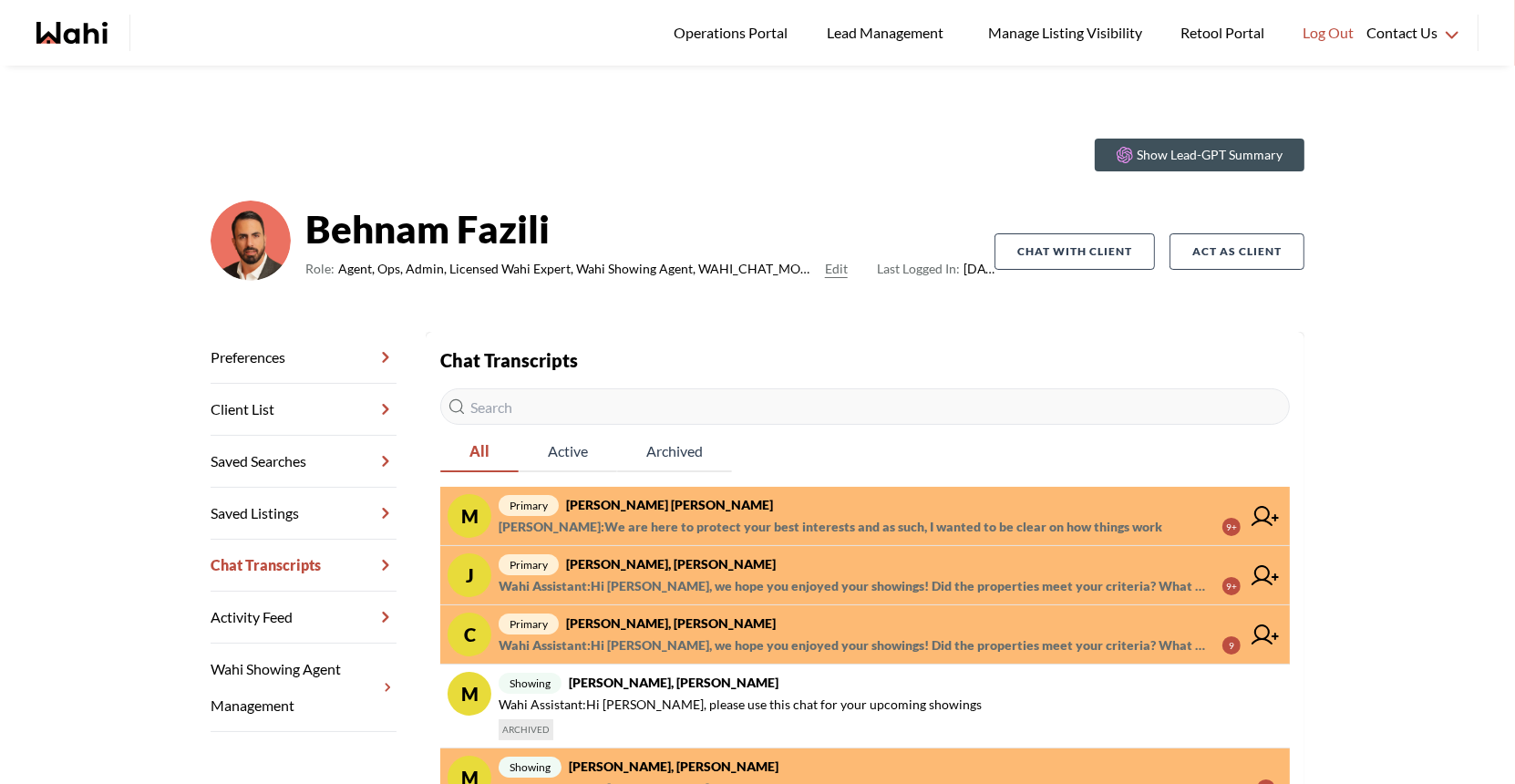
click at [747, 560] on span "primary Josh Hortaleza, Behnam" at bounding box center [869, 564] width 742 height 22
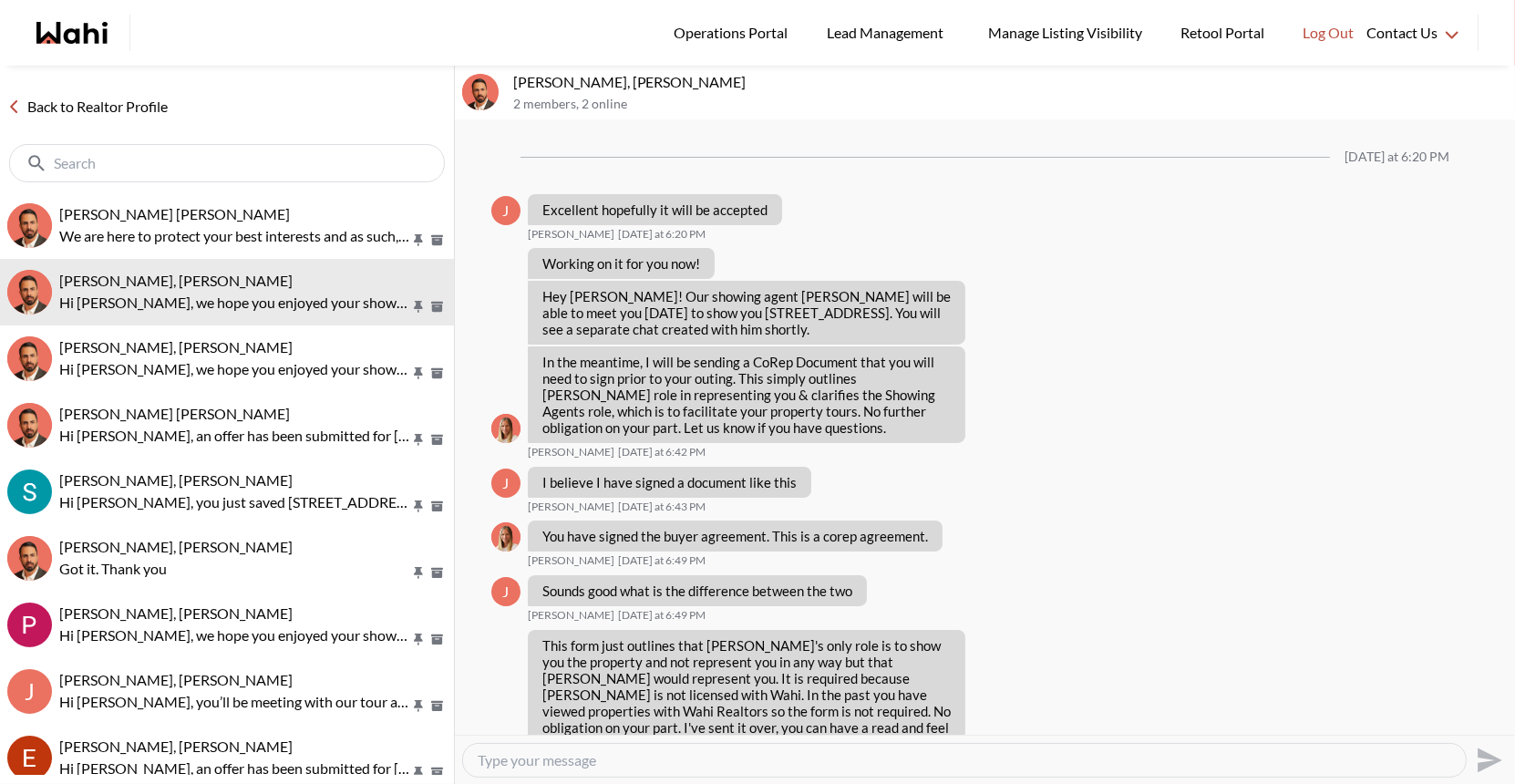
scroll to position [1605, 0]
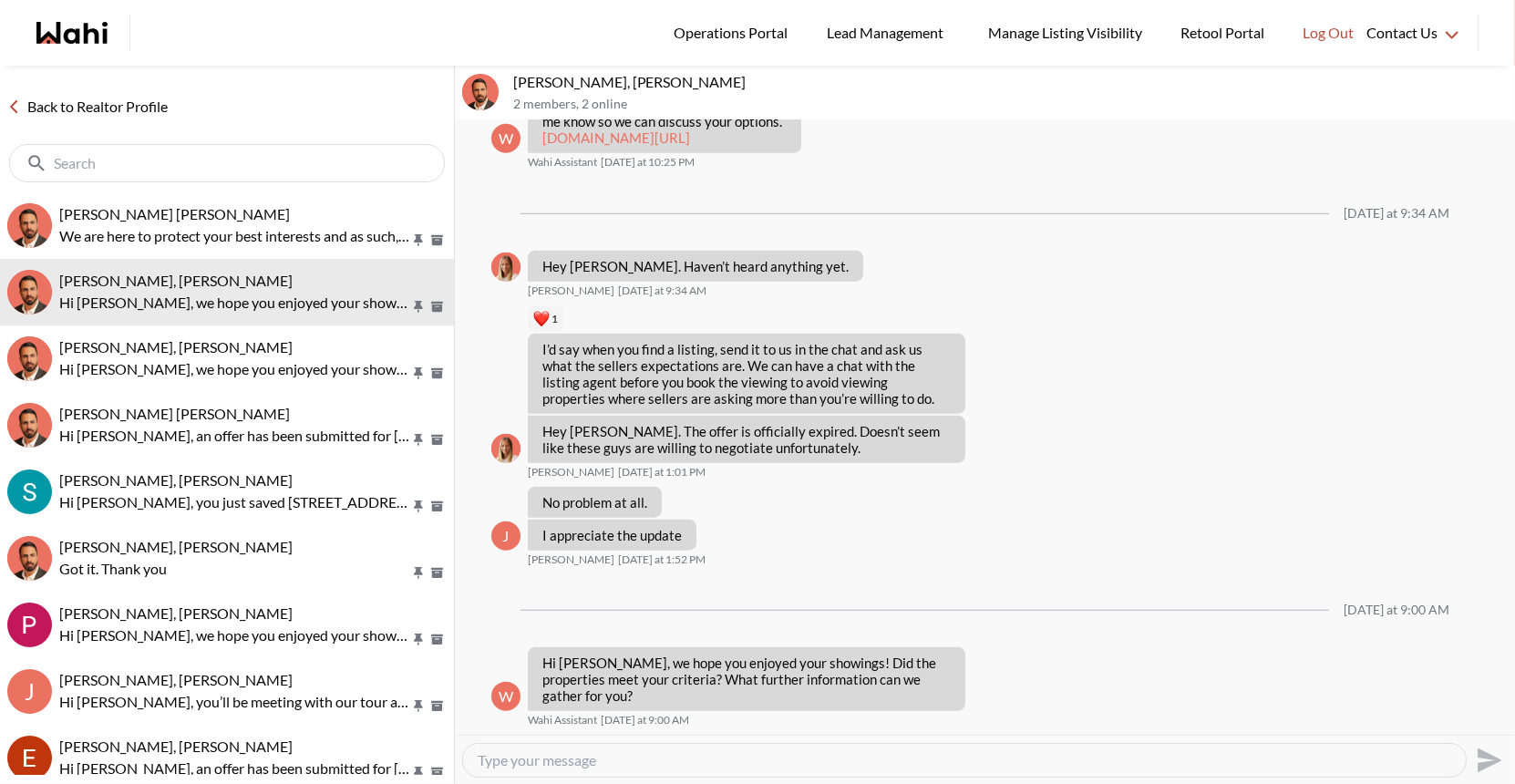
click at [90, 107] on link "Back to Realtor Profile" at bounding box center [87, 106] width 175 height 24
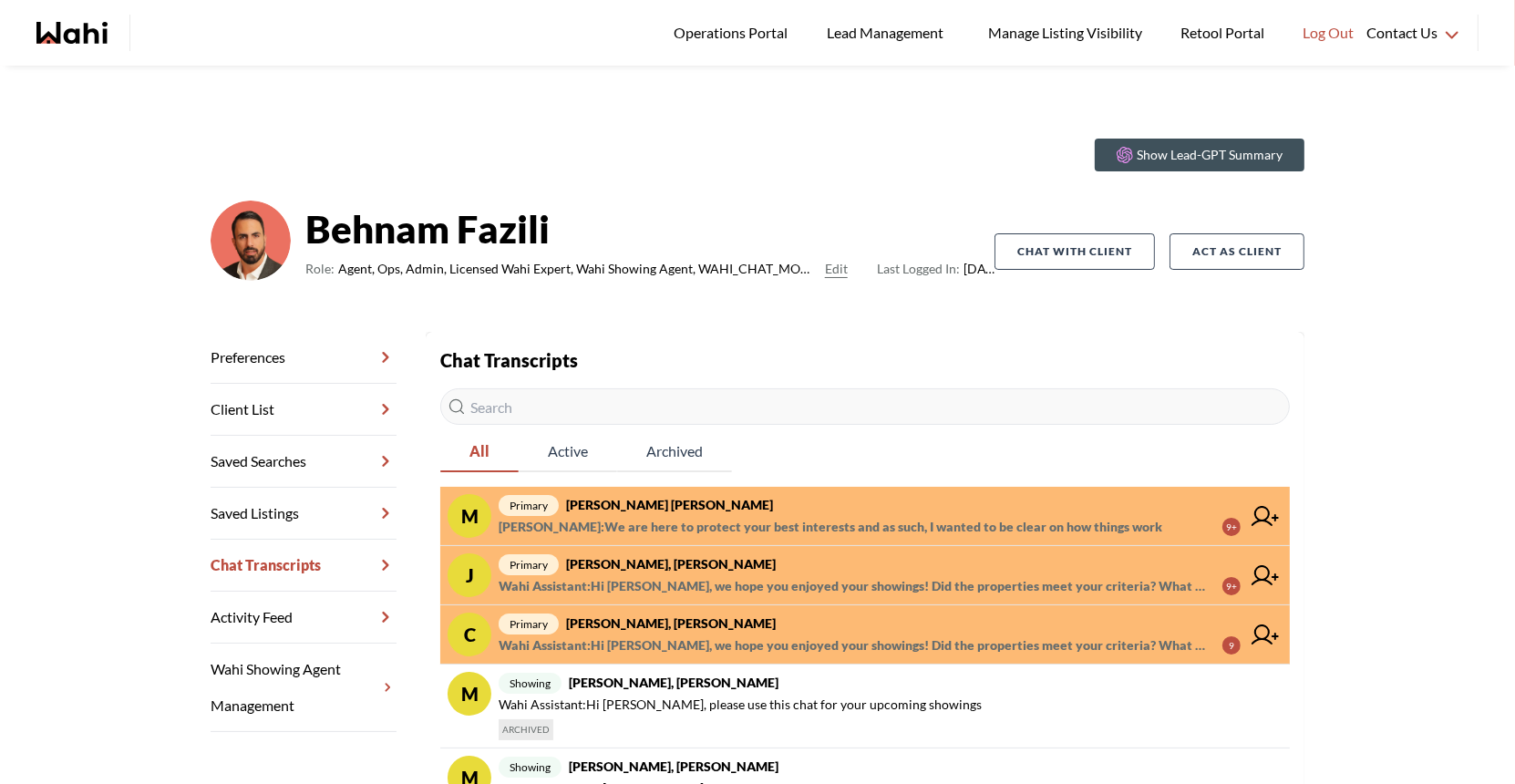
click at [707, 516] on span "Barbara Funt : We are here to protect your best interests and as such, I wanted…" at bounding box center [831, 527] width 664 height 22
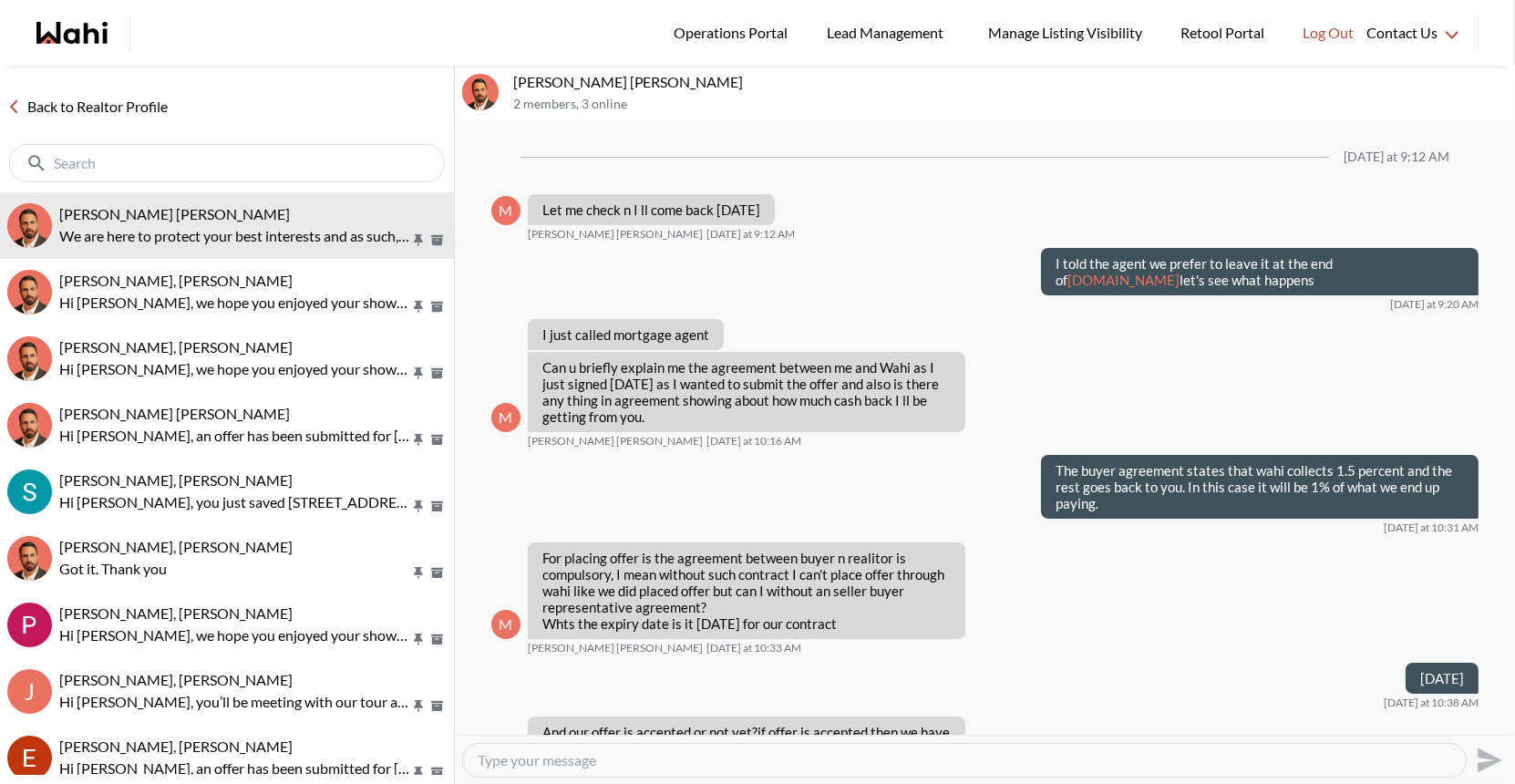
scroll to position [1229, 0]
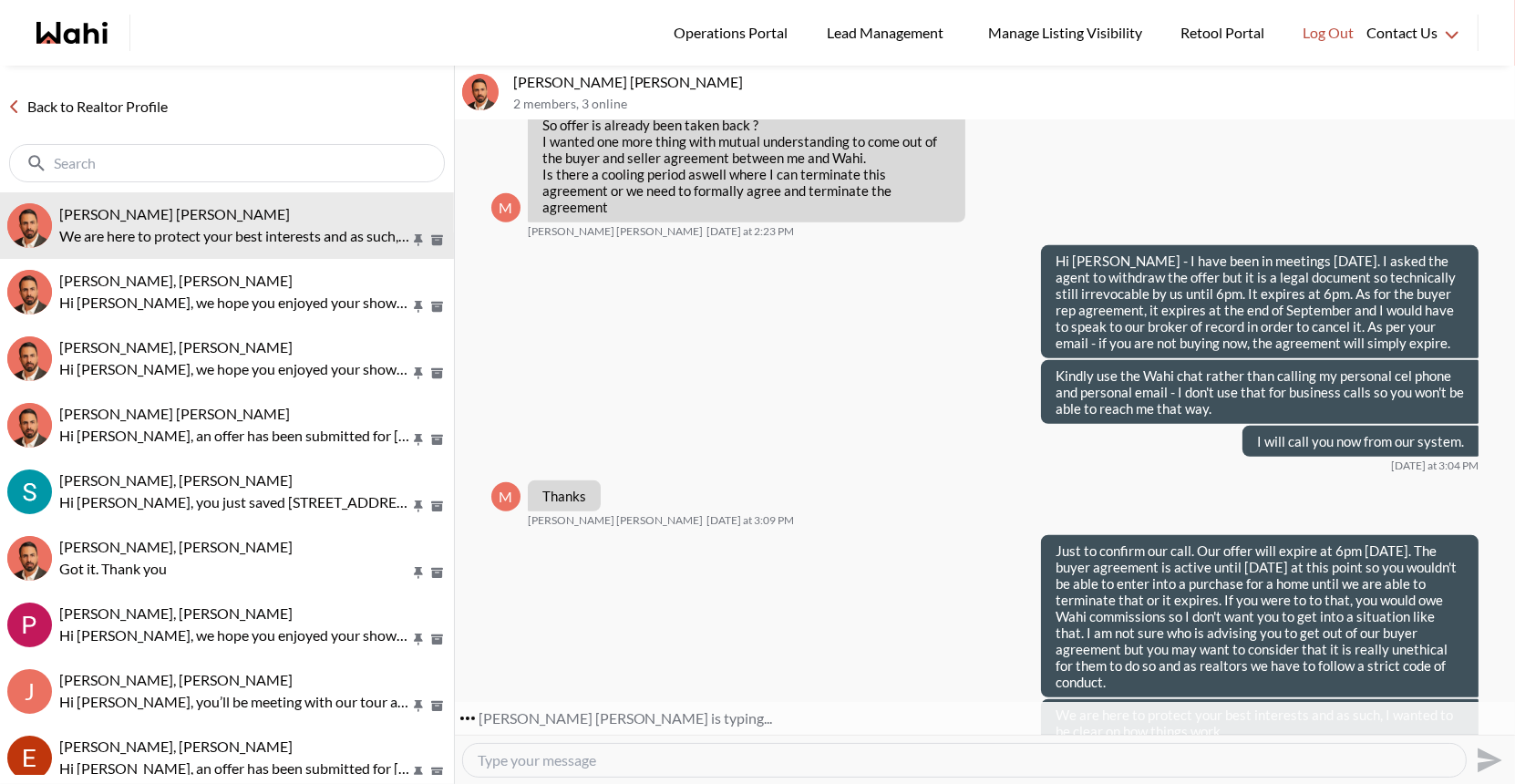
click at [105, 105] on link "Back to Realtor Profile" at bounding box center [87, 106] width 175 height 24
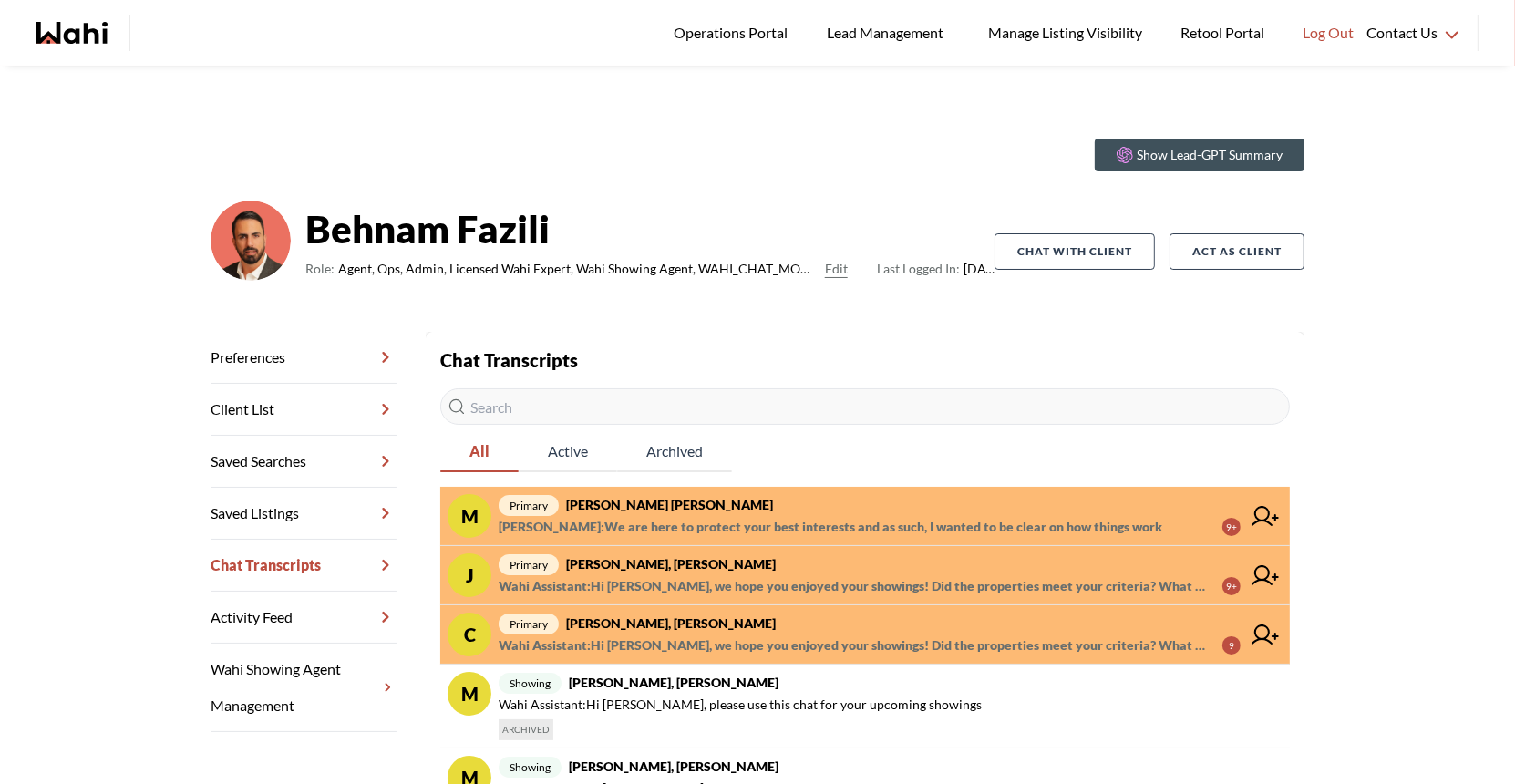
click at [679, 511] on strong "[PERSON_NAME] [PERSON_NAME]" at bounding box center [669, 504] width 207 height 16
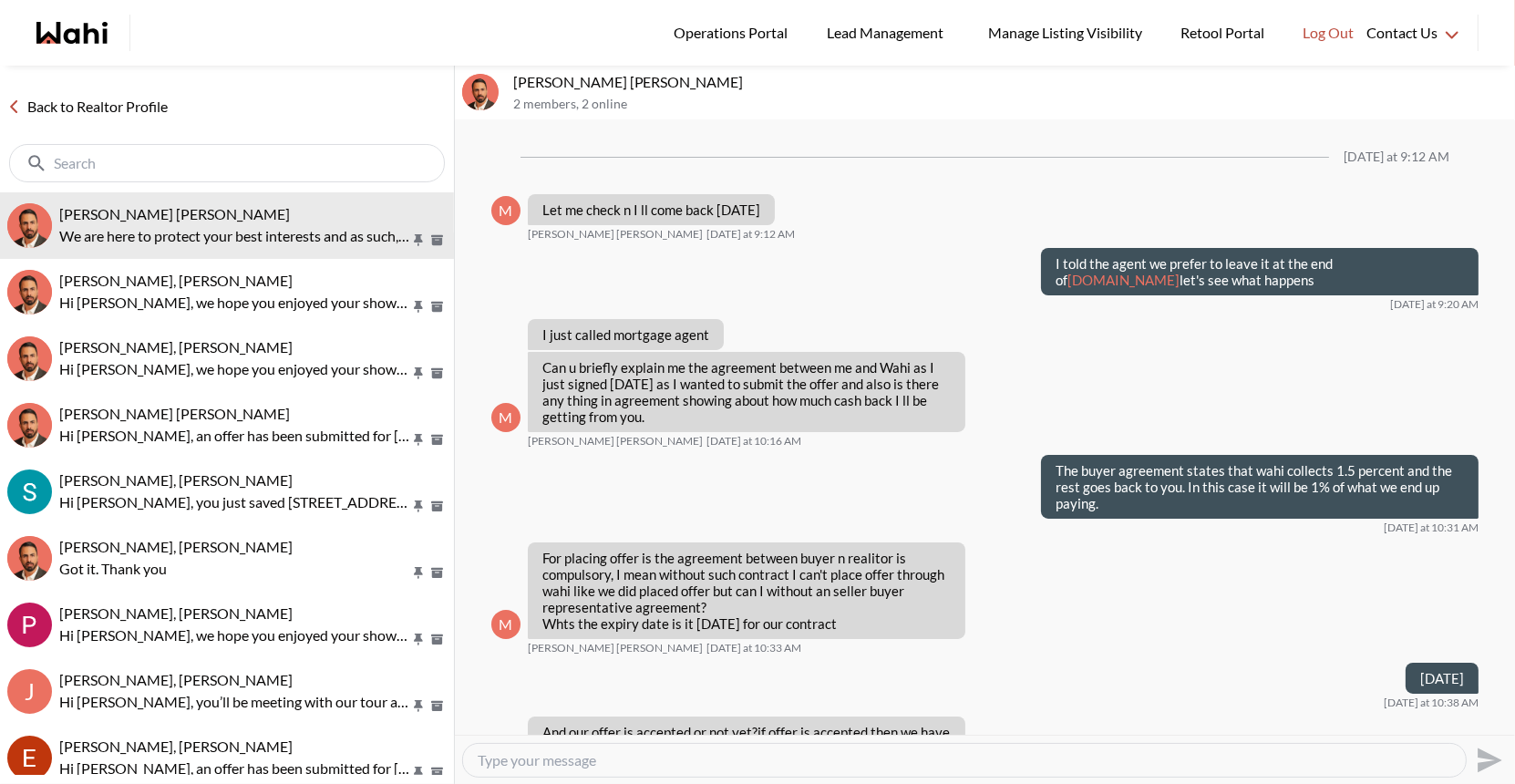
scroll to position [1229, 0]
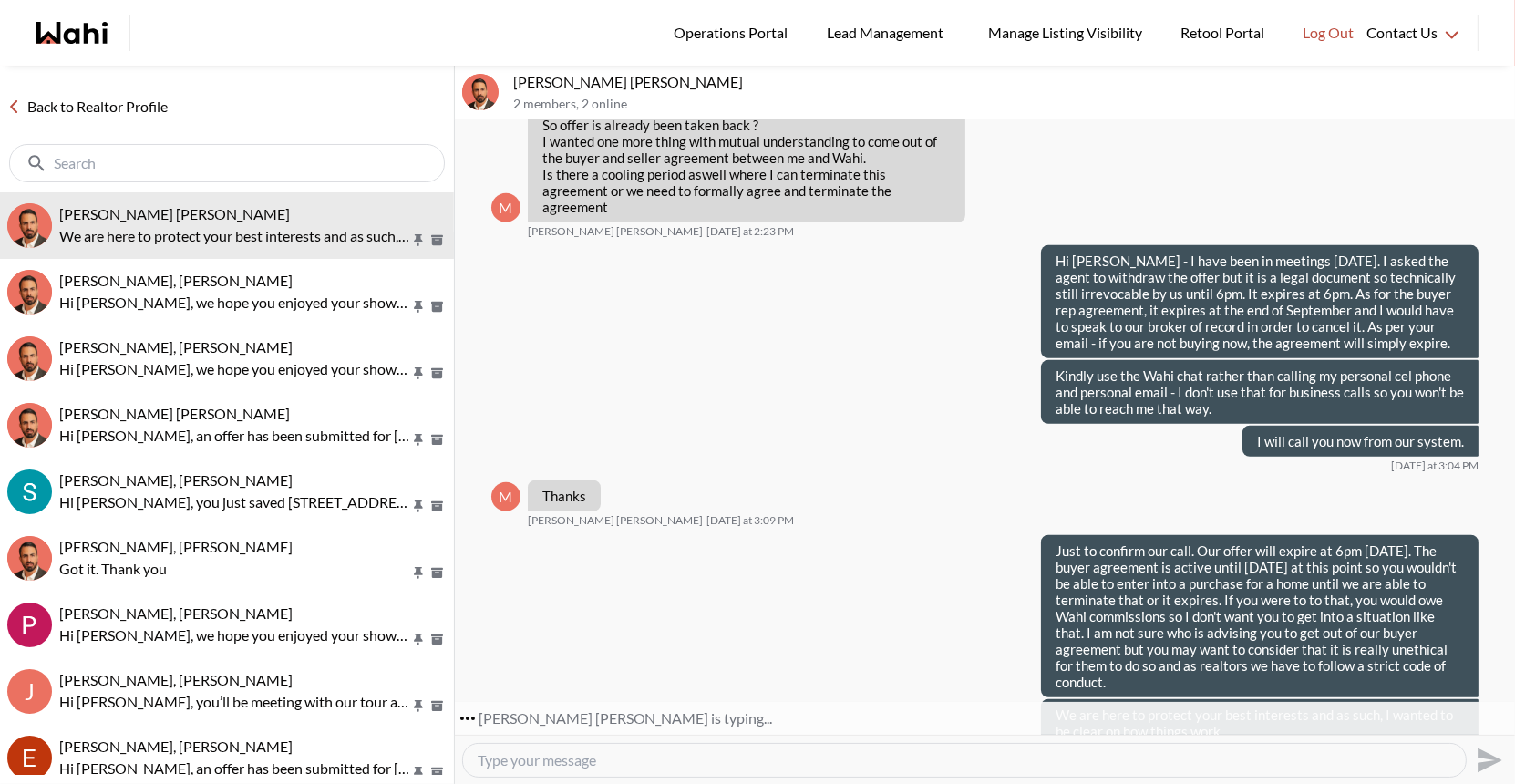
click at [138, 98] on link "Back to Realtor Profile" at bounding box center [87, 106] width 175 height 24
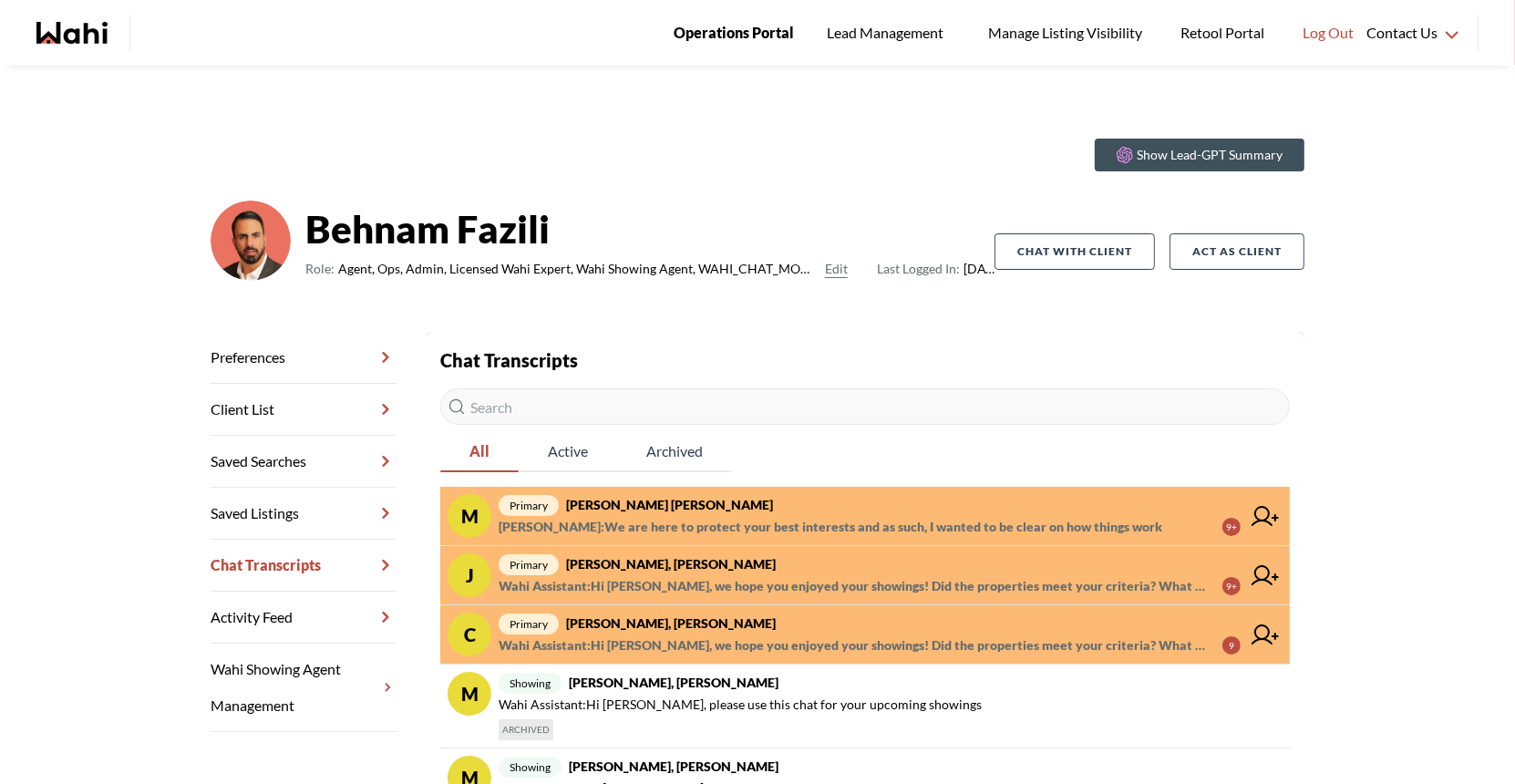
click at [726, 35] on span "Operations Portal" at bounding box center [733, 33] width 120 height 24
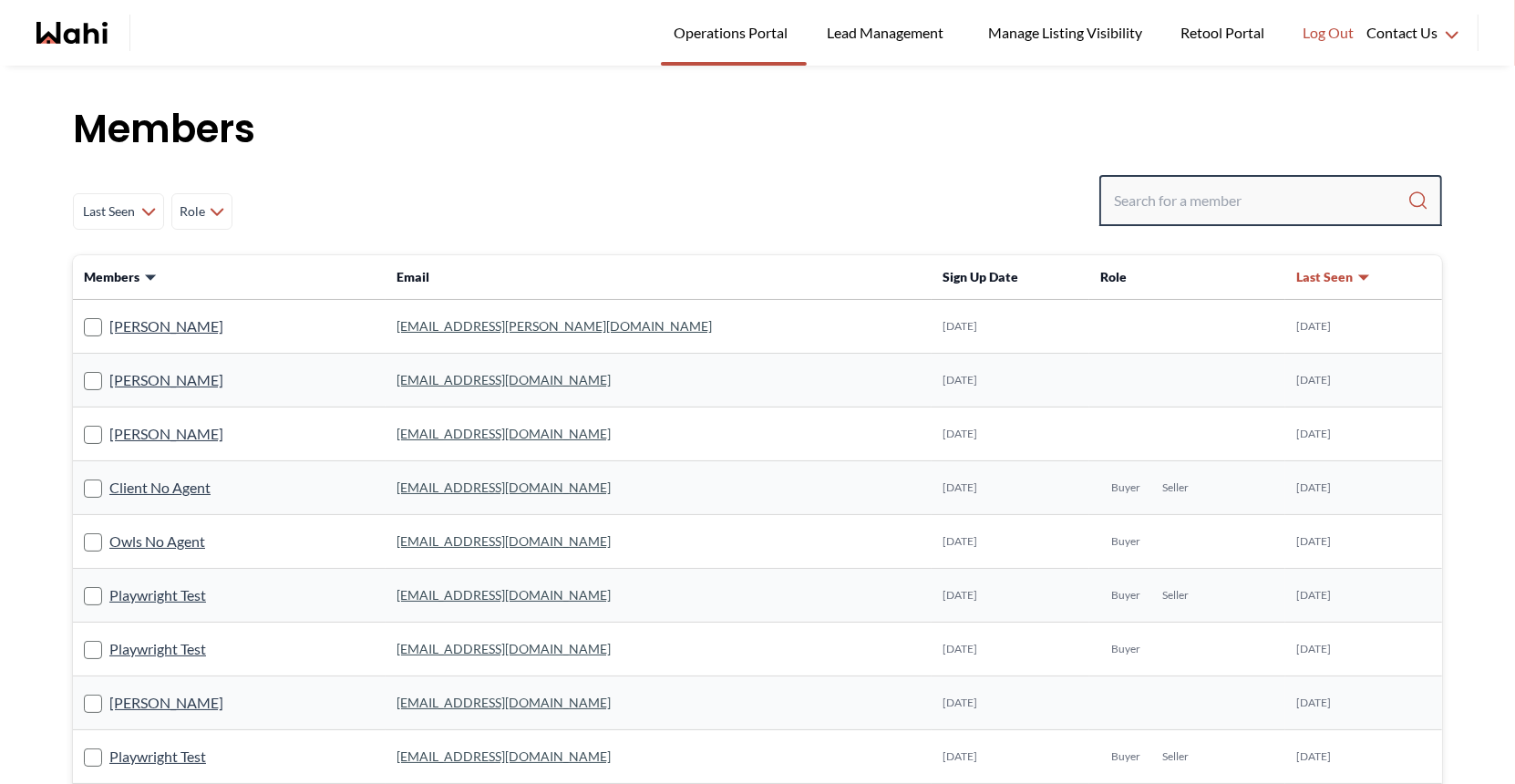
click at [1194, 204] on input "Search input" at bounding box center [1261, 201] width 293 height 33
type input "[PERSON_NAME]"
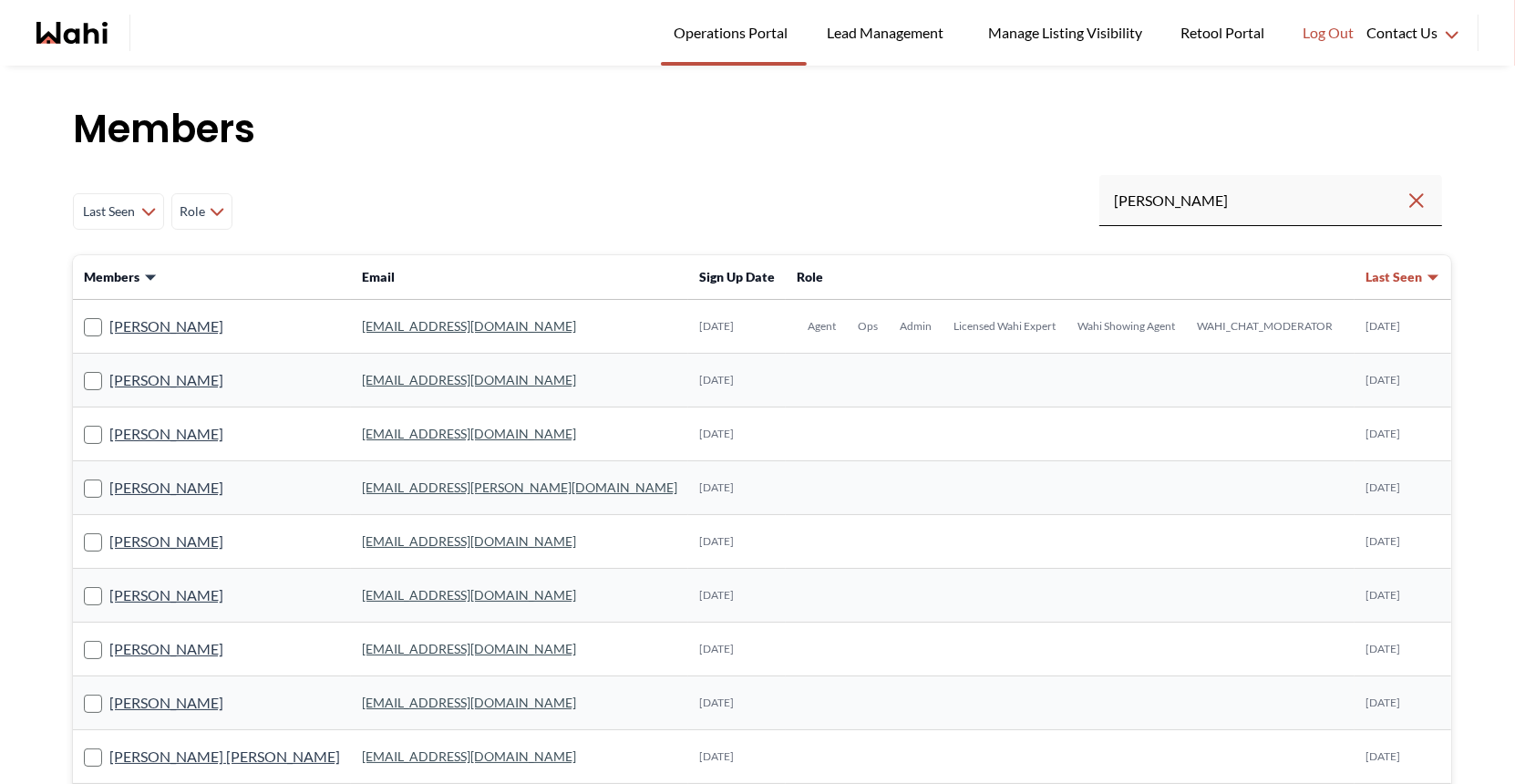
click at [382, 318] on link "[EMAIL_ADDRESS][DOMAIN_NAME]" at bounding box center [470, 326] width 215 height 16
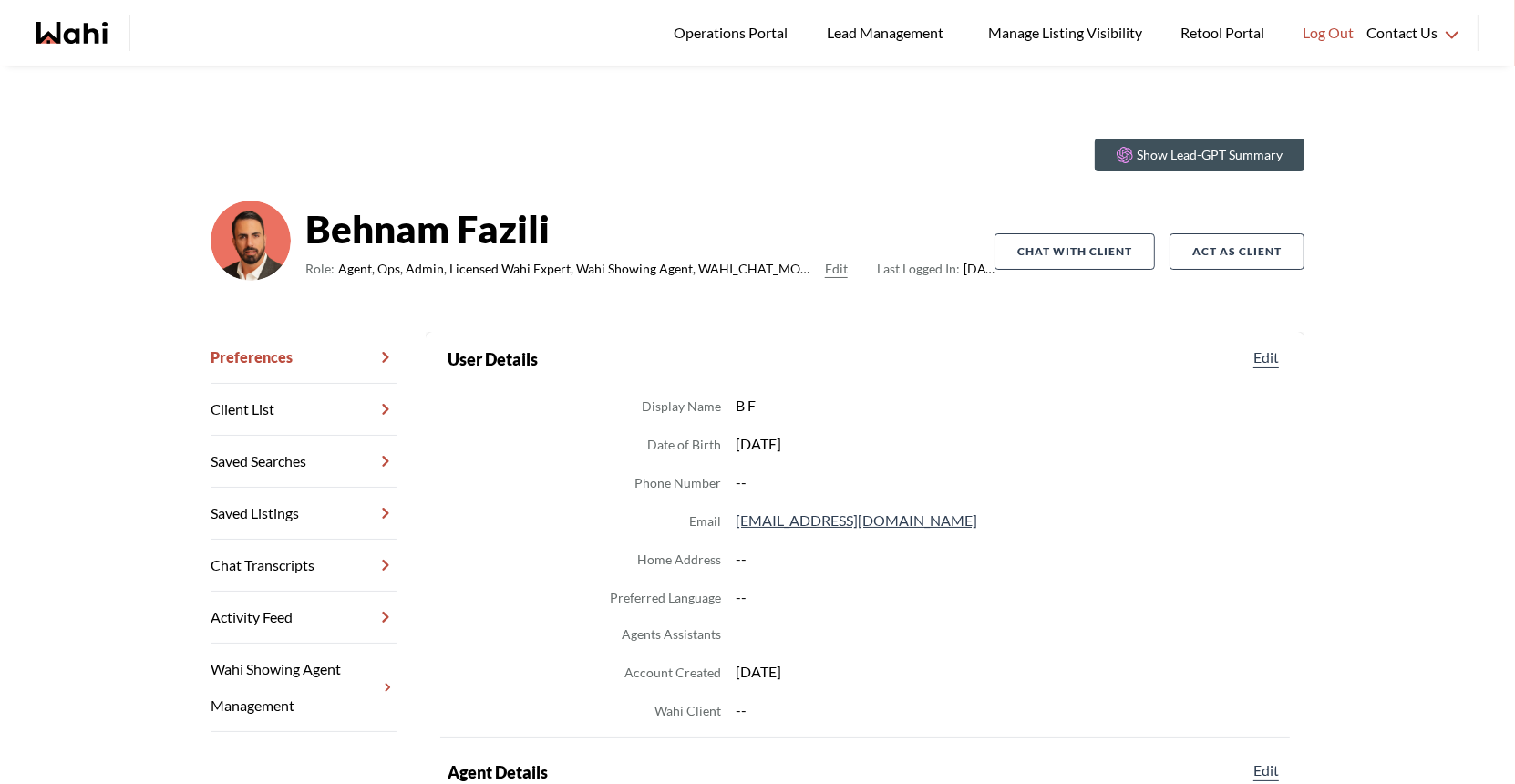
click at [259, 570] on link "Chat Transcripts" at bounding box center [304, 565] width 186 height 52
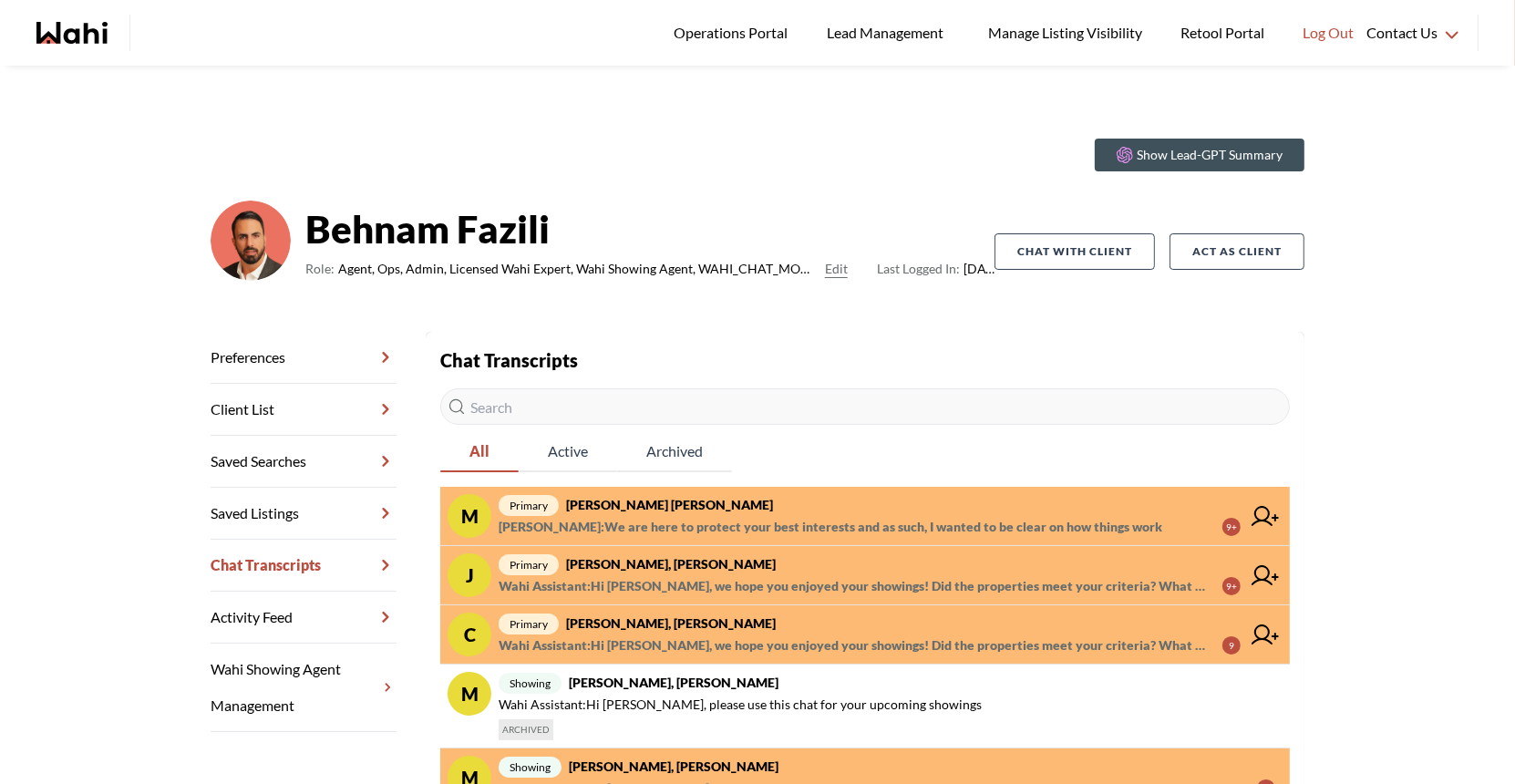
click at [670, 508] on strong "[PERSON_NAME] [PERSON_NAME]" at bounding box center [669, 504] width 207 height 16
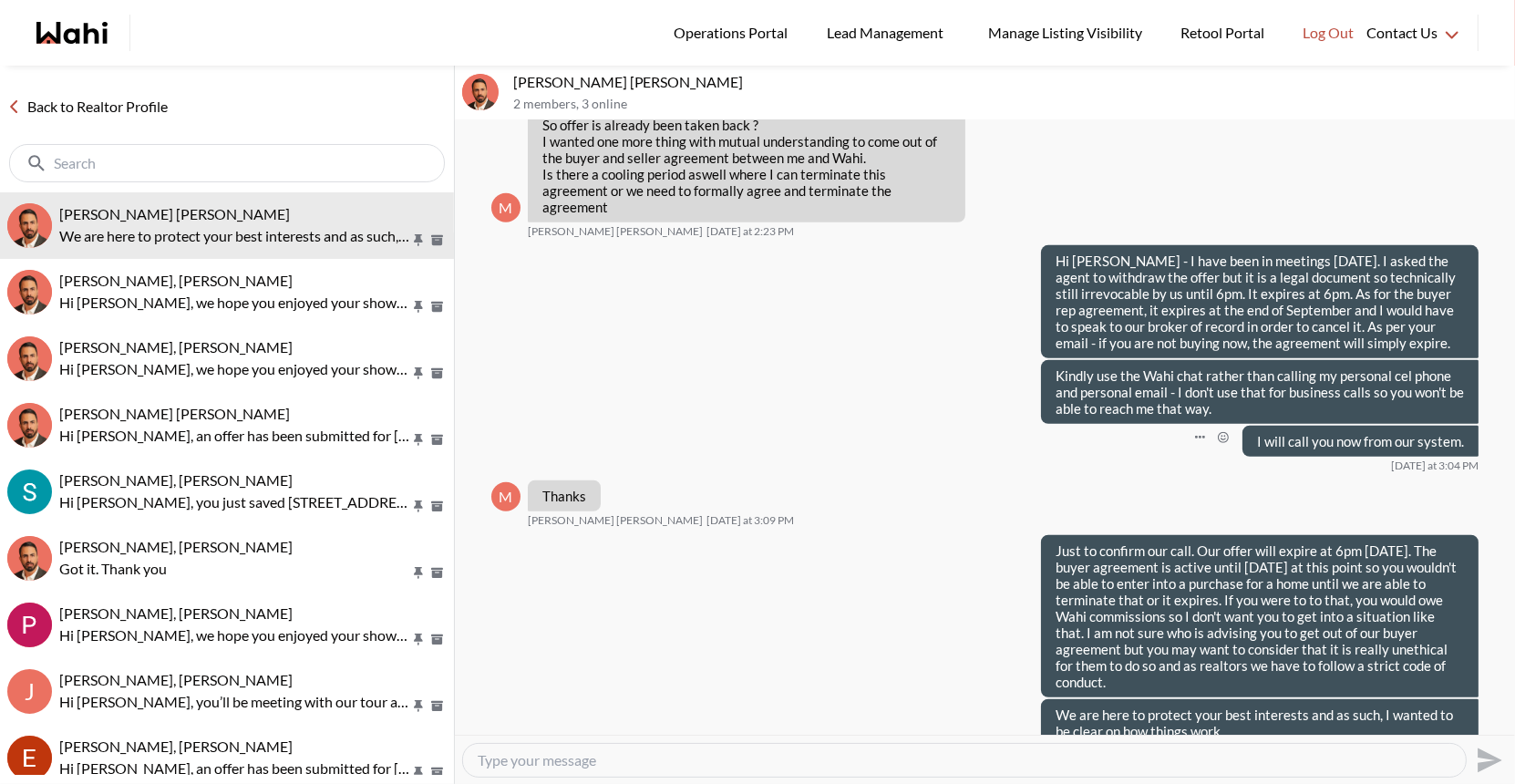
scroll to position [1537, 0]
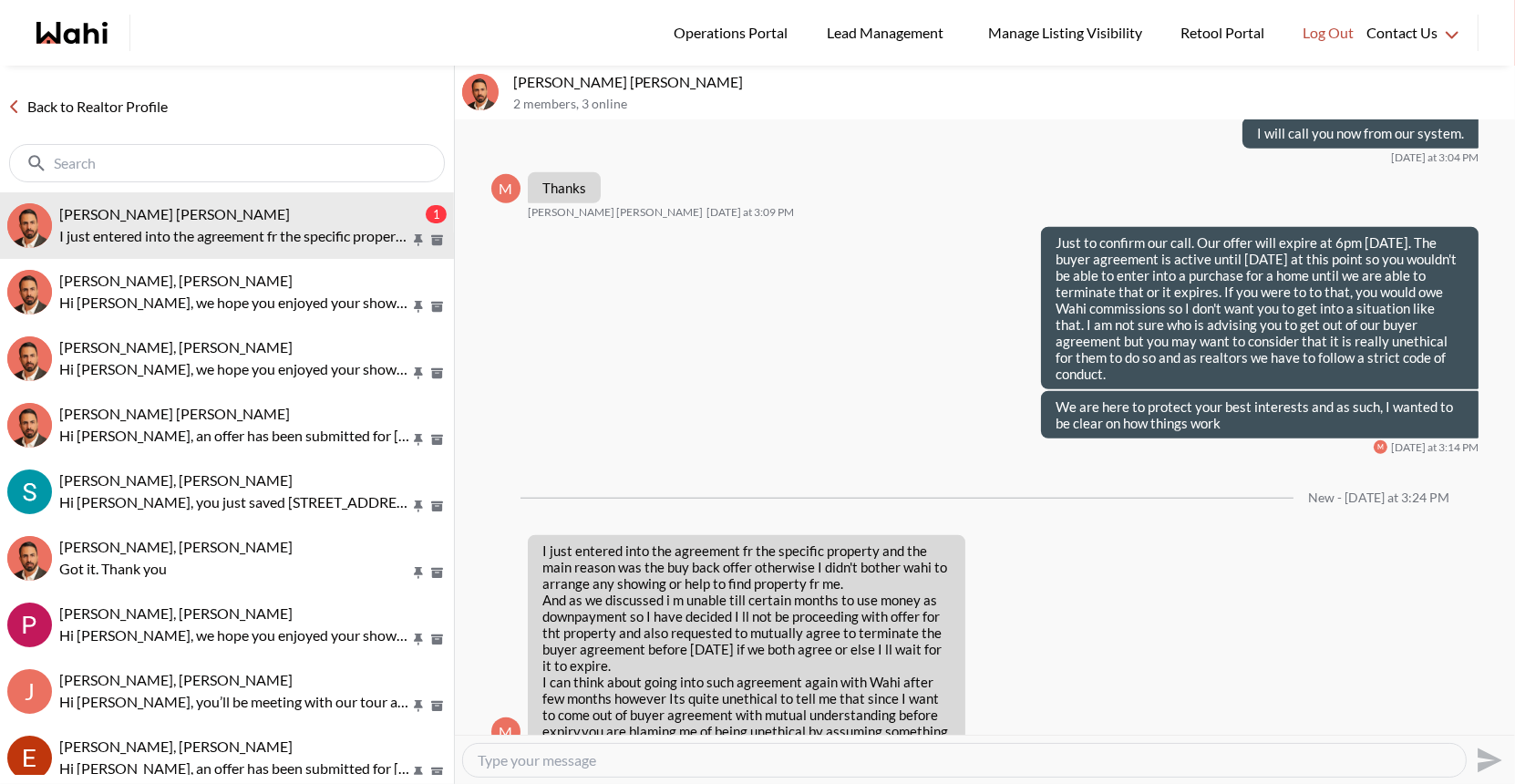
click at [570, 759] on textarea "Type your message" at bounding box center [964, 760] width 973 height 18
type textarea "N"
type textarea "I"
type textarea "As I explained - it is unethicial for other people, meaning realtors/lenders yo…"
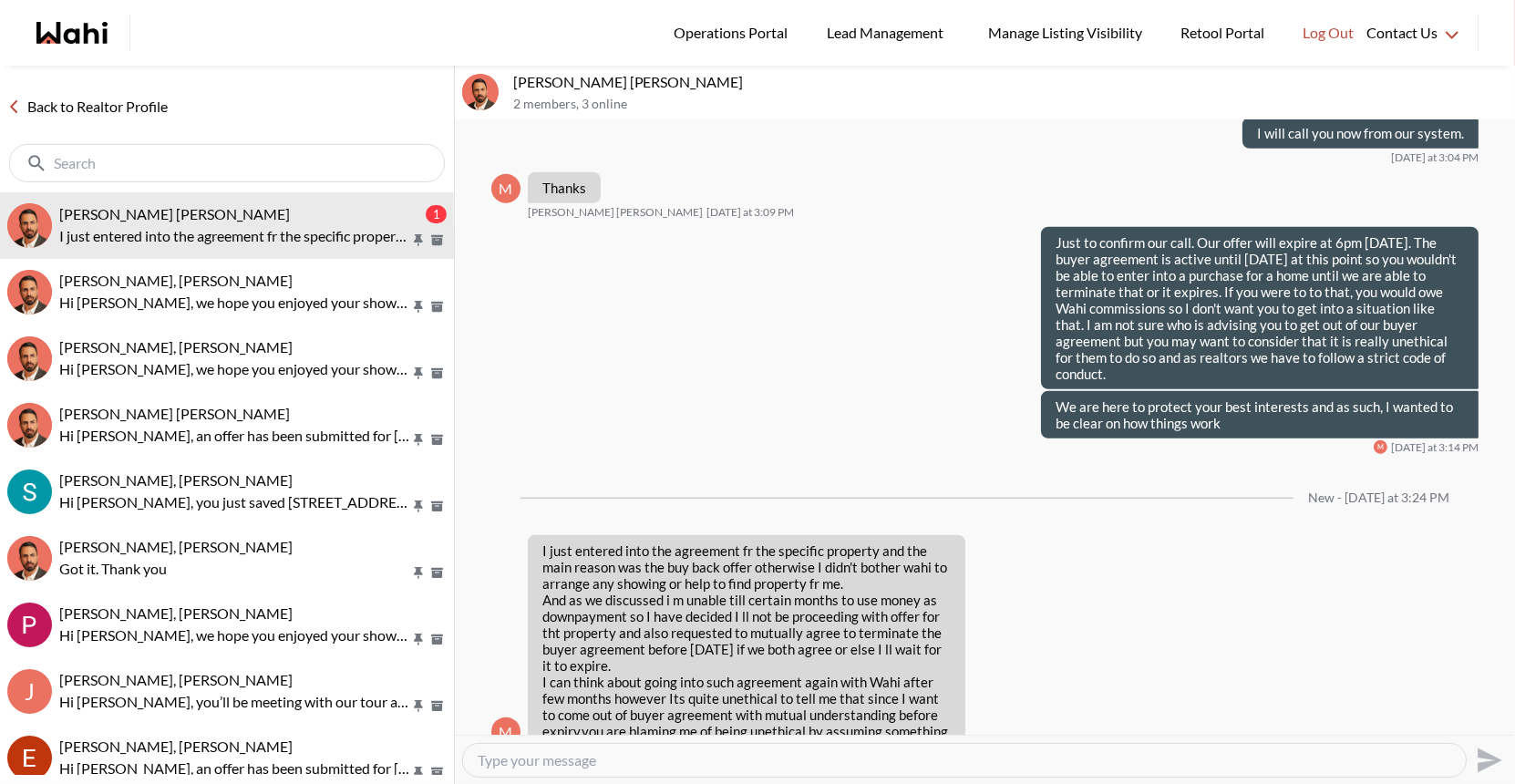
scroll to position [0, 0]
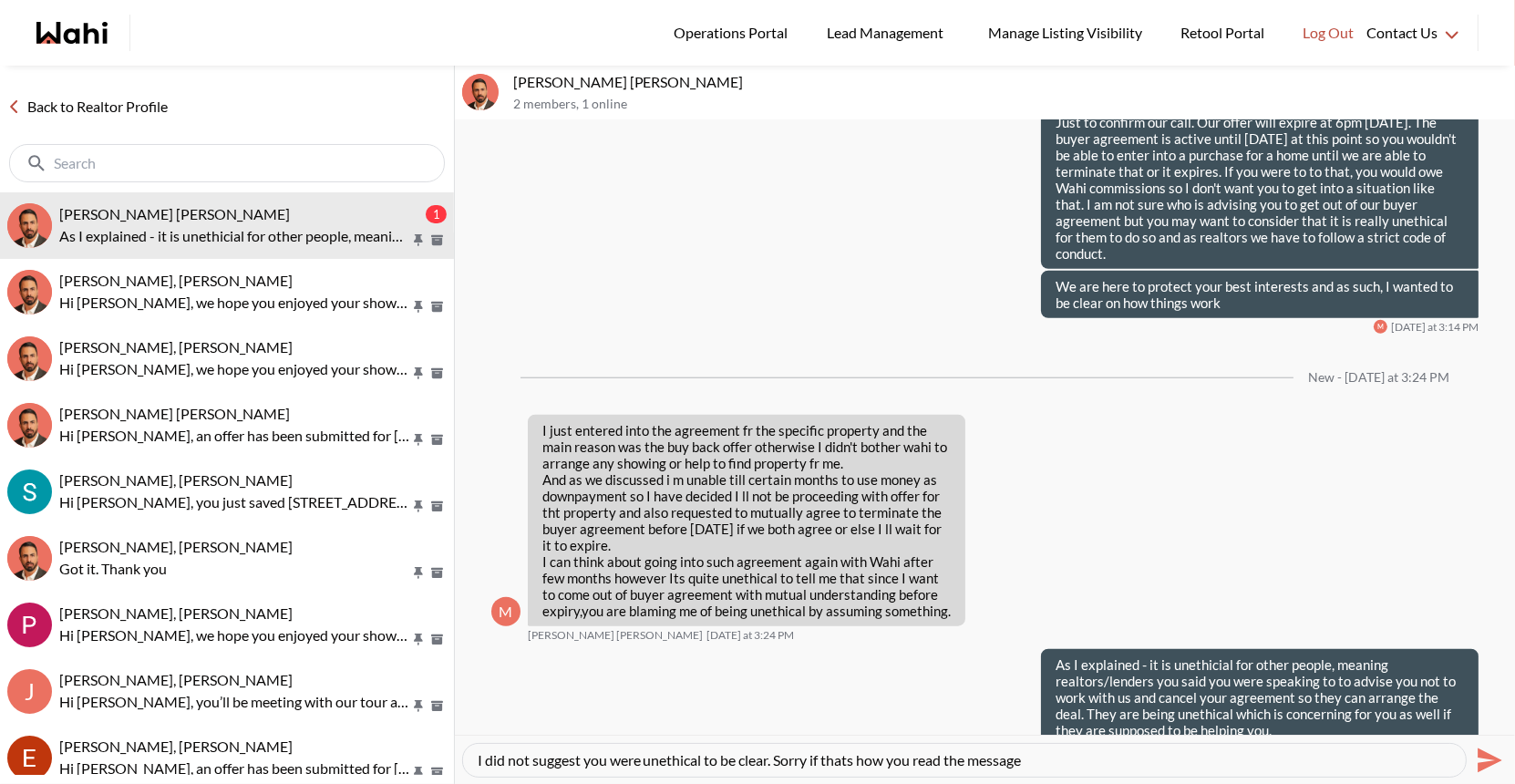
type textarea "I did not suggest you were unethical to be clear. Sorry if thats how you read t…"
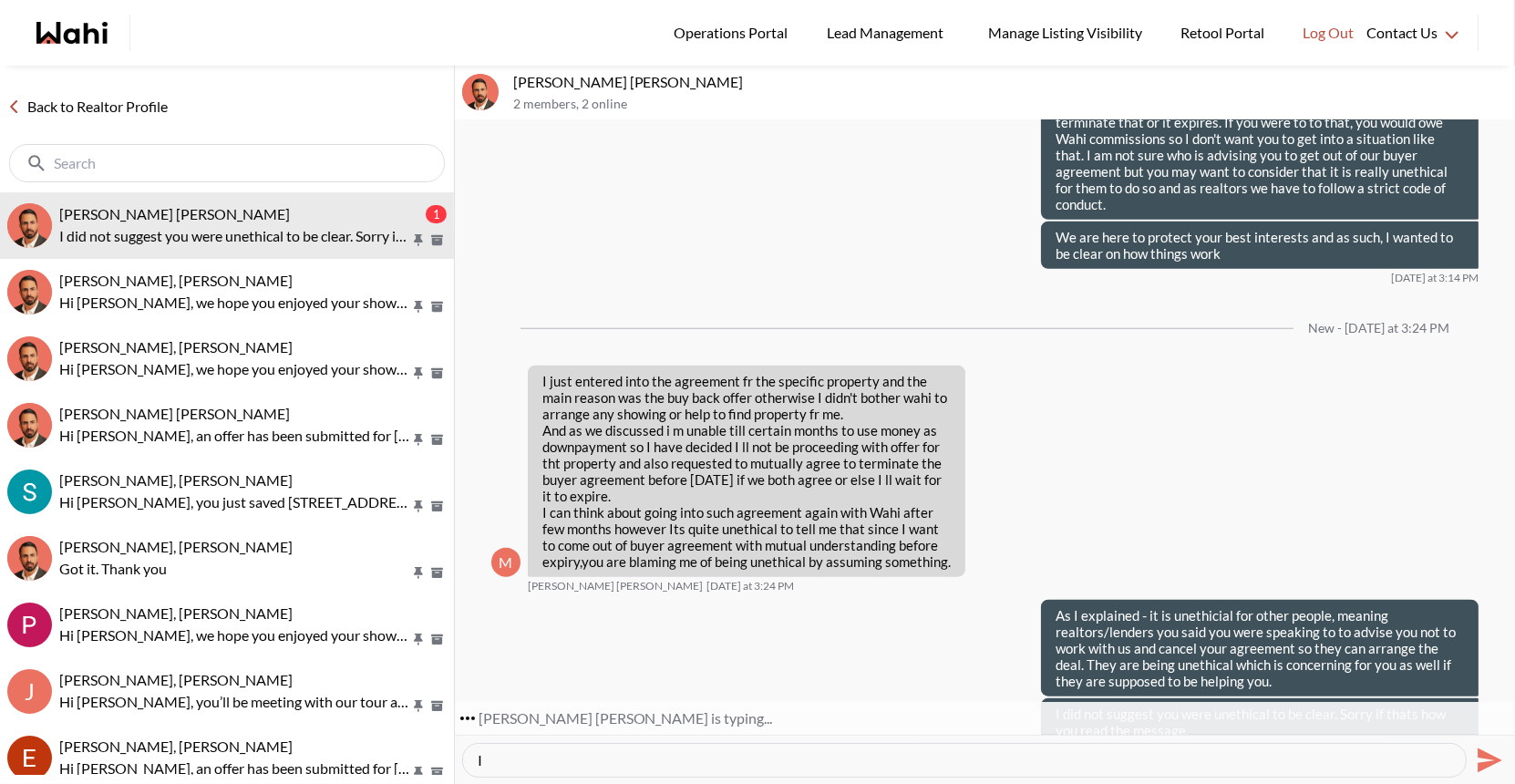
type textarea "I"
type textarea "You decided to place an offer with an irrevocable of 6pm - I have advised the a…"
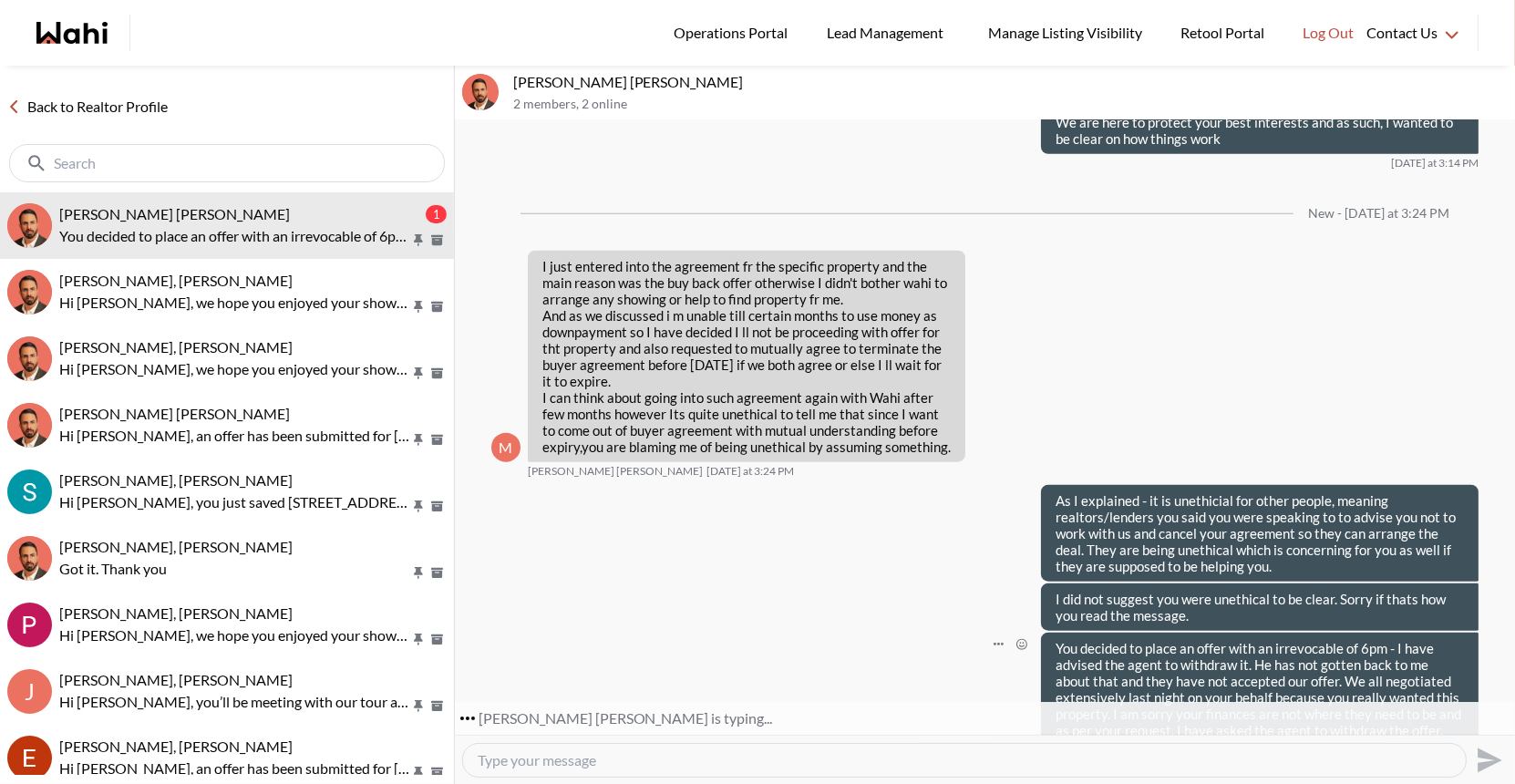
scroll to position [1820, 0]
click at [532, 762] on textarea "Type your message" at bounding box center [964, 760] width 973 height 18
type textarea "I will let you know once I speak to my broker of record. It will likely be next…"
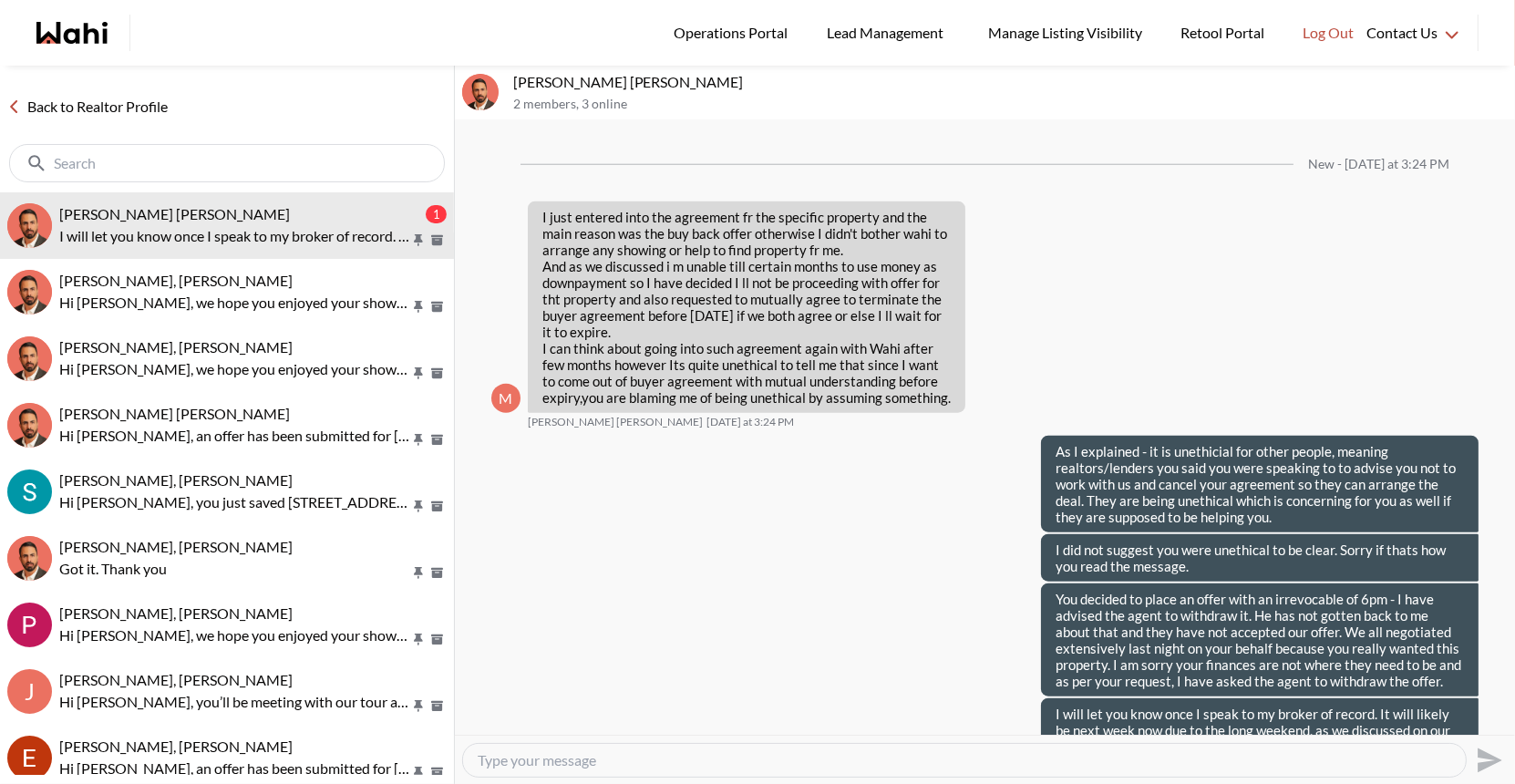
type textarea "H"
click at [87, 107] on link "Back to Realtor Profile" at bounding box center [87, 106] width 175 height 24
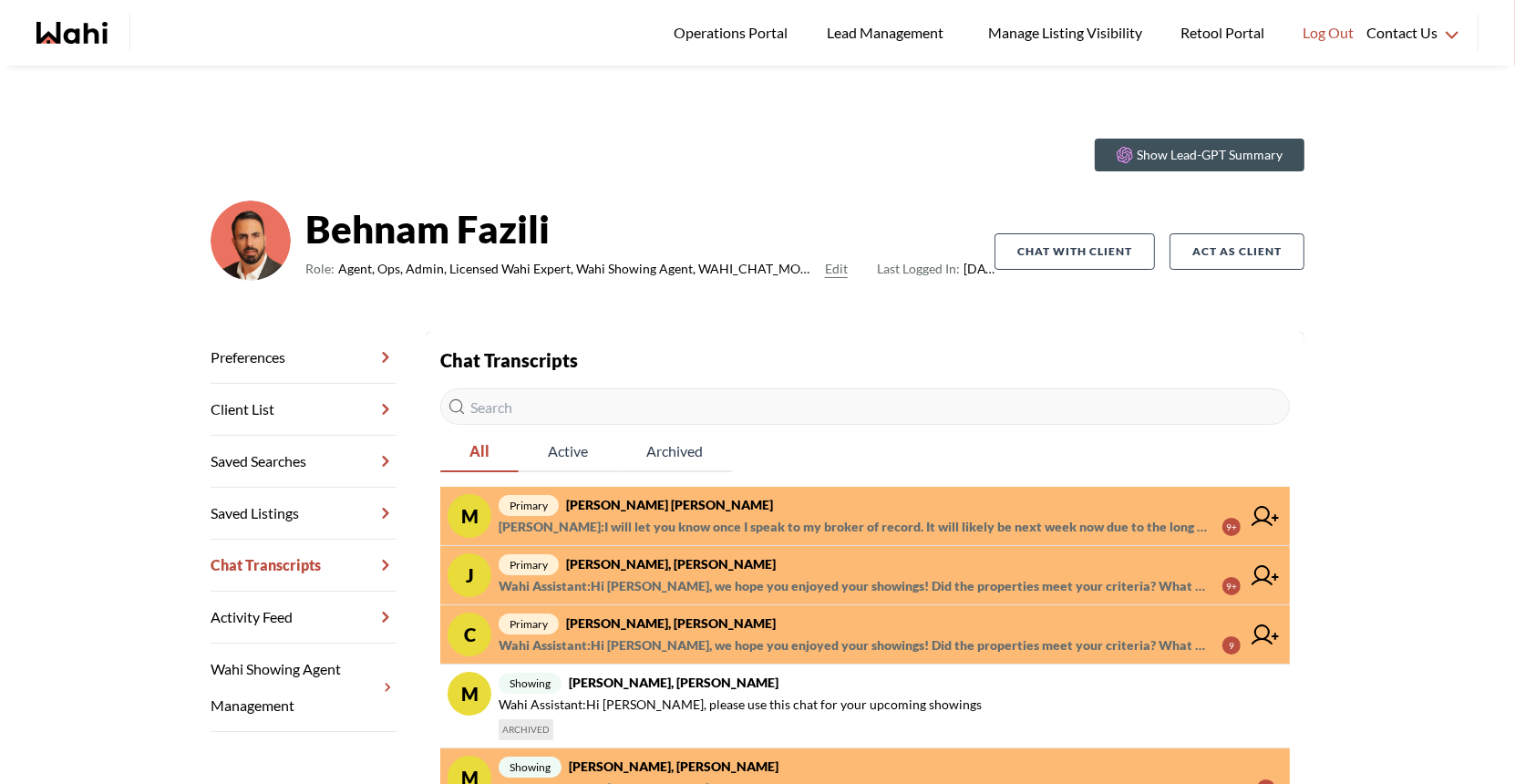
click at [636, 504] on strong "[PERSON_NAME] [PERSON_NAME]" at bounding box center [669, 504] width 207 height 16
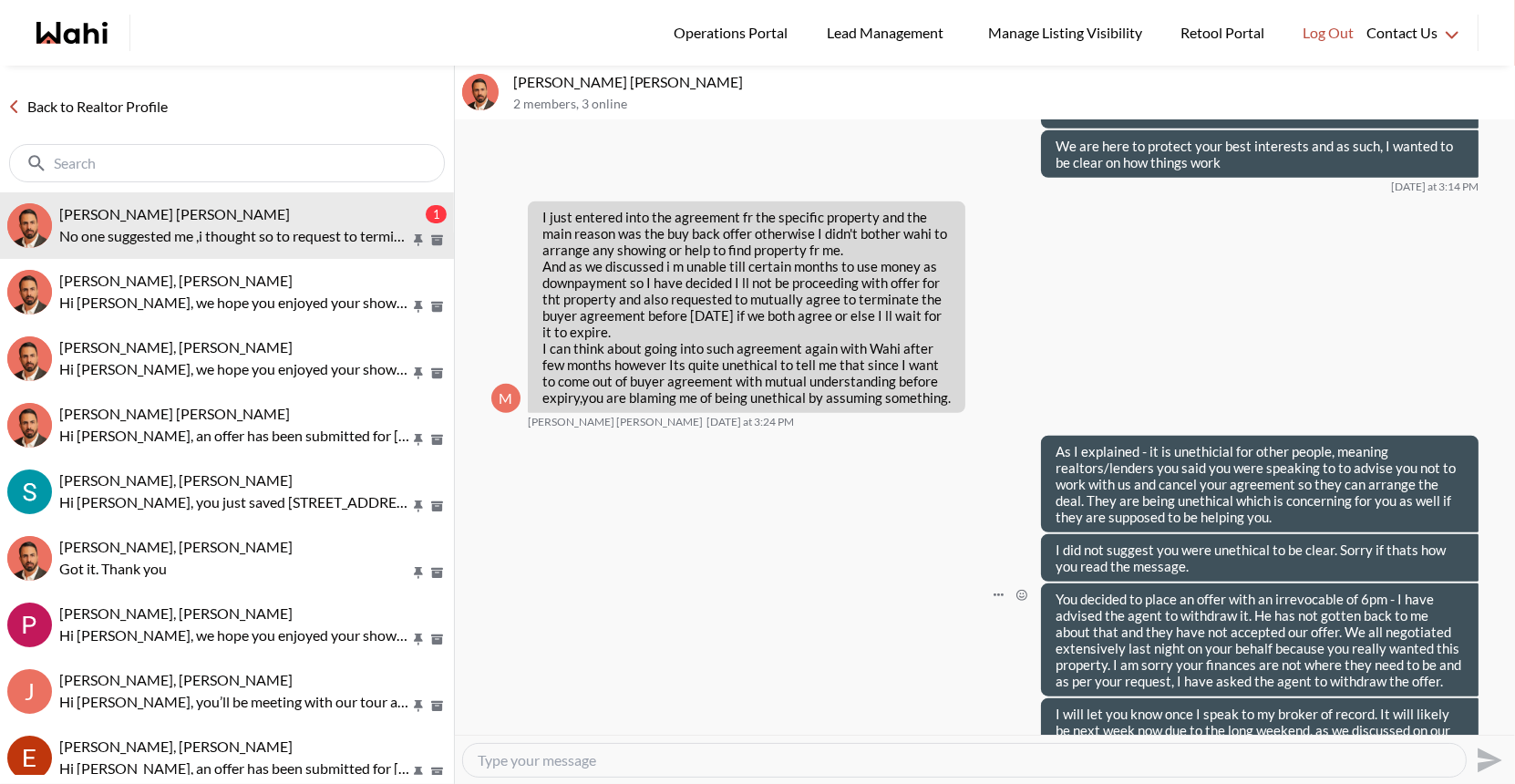
scroll to position [1625, 0]
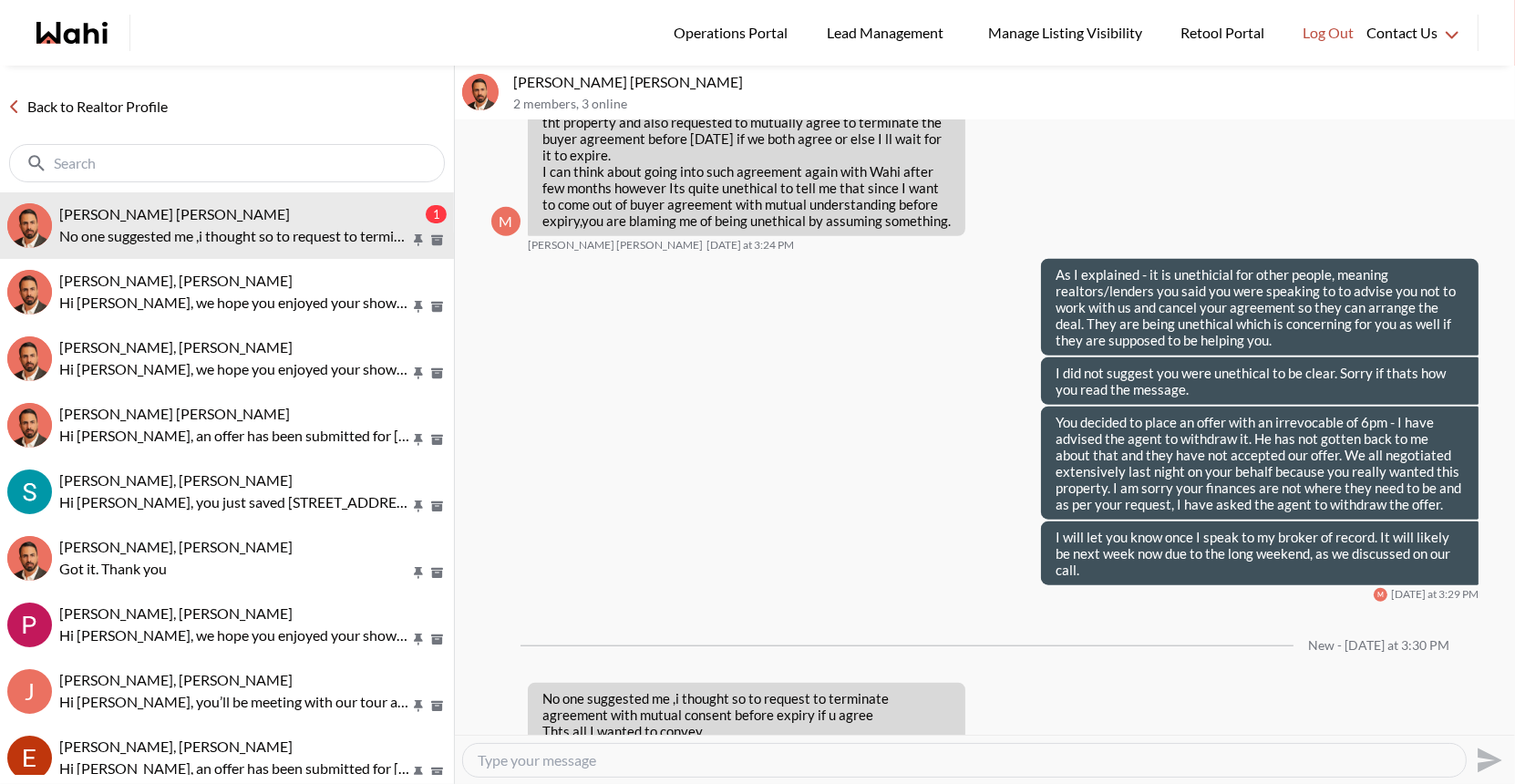
click at [539, 763] on textarea "Type your message" at bounding box center [964, 760] width 973 height 18
type textarea "Thanks we appreciate that. Have a great weekend."
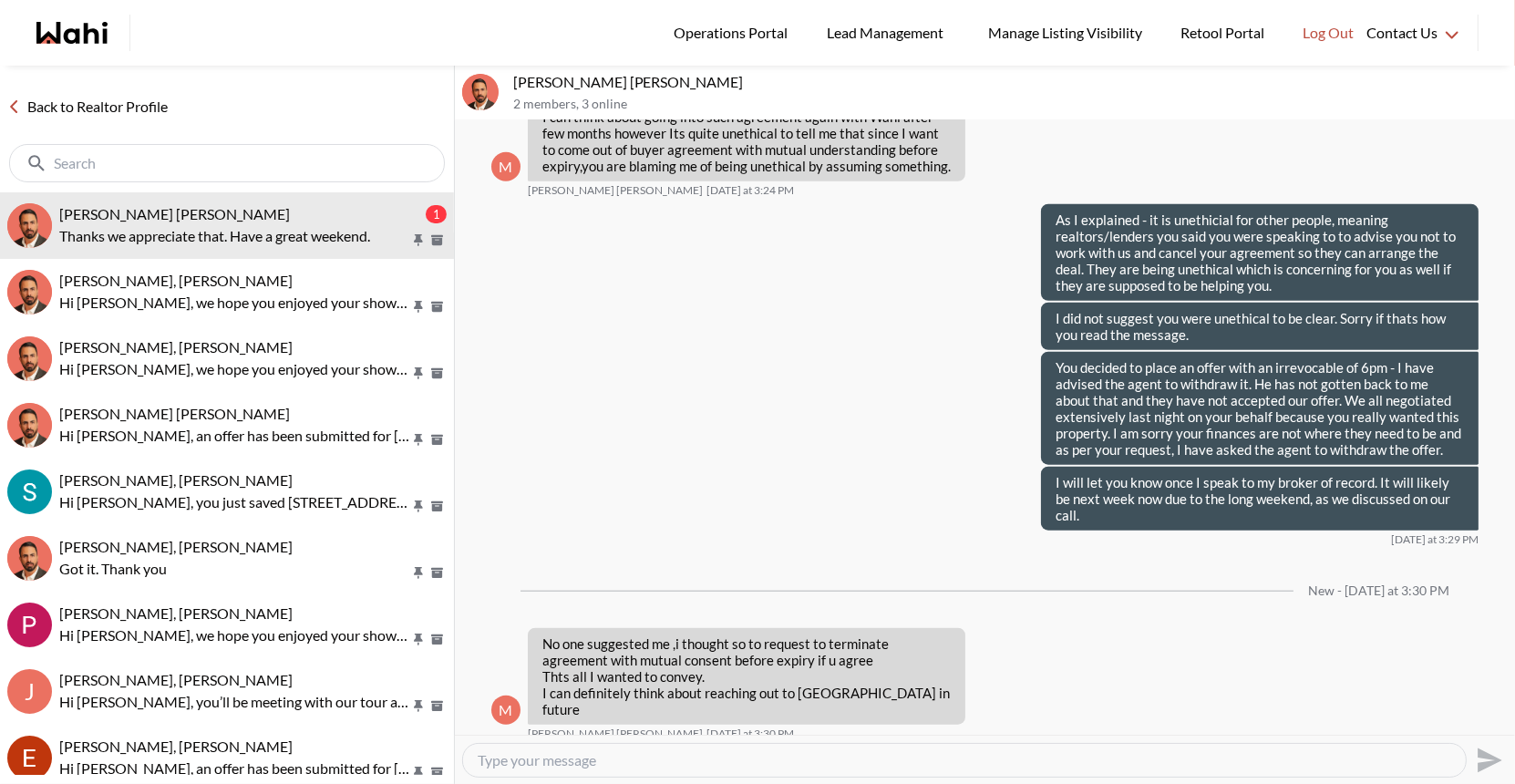
click at [59, 100] on link "Back to Realtor Profile" at bounding box center [87, 106] width 175 height 24
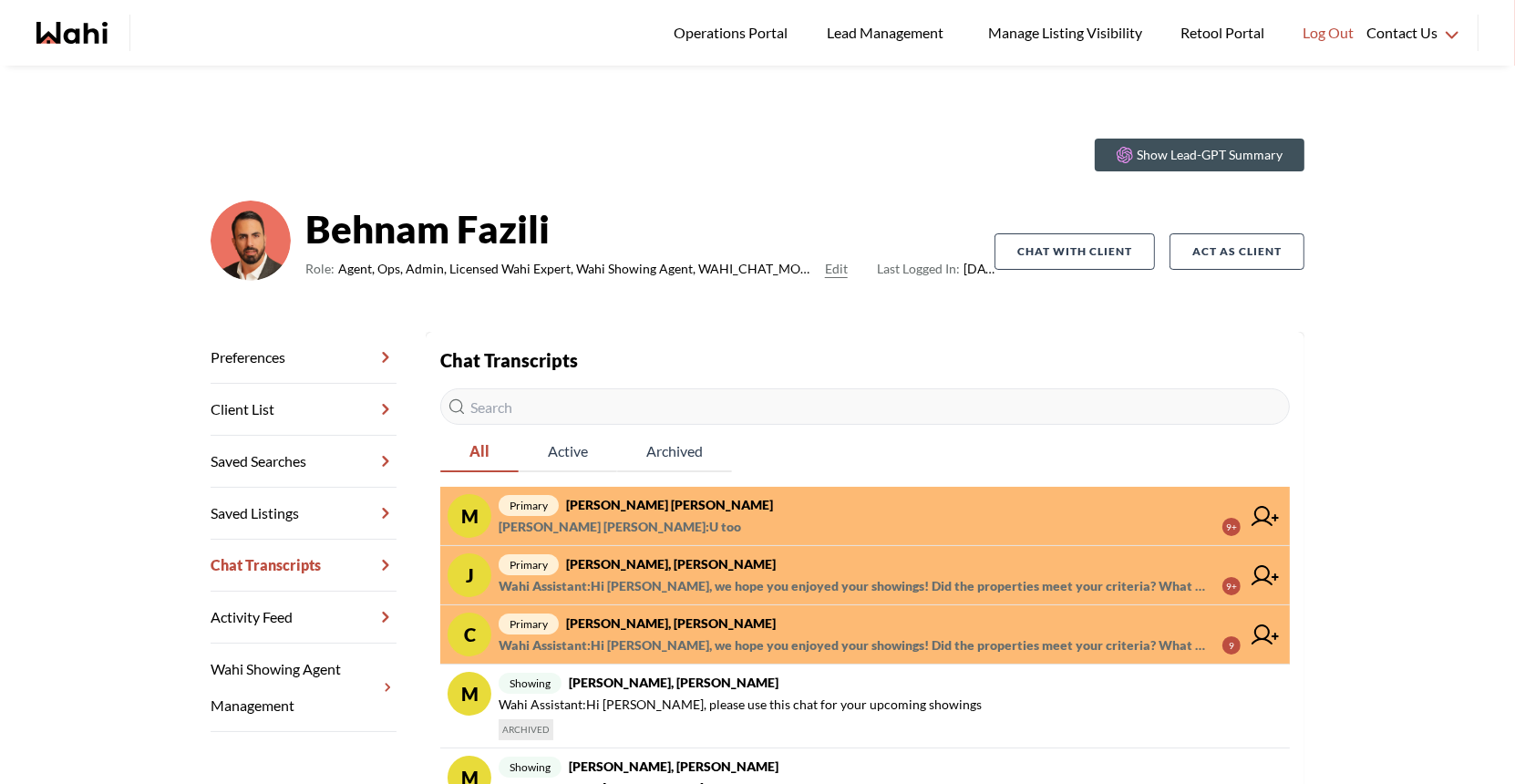
click at [670, 509] on strong "[PERSON_NAME] [PERSON_NAME]" at bounding box center [669, 504] width 207 height 16
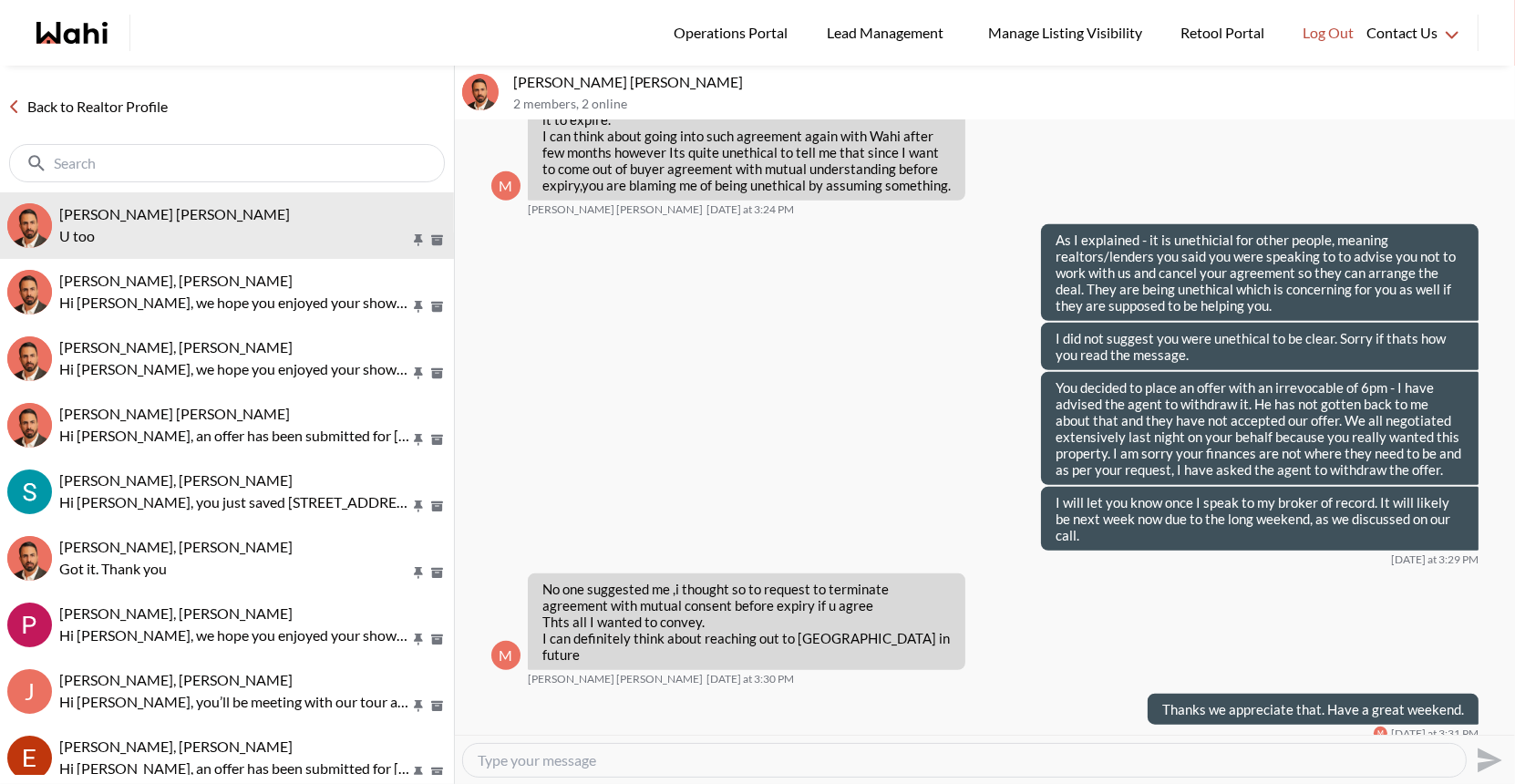
scroll to position [1332, 0]
click at [98, 100] on link "Back to Realtor Profile" at bounding box center [87, 106] width 175 height 24
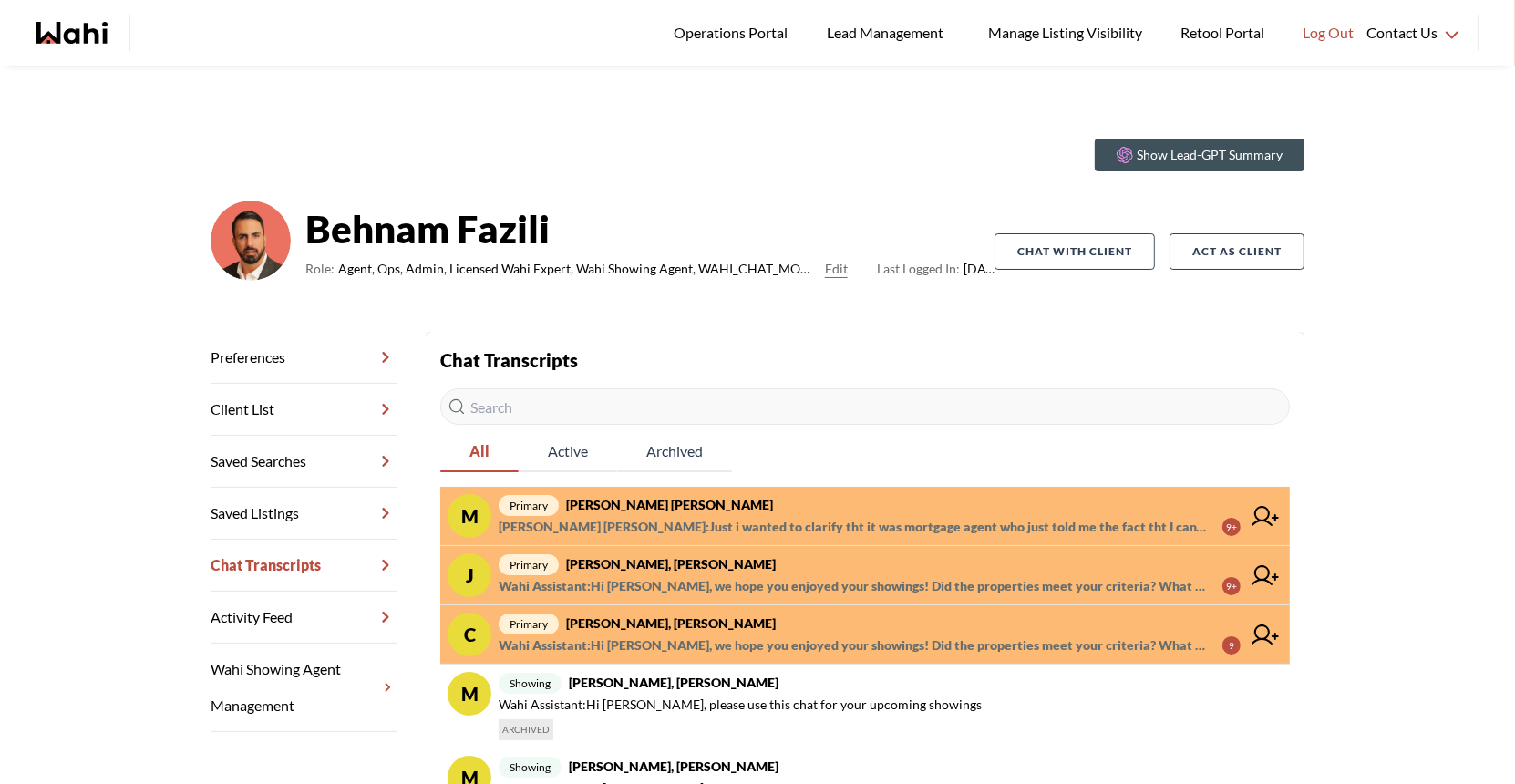
click at [688, 512] on strong "[PERSON_NAME] [PERSON_NAME]" at bounding box center [669, 504] width 207 height 16
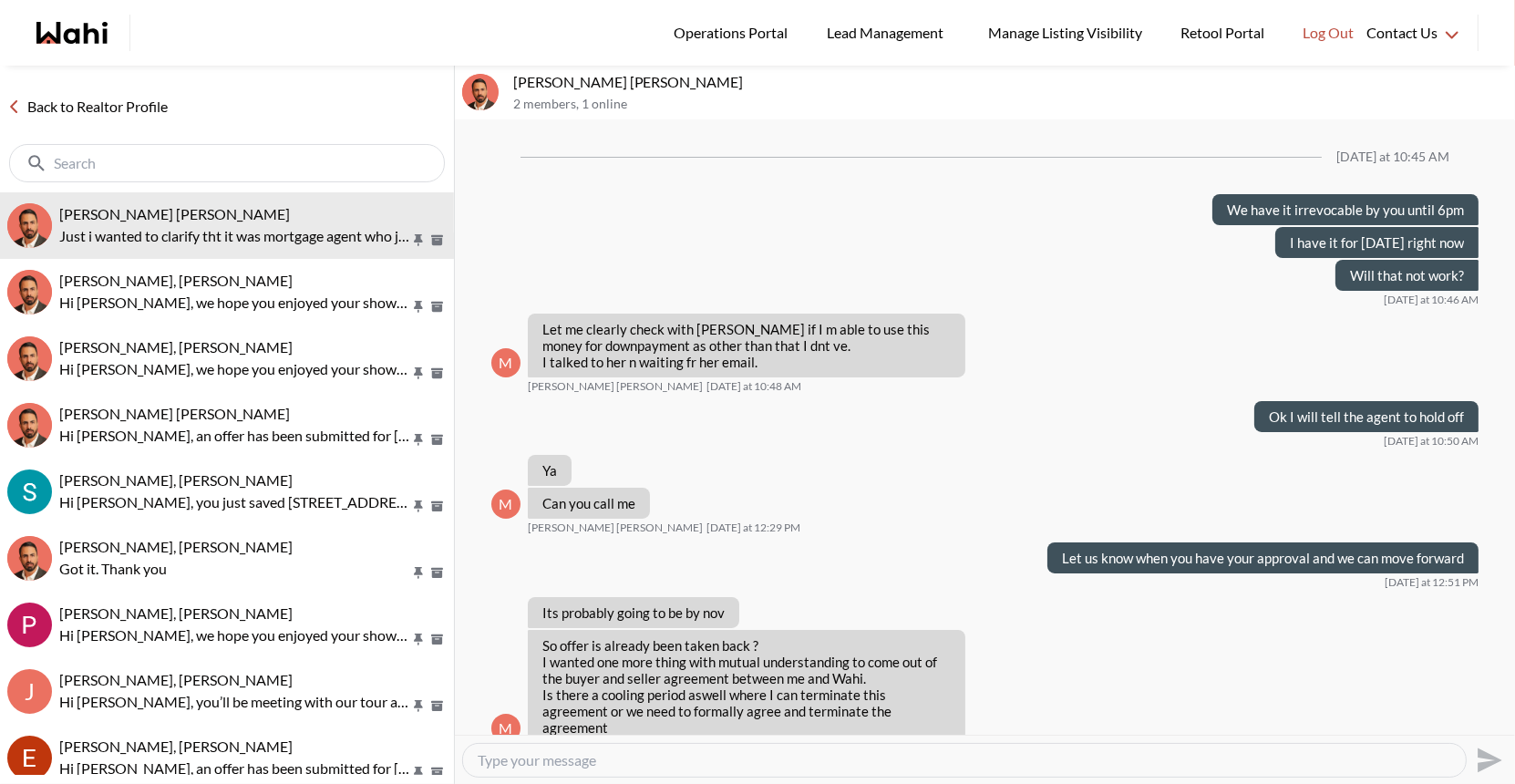
scroll to position [1431, 0]
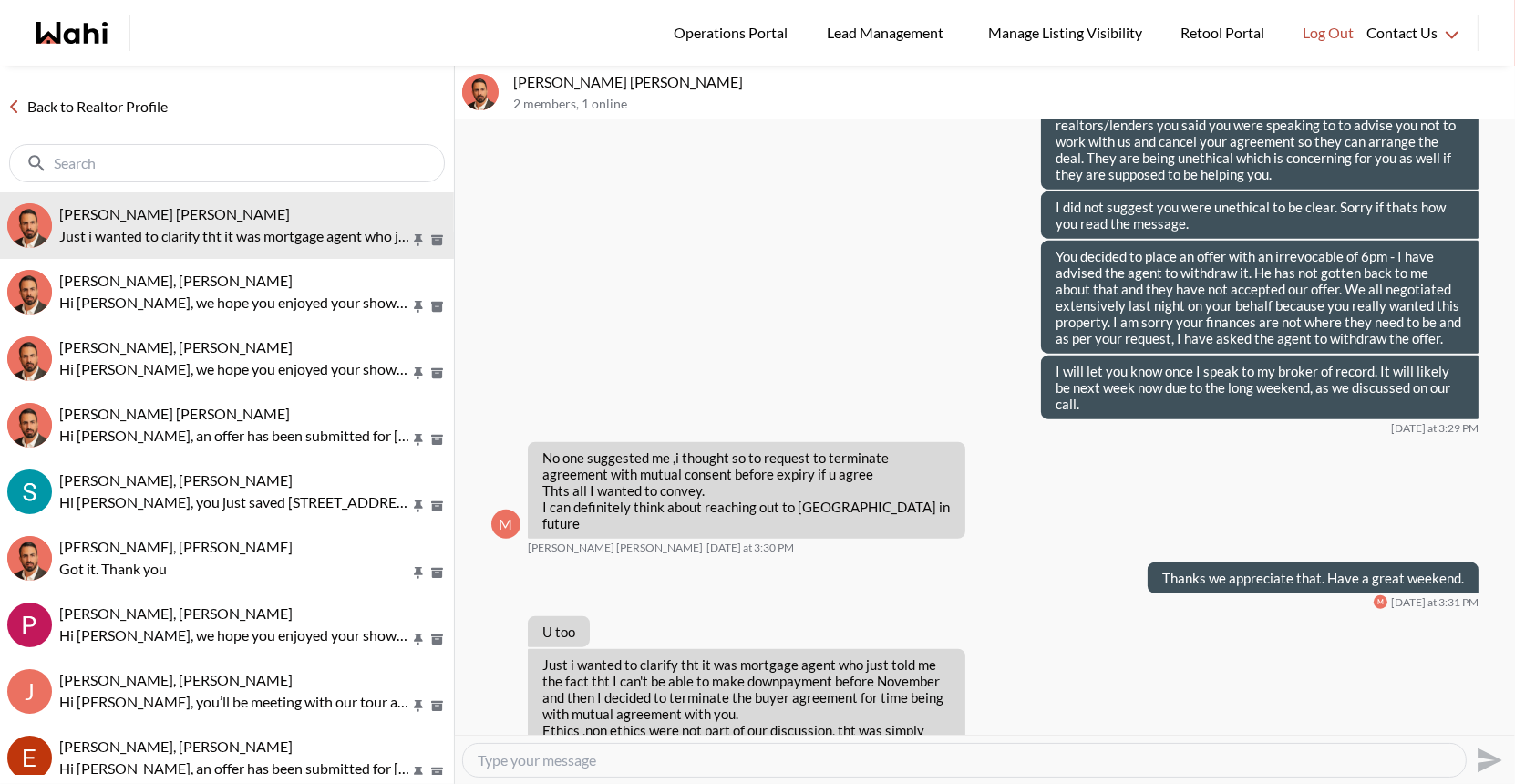
click at [501, 760] on textarea "Type your message" at bounding box center [964, 760] width 973 height 18
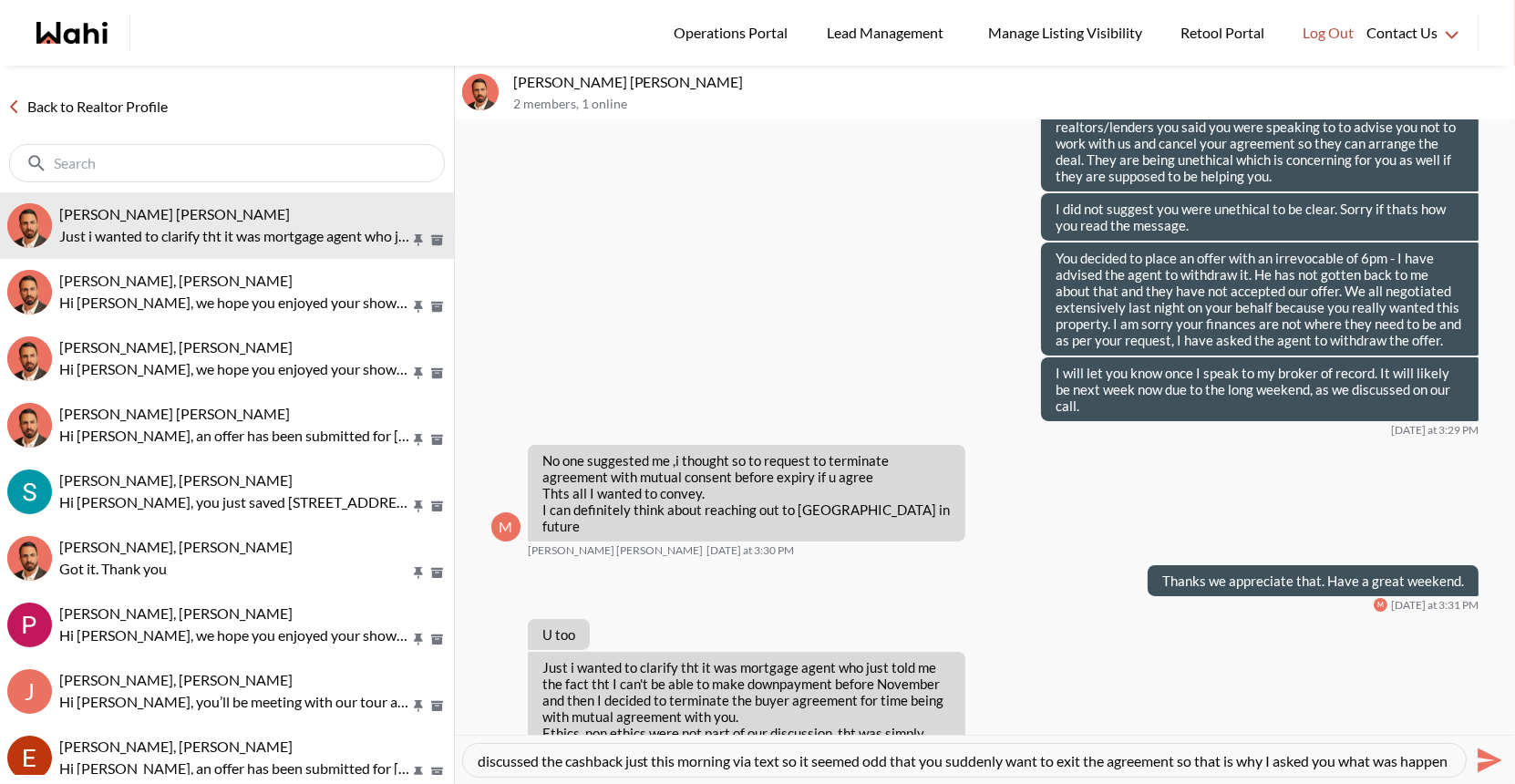
scroll to position [54, 0]
type textarea "You mentioned the people the mortgage agent works with may be able to get you t…"
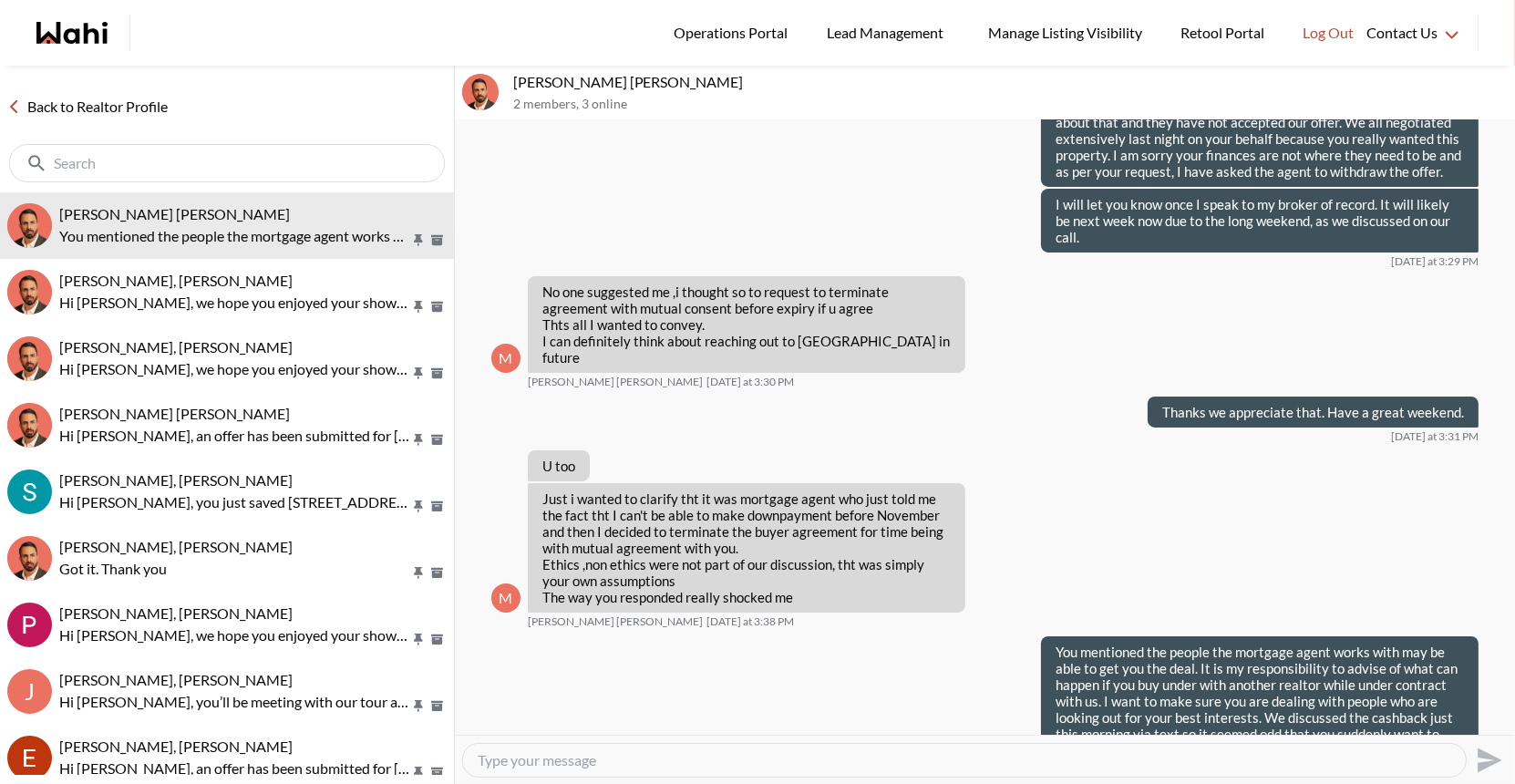
click at [642, 761] on textarea "Type your message" at bounding box center [964, 760] width 973 height 18
click at [518, 753] on textarea "Type your message" at bounding box center [964, 760] width 973 height 18
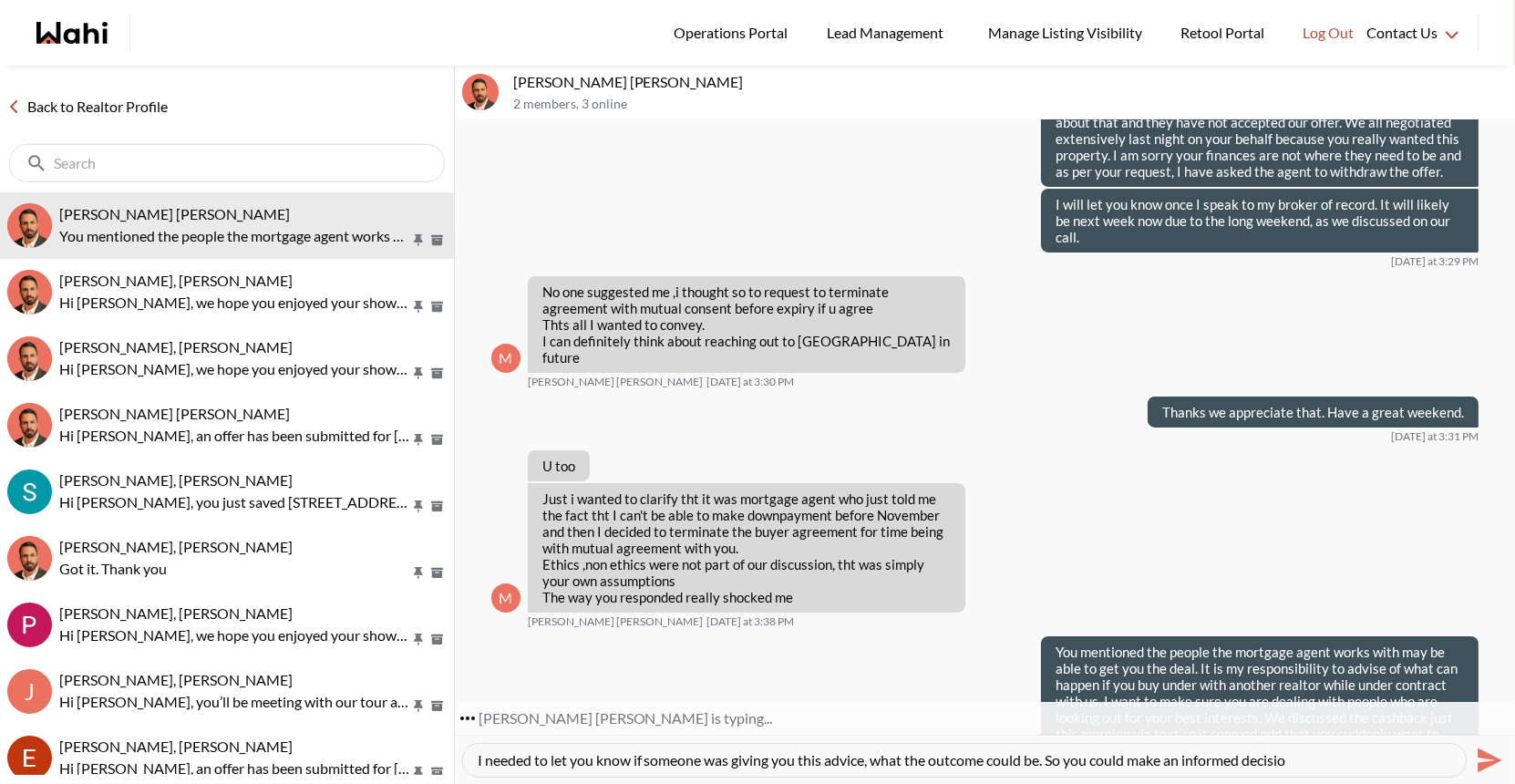
type textarea "I needed to let you know if someone was giving you this advice, what the outcom…"
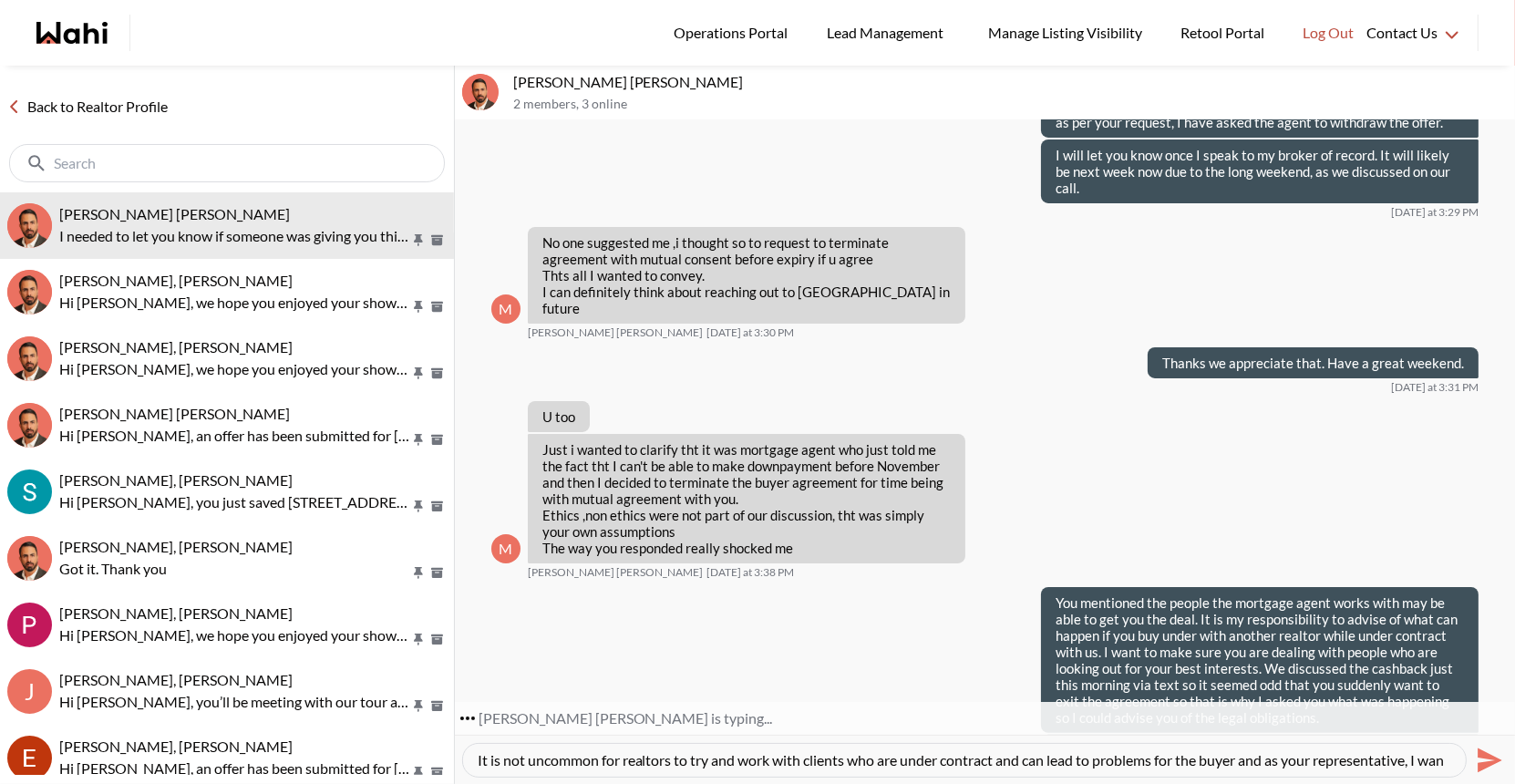
scroll to position [17, 0]
type textarea "It is not uncommon for realtors to try and work with clients who are under cont…"
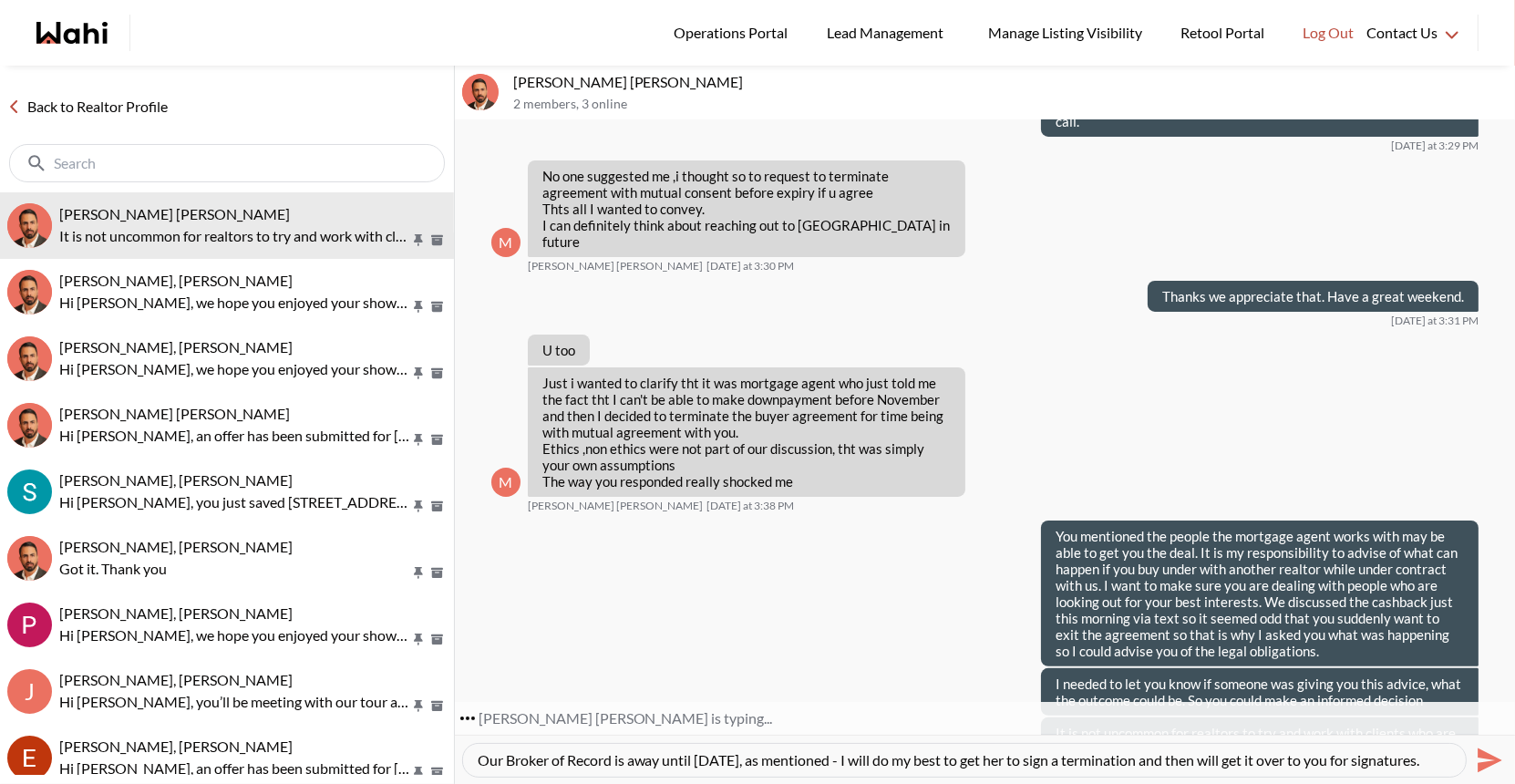
type textarea "Our Broker of Record is away until [DATE], as mentioned - I will do my best to …"
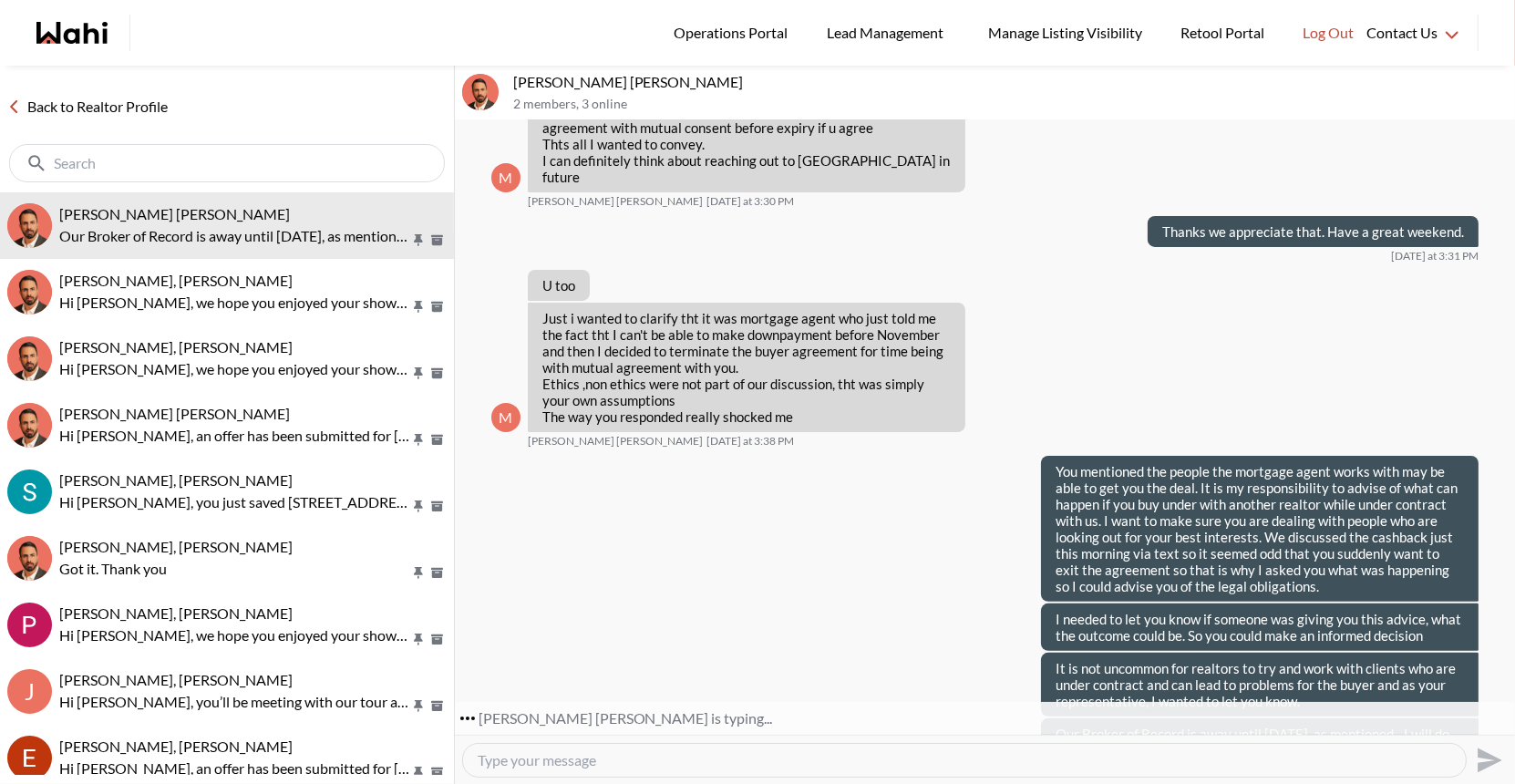
click at [521, 762] on textarea "Type your message" at bounding box center [964, 760] width 973 height 18
click at [594, 751] on textarea "Type your message" at bounding box center [964, 760] width 973 height 18
click at [497, 762] on textarea "Type your message" at bounding box center [964, 760] width 973 height 18
type textarea "I"
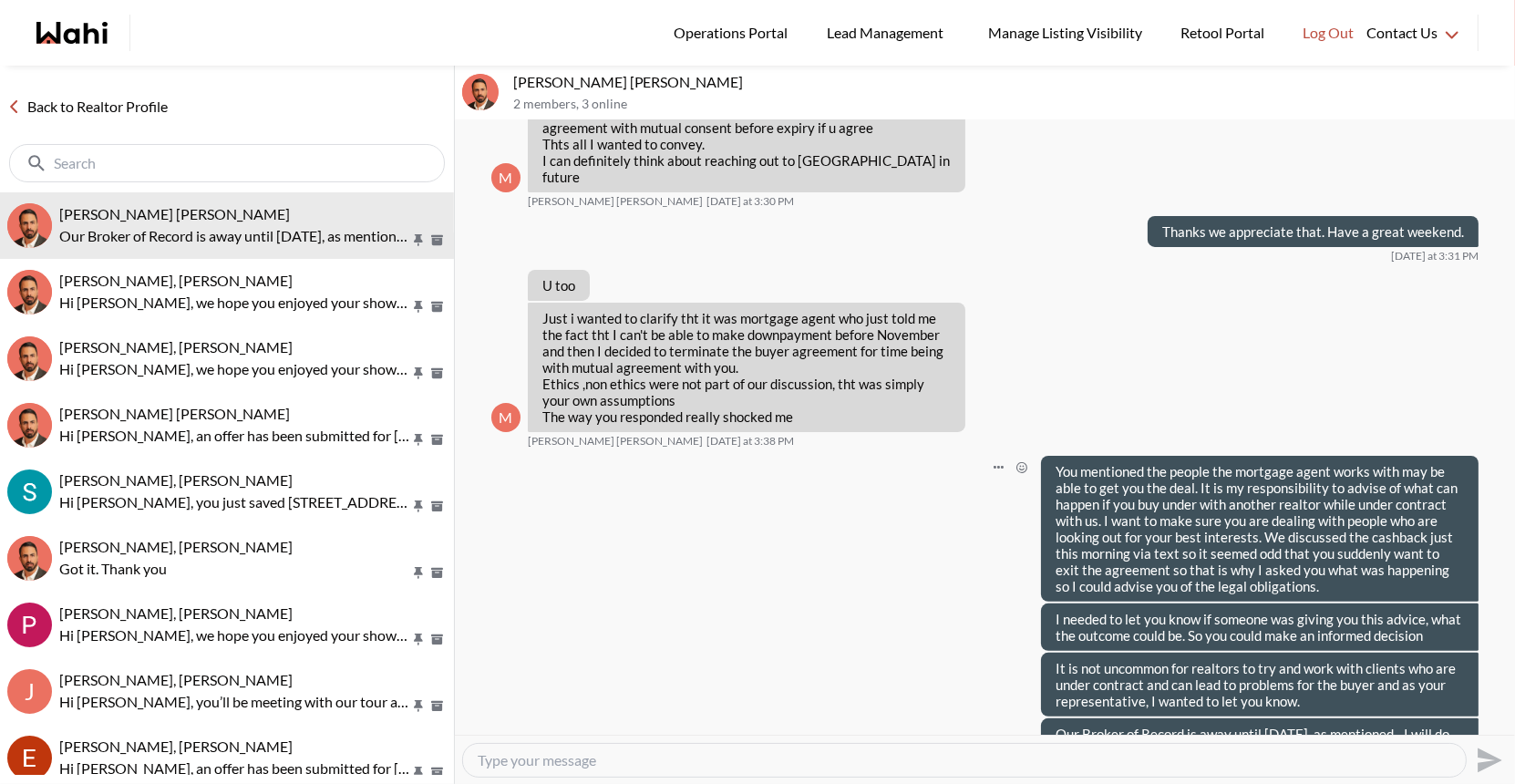
scroll to position [7443, 0]
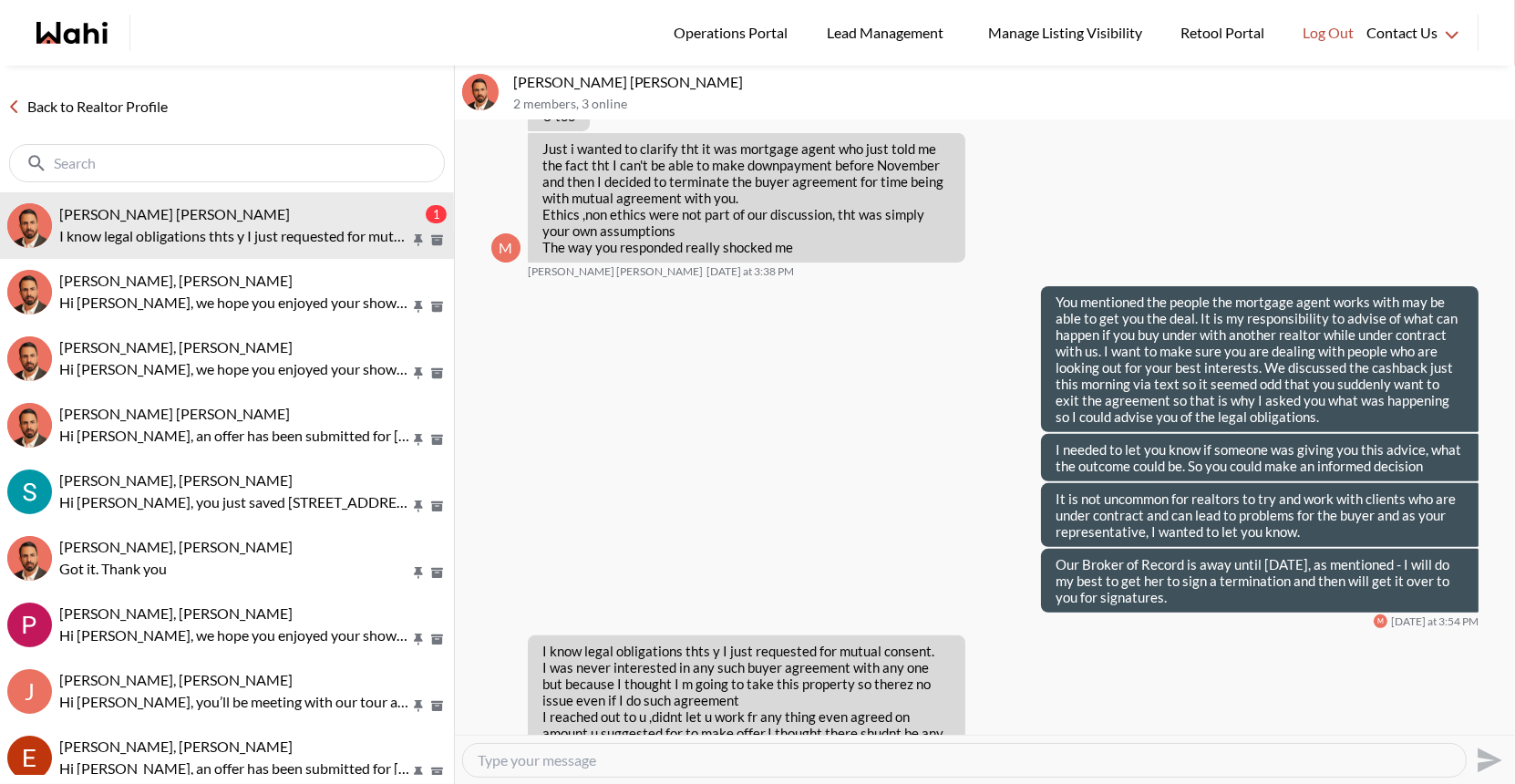
click at [581, 767] on textarea "Type your message" at bounding box center [964, 760] width 973 height 18
type textarea "I"
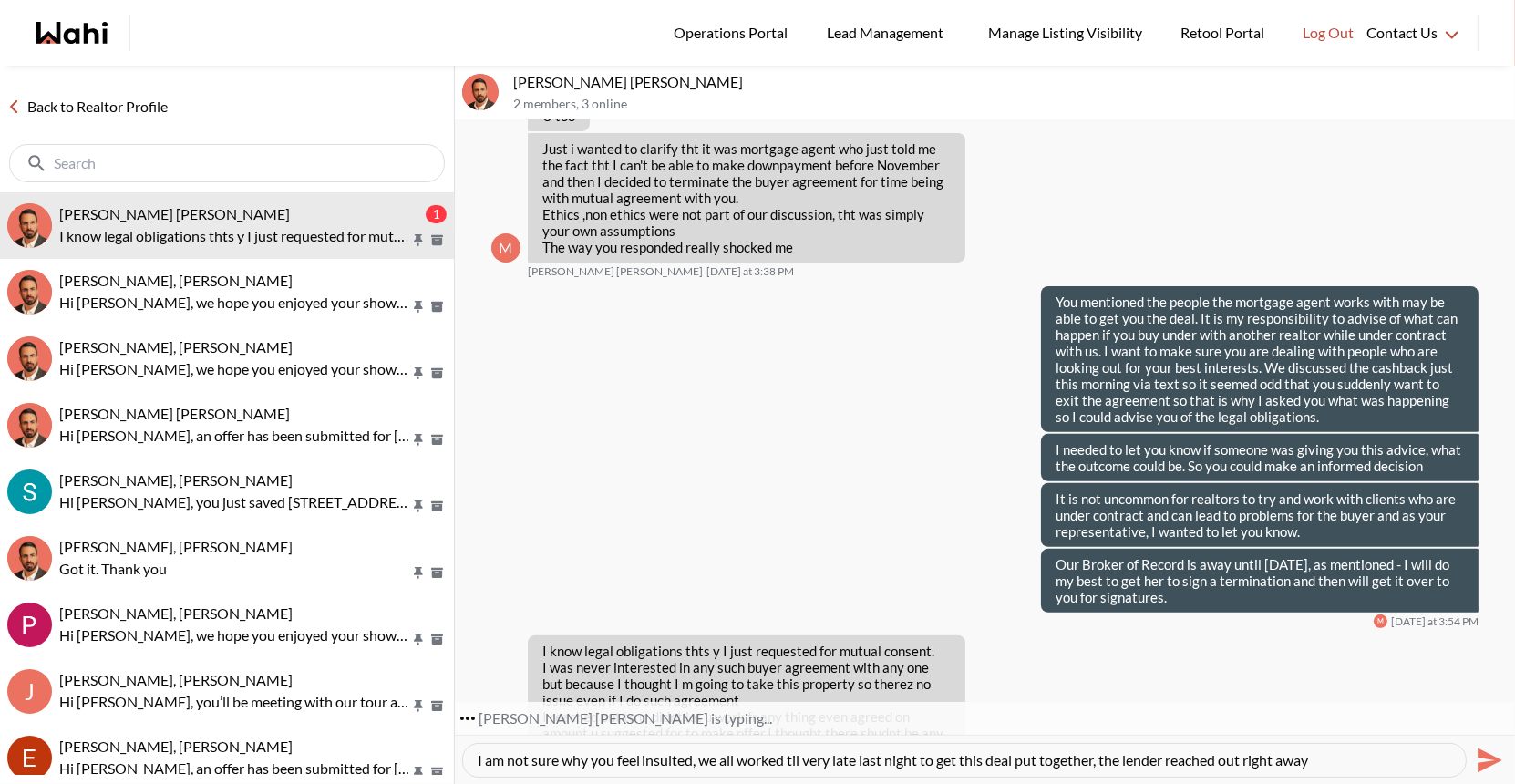
click at [705, 754] on textarea "I am not sure why you feel insulted, we all worked til very late last night to …" at bounding box center [964, 760] width 973 height 18
click at [1359, 759] on textarea "I am not sure why you feel insulted, we all worked til very late last night to …" at bounding box center [964, 760] width 973 height 18
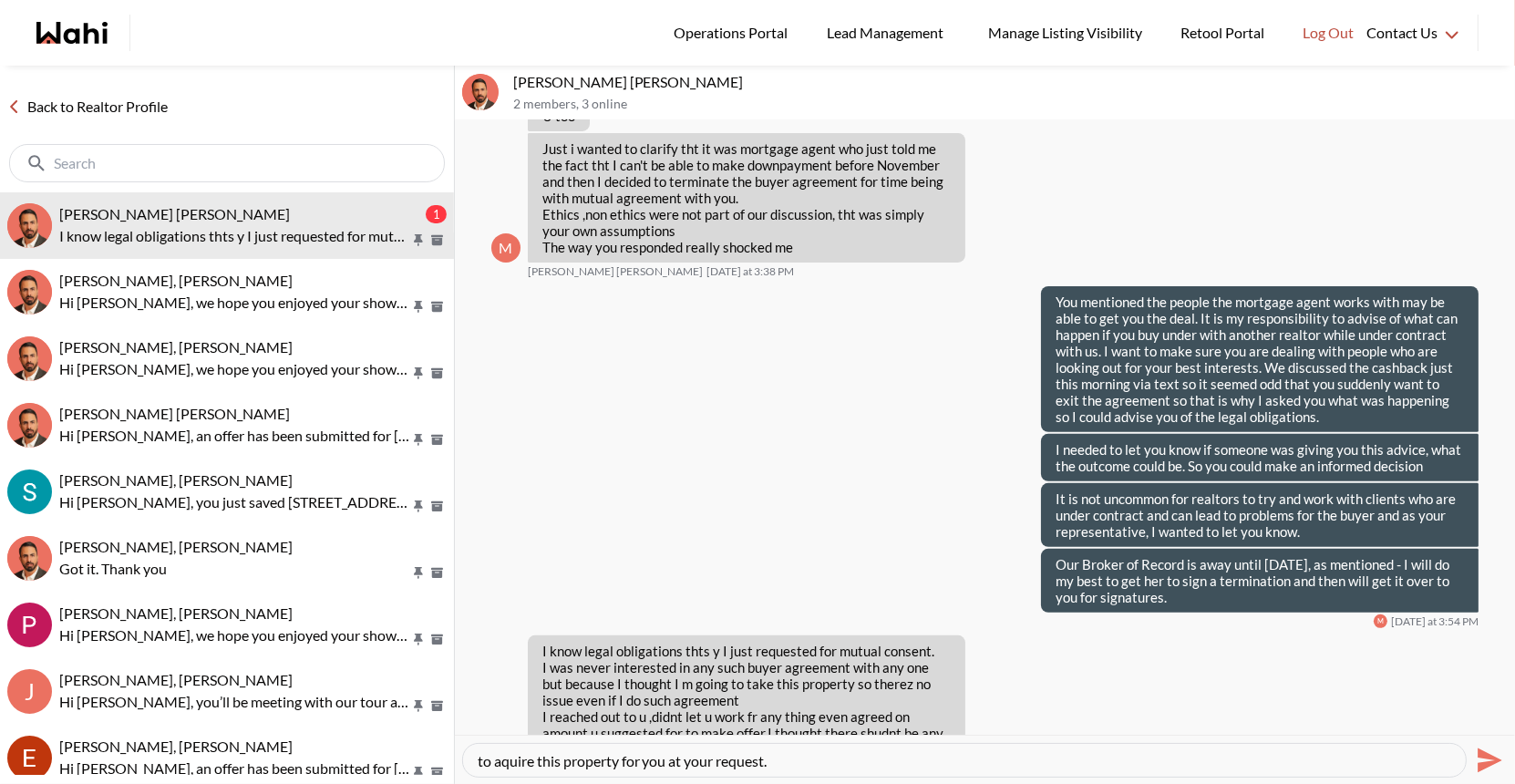
click at [850, 764] on textarea "I am not sure why you feel insulted, we all worked til very late last night to …" at bounding box center [964, 760] width 973 height 18
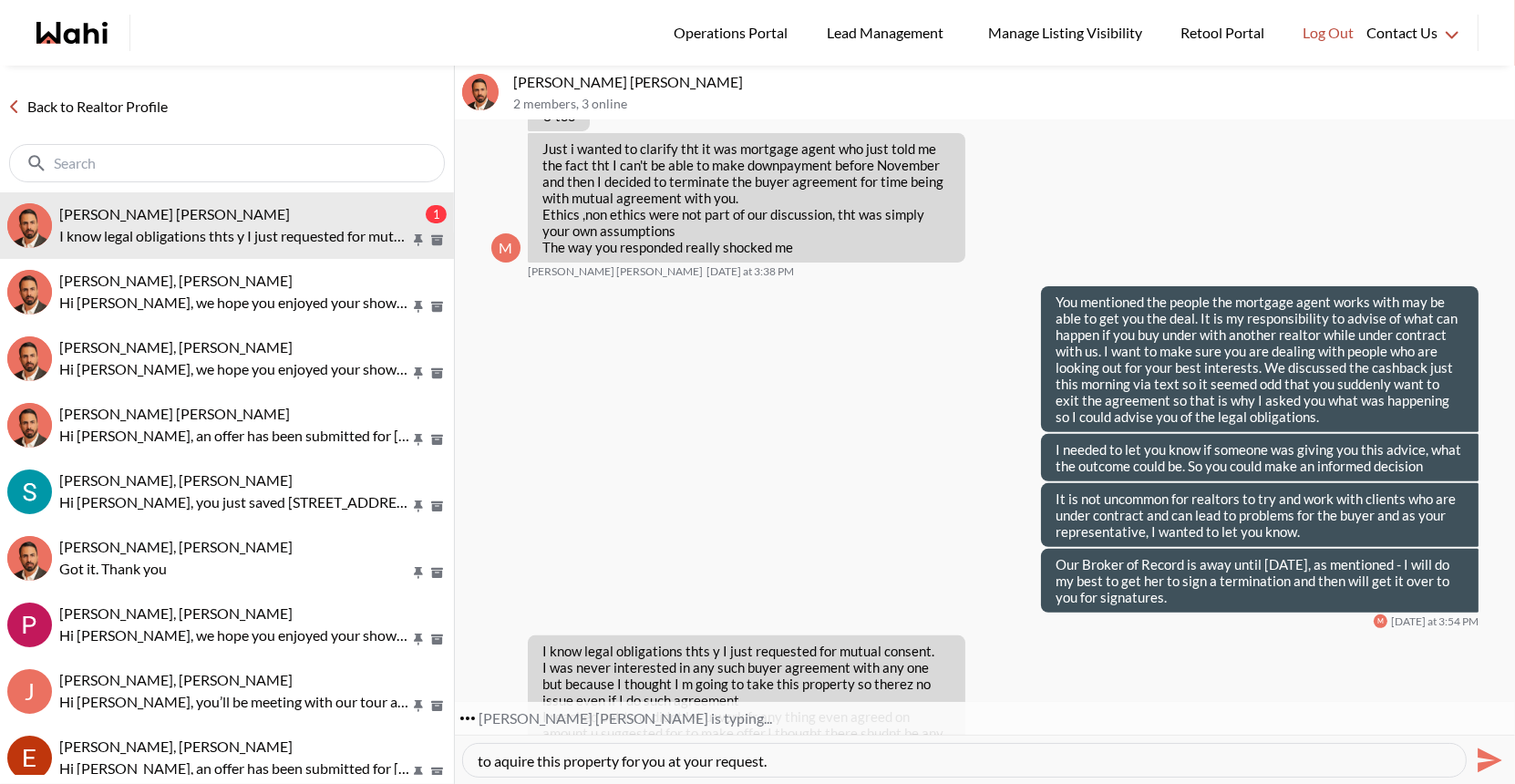
click at [548, 759] on textarea "I am not sure why you feel insulted, we all worked til very late last night to …" at bounding box center [964, 760] width 973 height 18
click at [855, 760] on textarea "I am not sure why you feel insulted, we all worked til very late last night to …" at bounding box center [964, 760] width 973 height 18
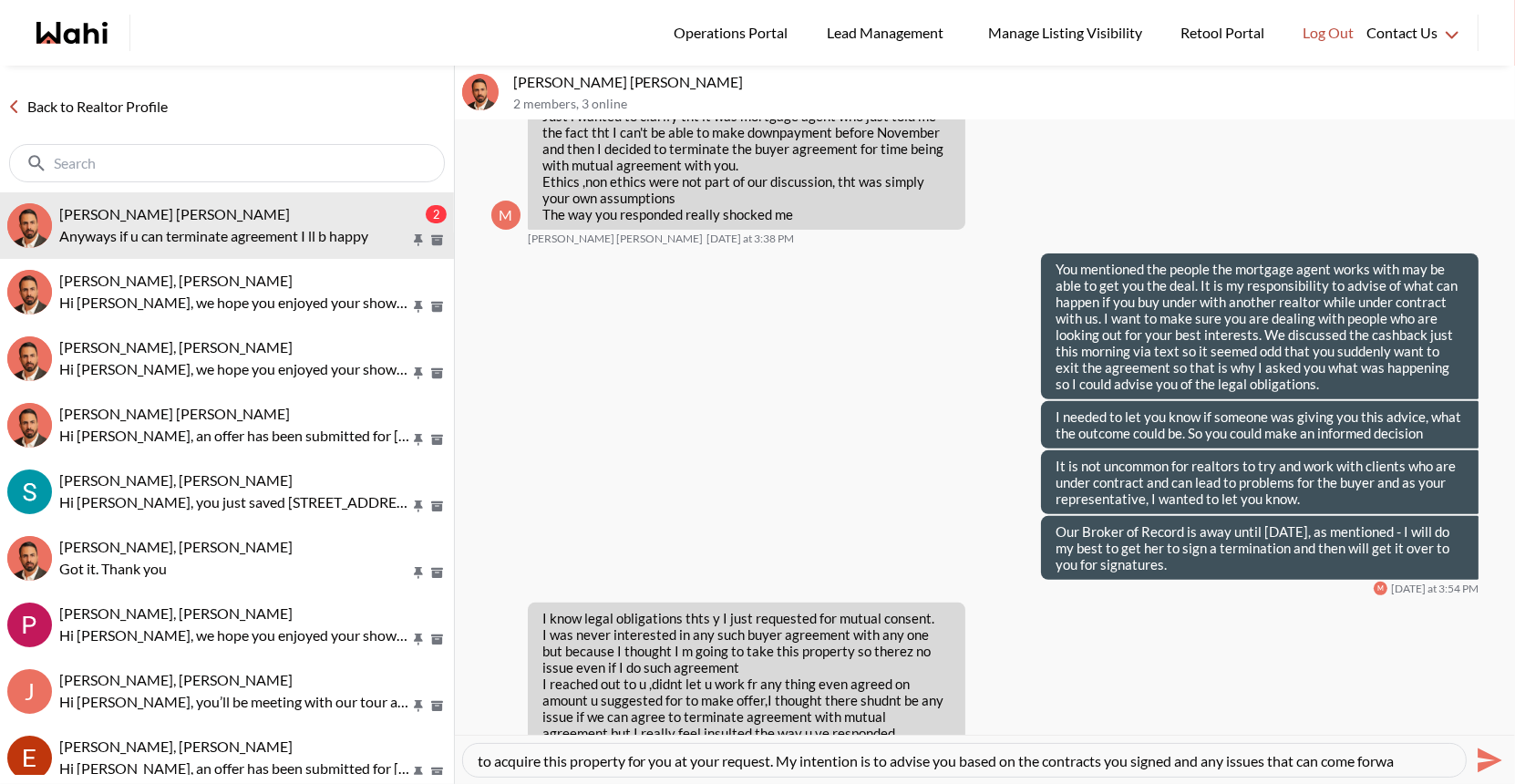
scroll to position [36, 0]
type textarea "I am not sure why you feel insulted, we all worked til very late last night to …"
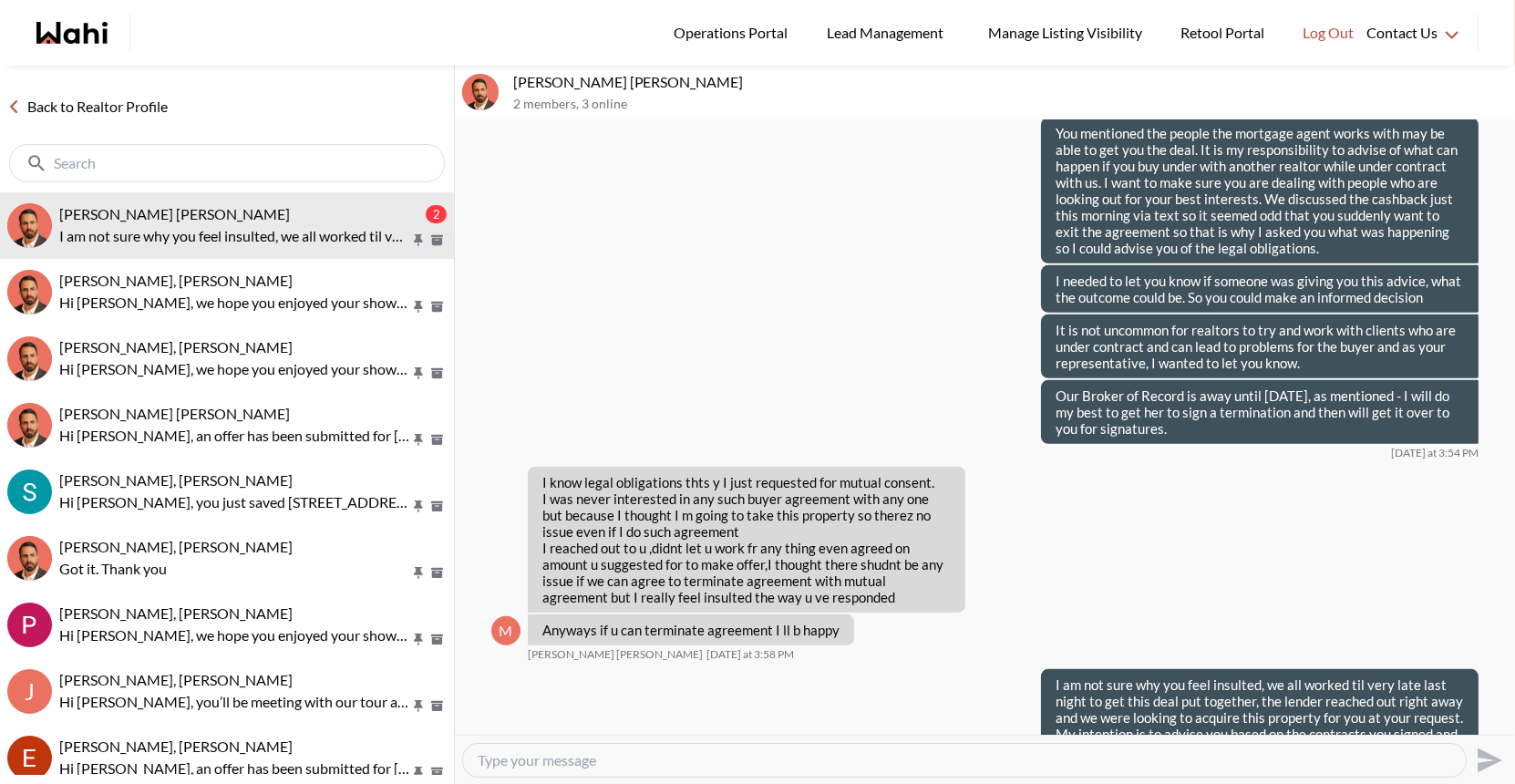
click at [671, 751] on textarea "Type your message" at bounding box center [964, 760] width 973 height 18
click at [633, 753] on textarea "Type your message" at bounding box center [964, 760] width 973 height 18
type textarea "Have a good weekend - I will let you know once I can connect with my broker."
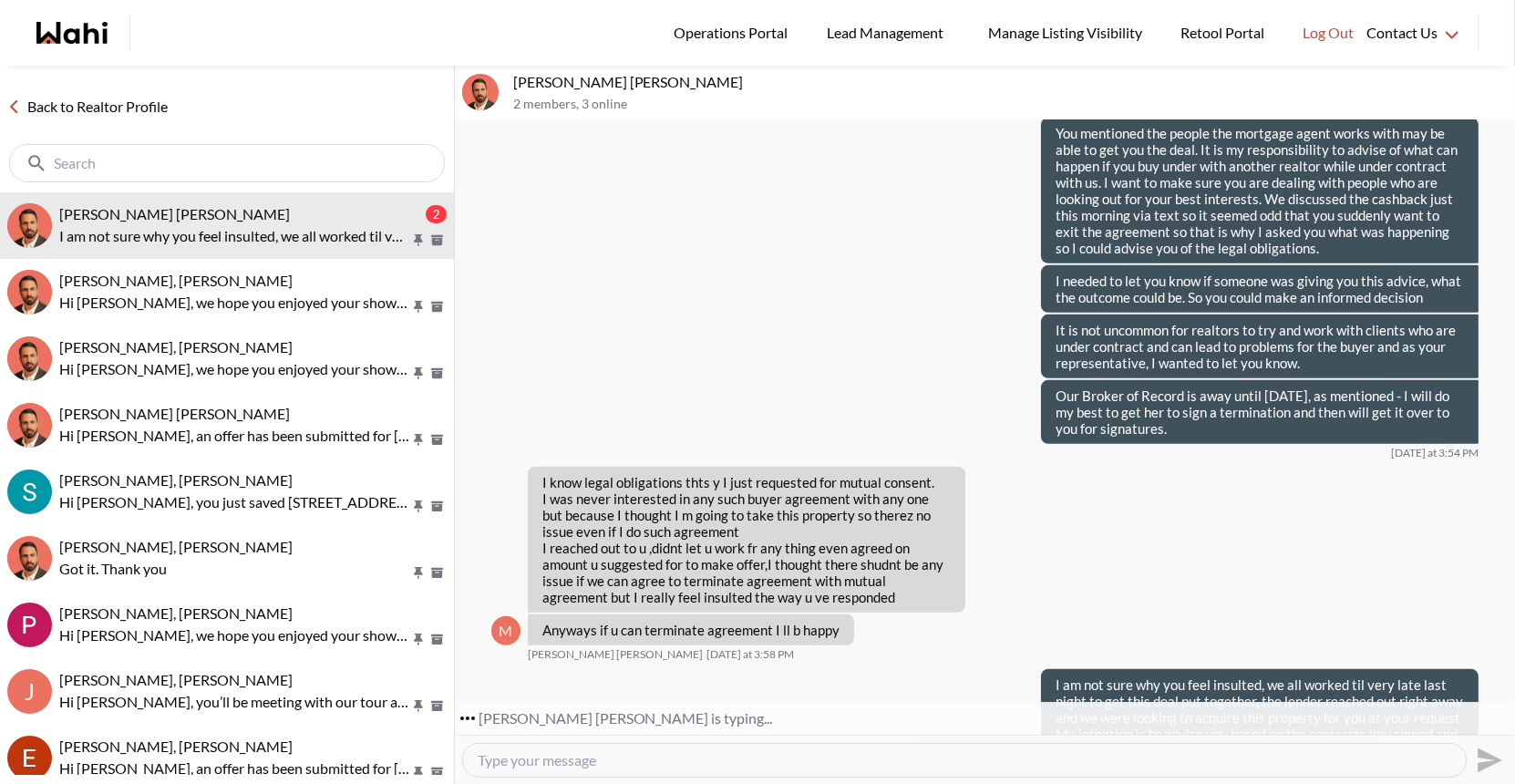
scroll to position [7661, 0]
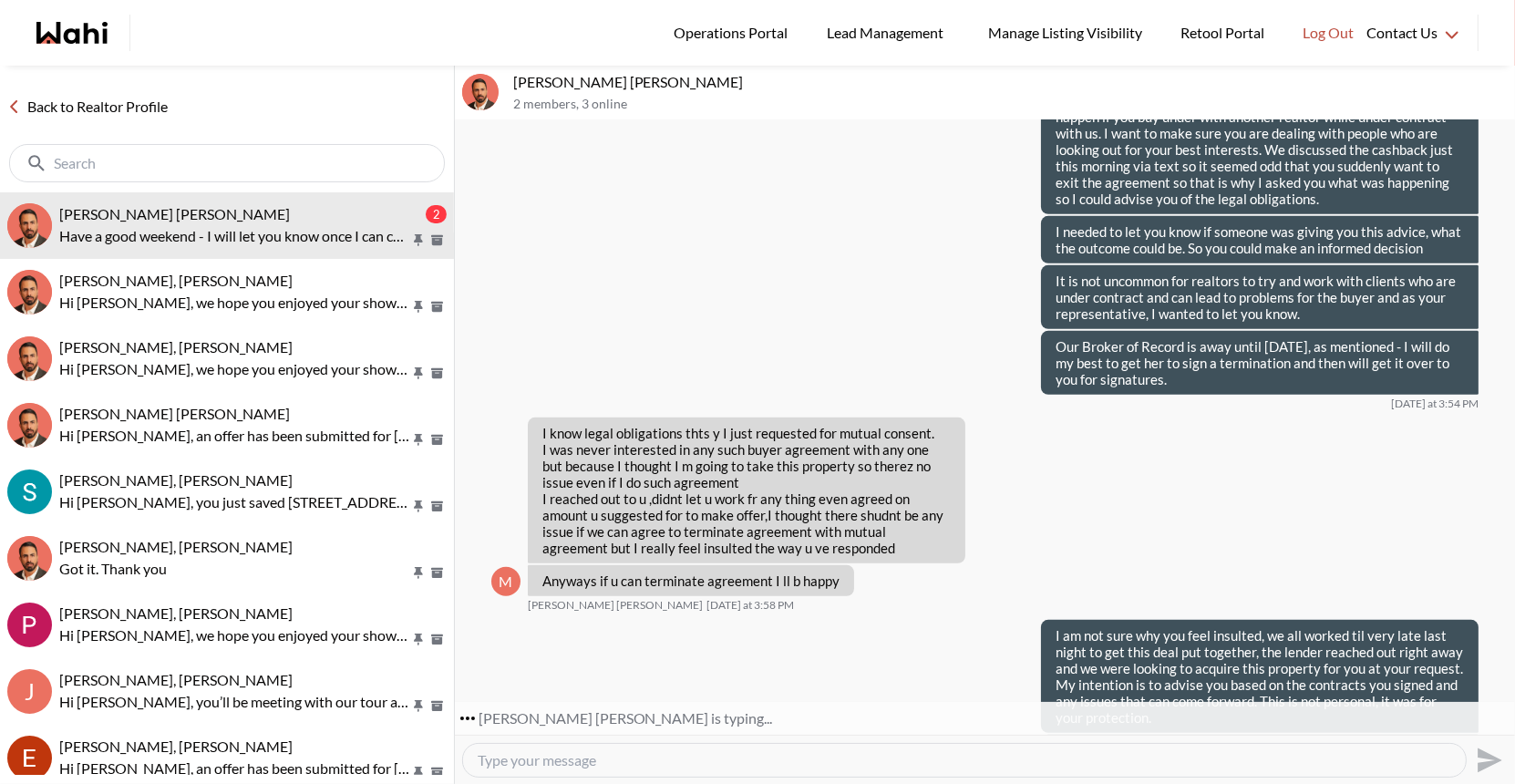
click at [687, 757] on textarea "Type your message" at bounding box center [964, 760] width 973 height 18
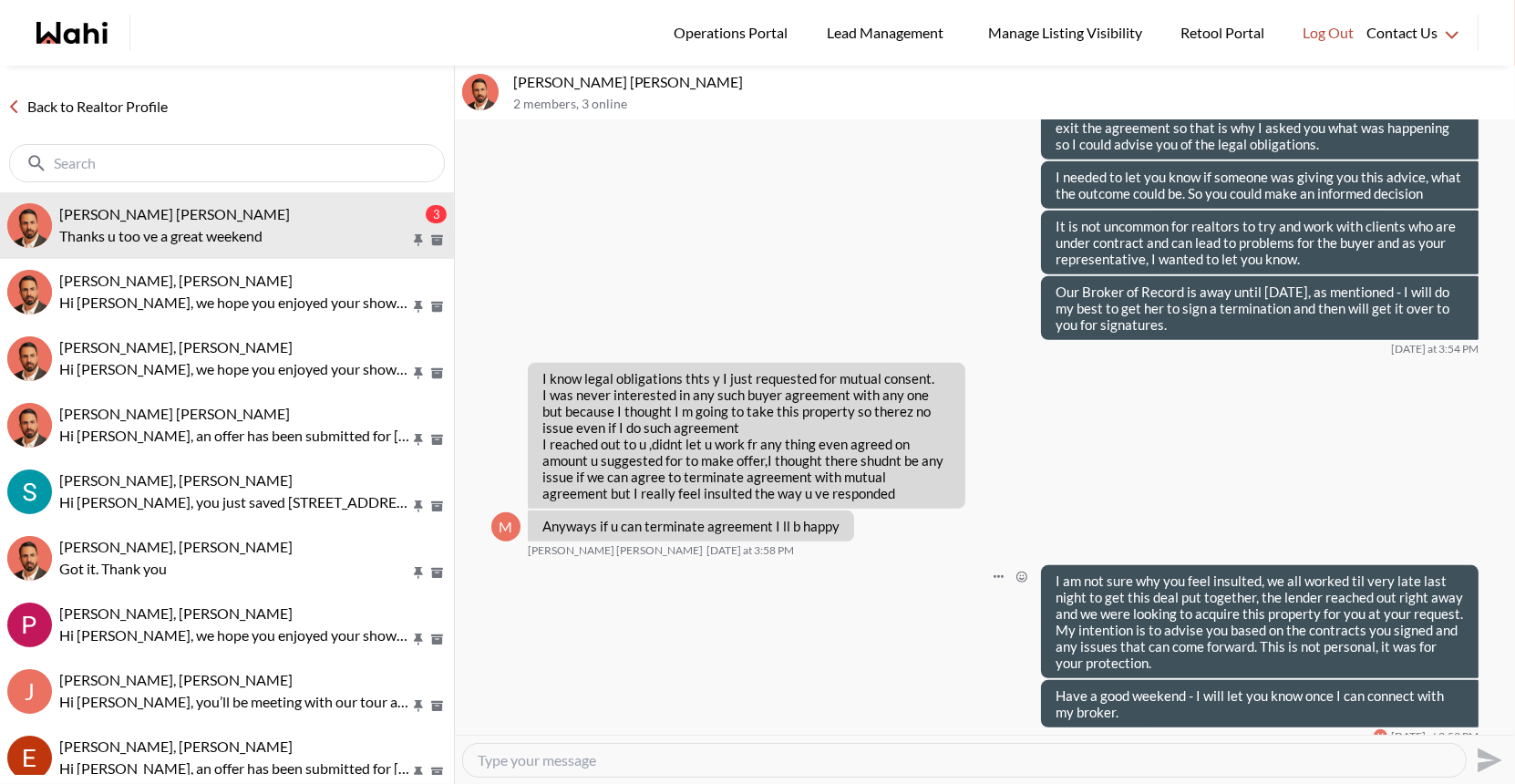
scroll to position [7715, 0]
click at [570, 752] on textarea "Type your message" at bounding box center [964, 760] width 973 height 18
type textarea "Had you let me know you never wanted to sign a buyer agreement,"
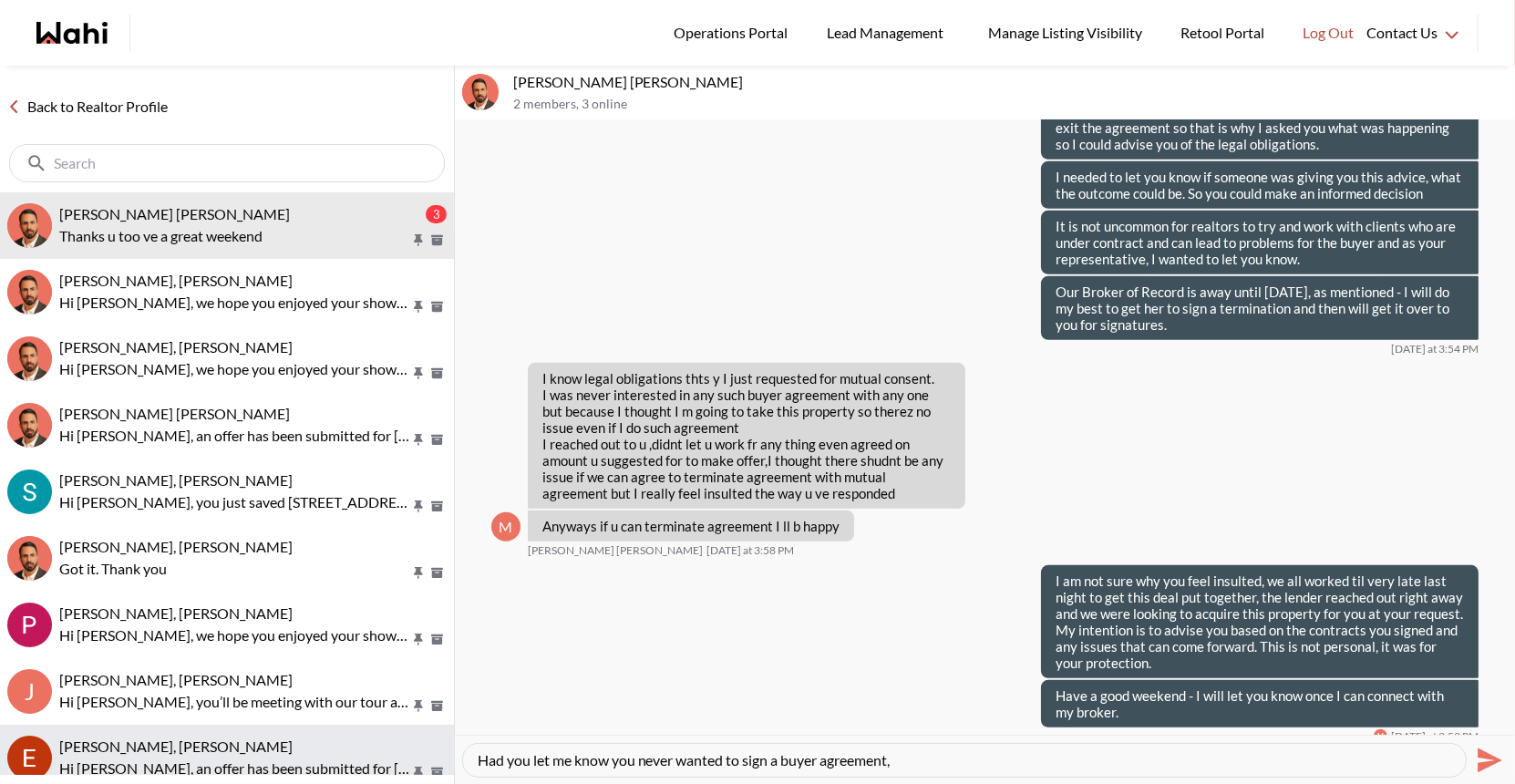
drag, startPoint x: 926, startPoint y: 752, endPoint x: 452, endPoint y: 747, distance: 474.0
click at [450, 750] on div "Back to Realtor Profile [PERSON_NAME] [PERSON_NAME] 3 Thanks u too ve a great w…" at bounding box center [758, 425] width 1515 height 718
